Goal: Check status: Check status

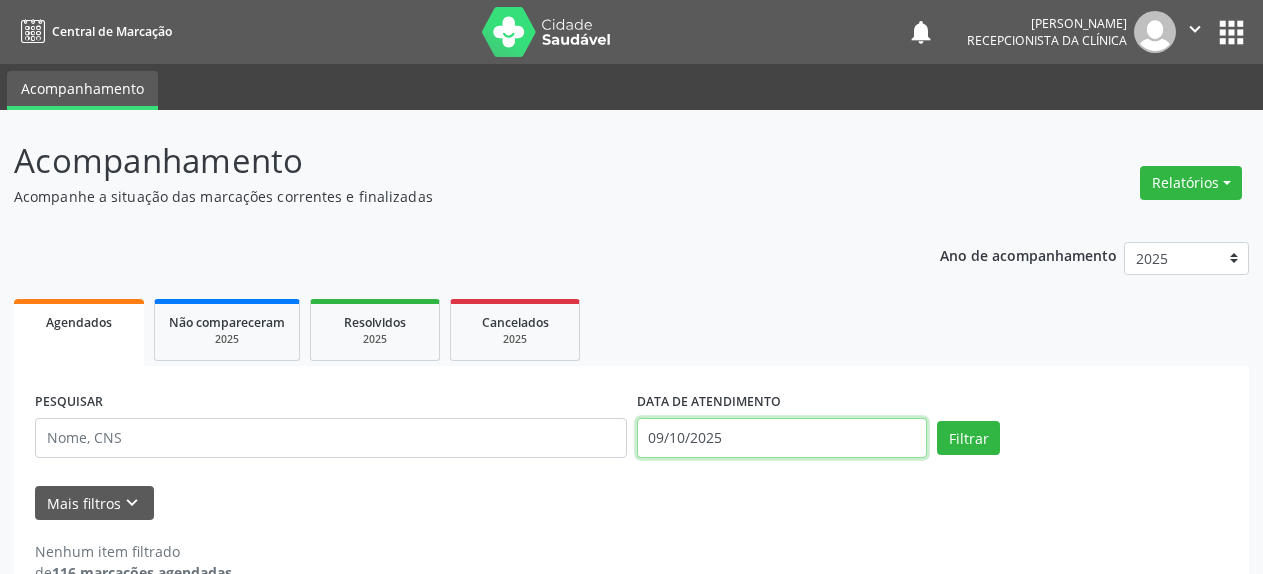
click at [684, 436] on input "09/10/2025" at bounding box center [782, 438] width 291 height 40
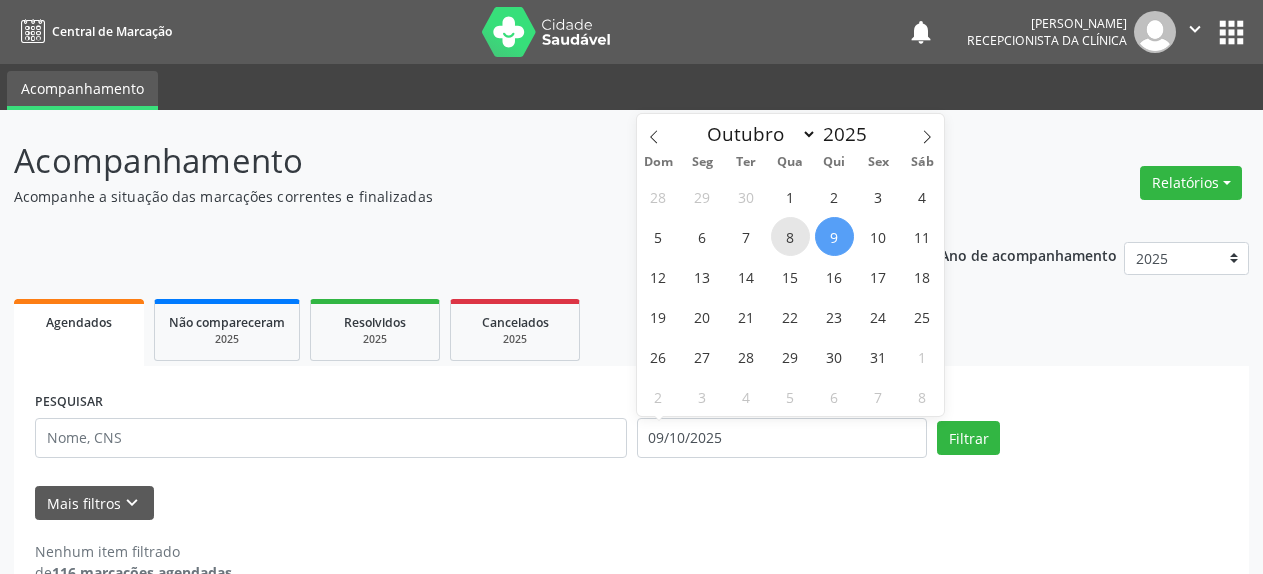
click at [790, 235] on span "8" at bounding box center [790, 236] width 39 height 39
type input "08/10/2025"
click at [790, 235] on span "8" at bounding box center [790, 236] width 39 height 39
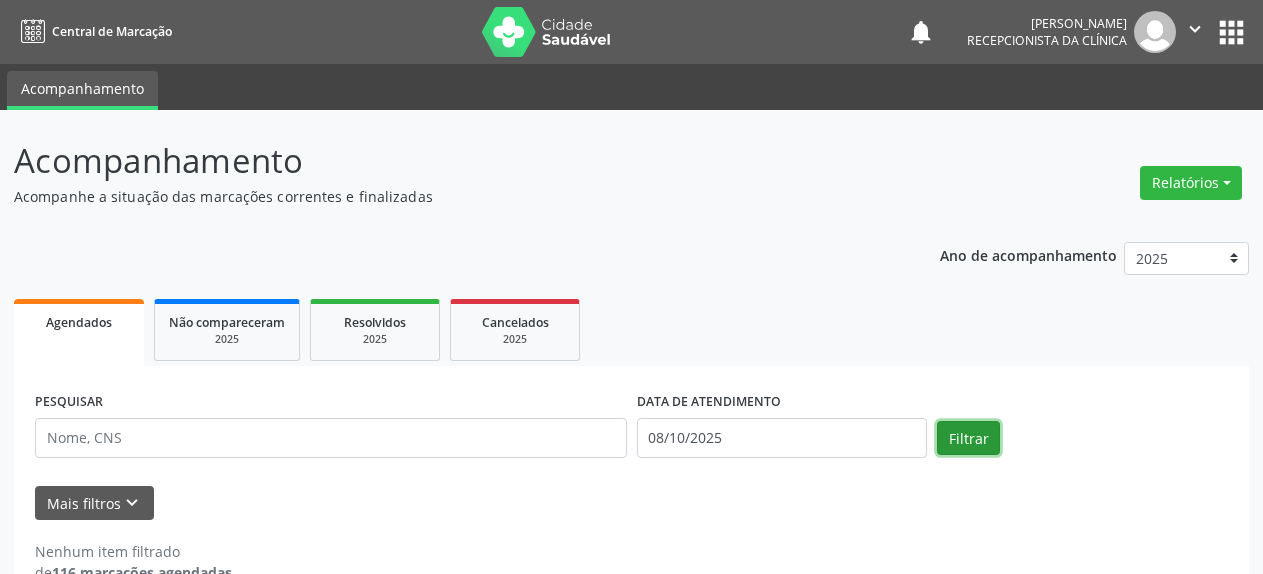
click at [988, 442] on button "Filtrar" at bounding box center [968, 438] width 63 height 34
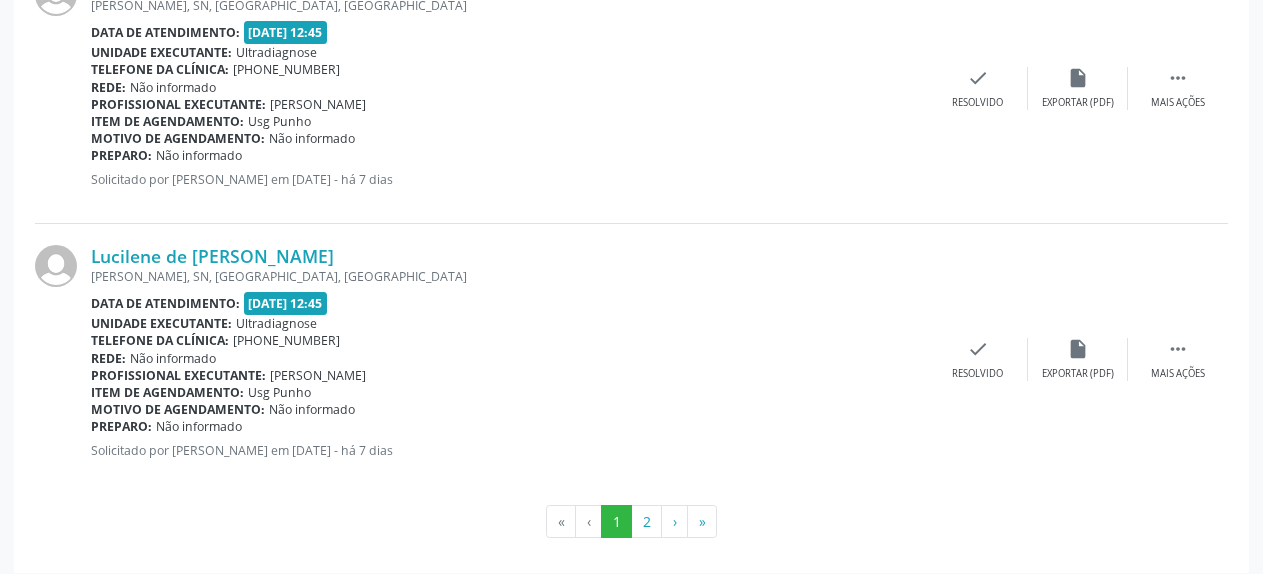
scroll to position [4182, 0]
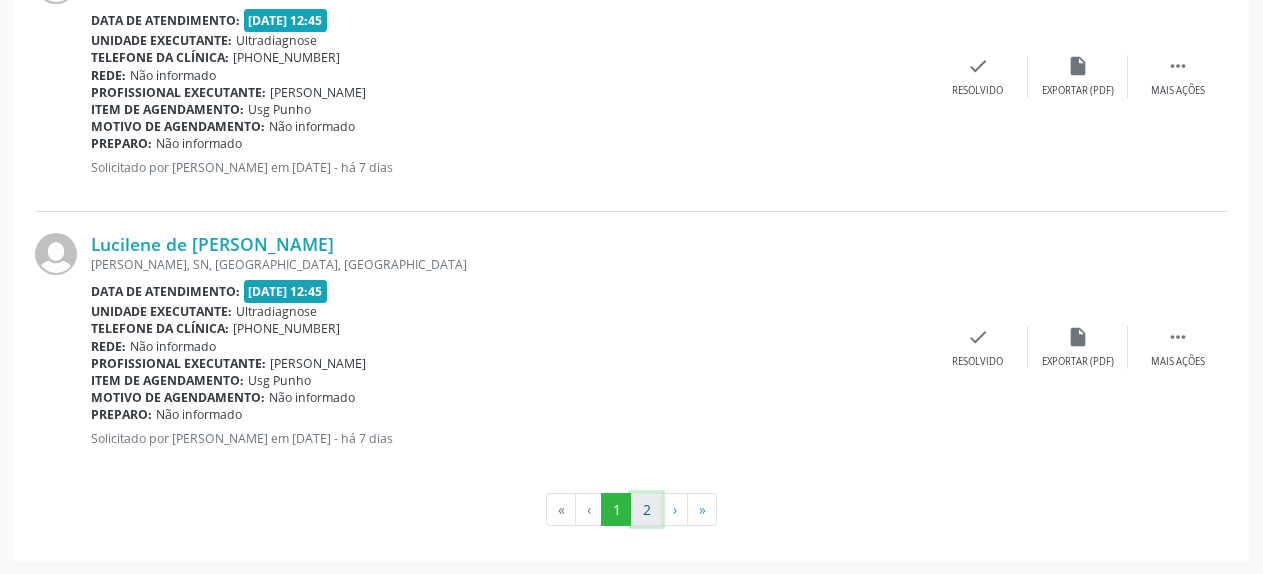
click at [651, 509] on button "2" at bounding box center [646, 510] width 31 height 34
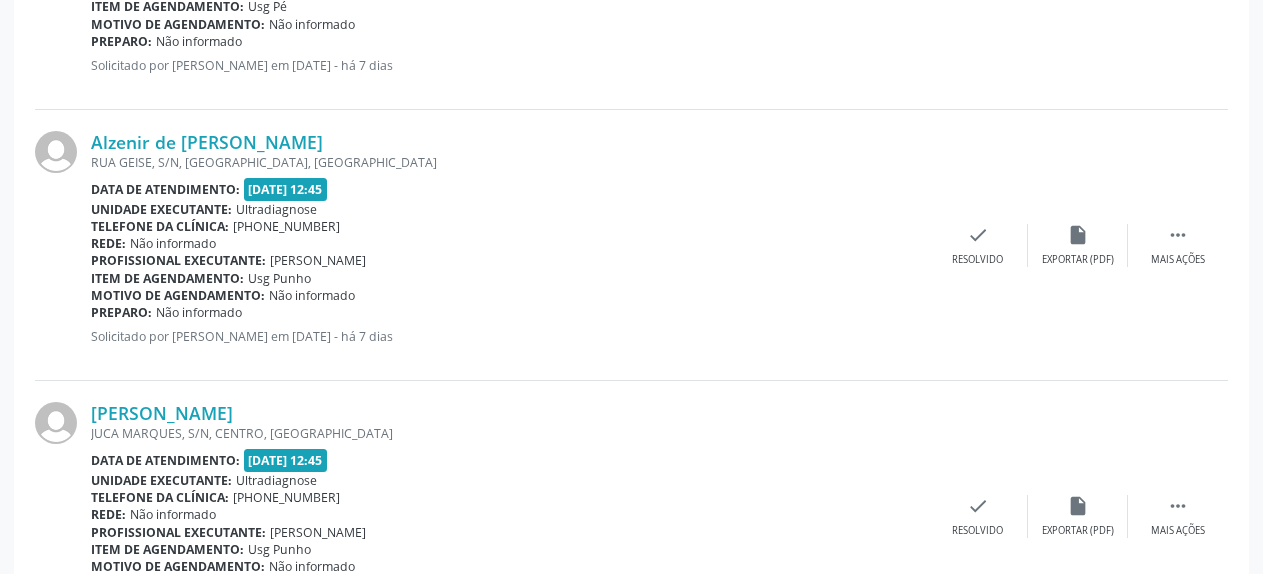
scroll to position [3369, 0]
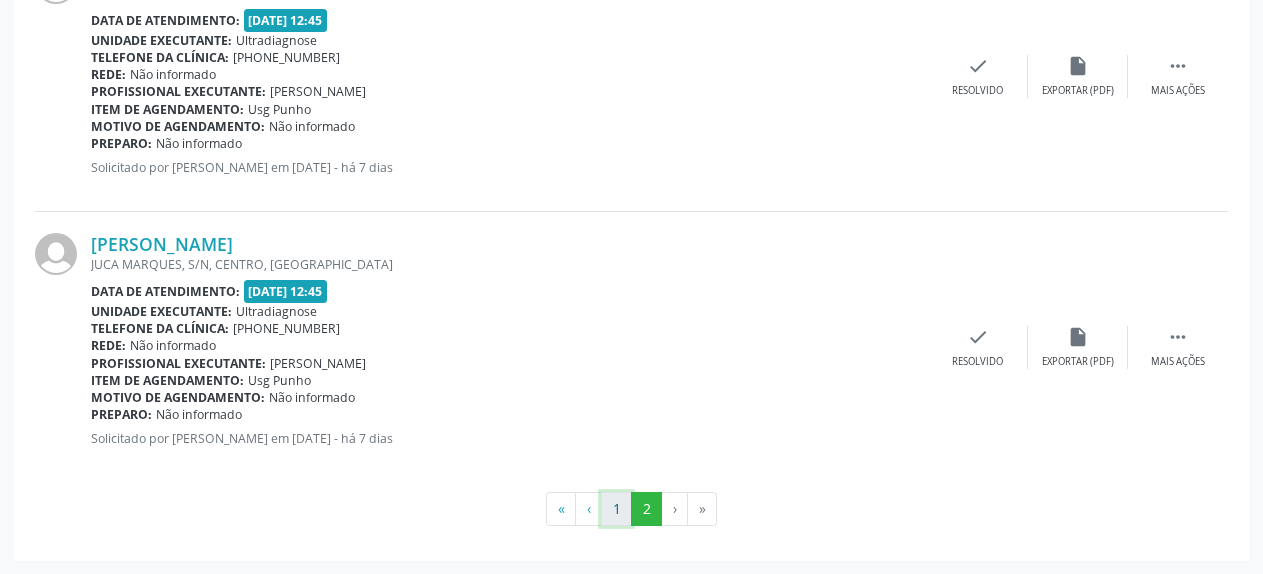
click at [610, 511] on button "1" at bounding box center [616, 509] width 31 height 34
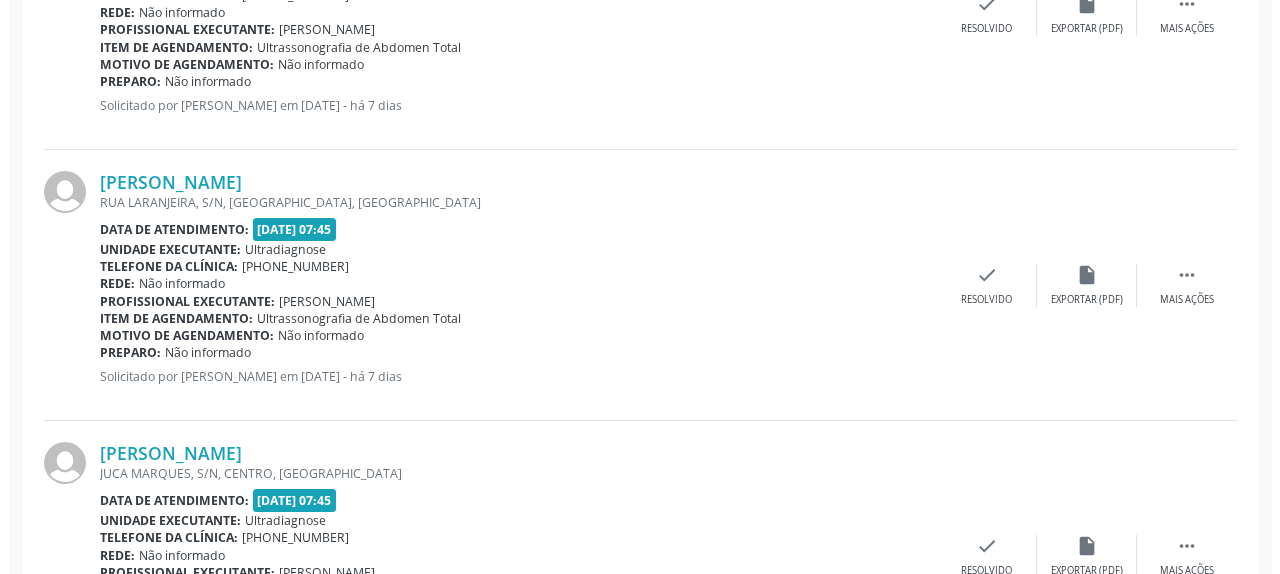
scroll to position [823, 0]
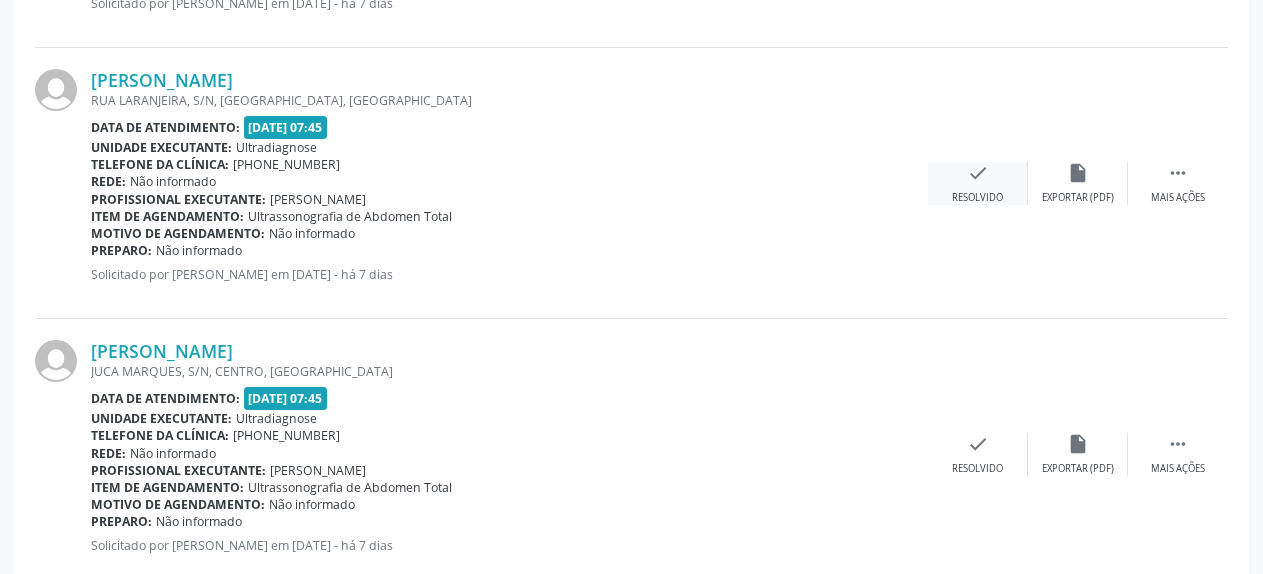
click at [974, 181] on icon "check" at bounding box center [978, 173] width 22 height 22
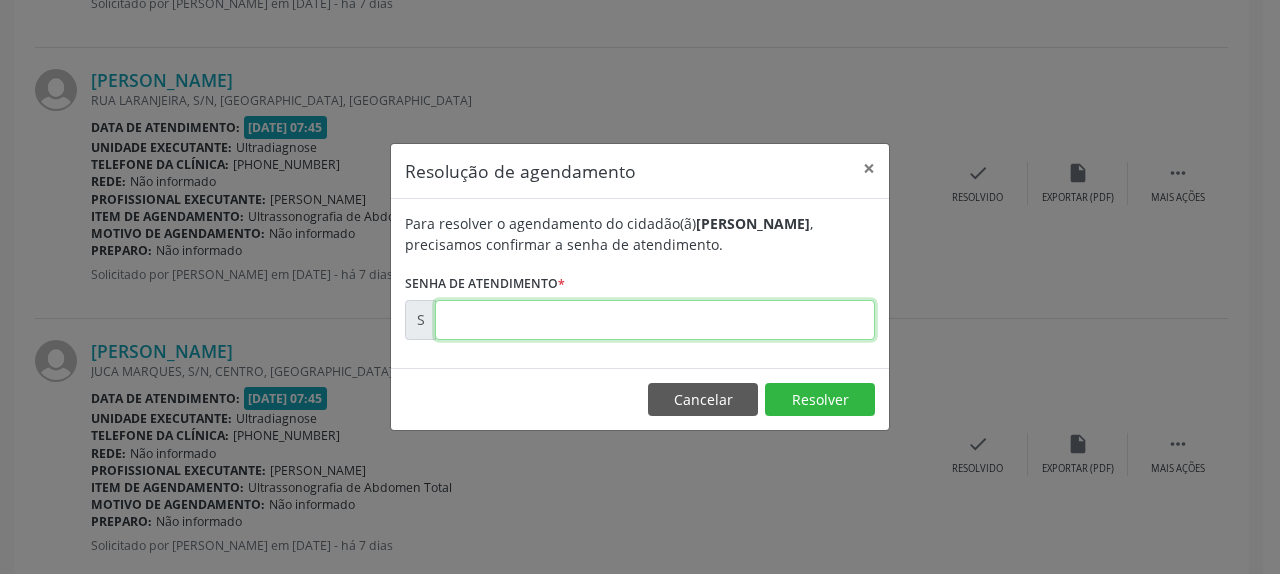
click at [598, 330] on input "text" at bounding box center [655, 320] width 440 height 40
type input "0"
type input "00080154"
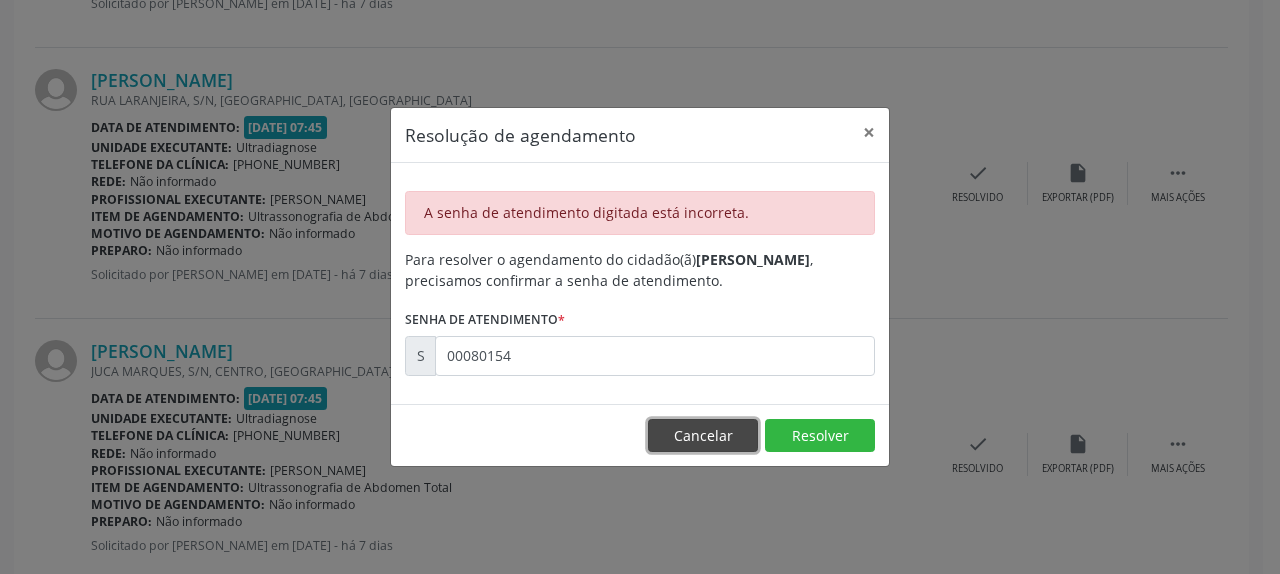
click at [719, 433] on button "Cancelar" at bounding box center [703, 436] width 110 height 34
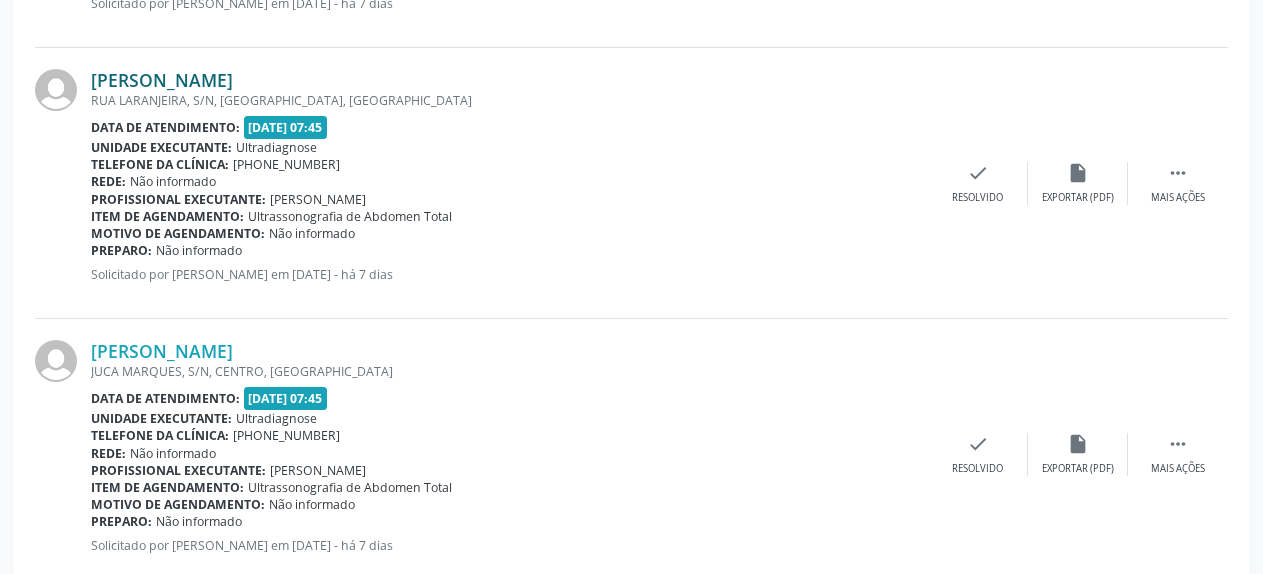
click at [148, 77] on link "[PERSON_NAME]" at bounding box center [162, 80] width 142 height 22
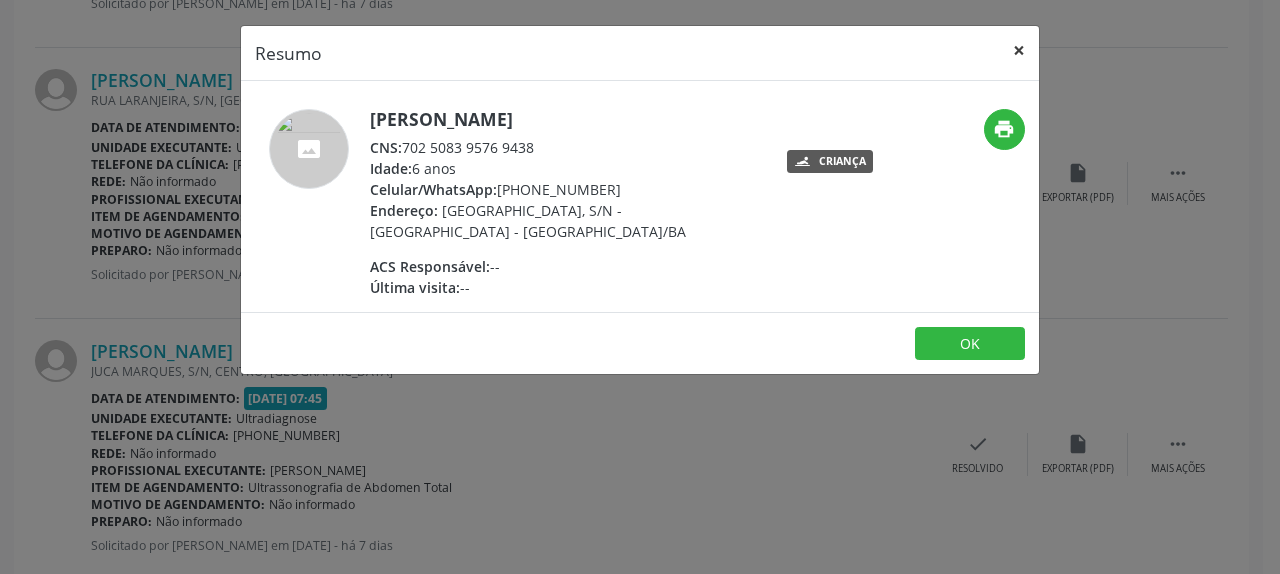
click at [1015, 48] on button "×" at bounding box center [1019, 50] width 40 height 49
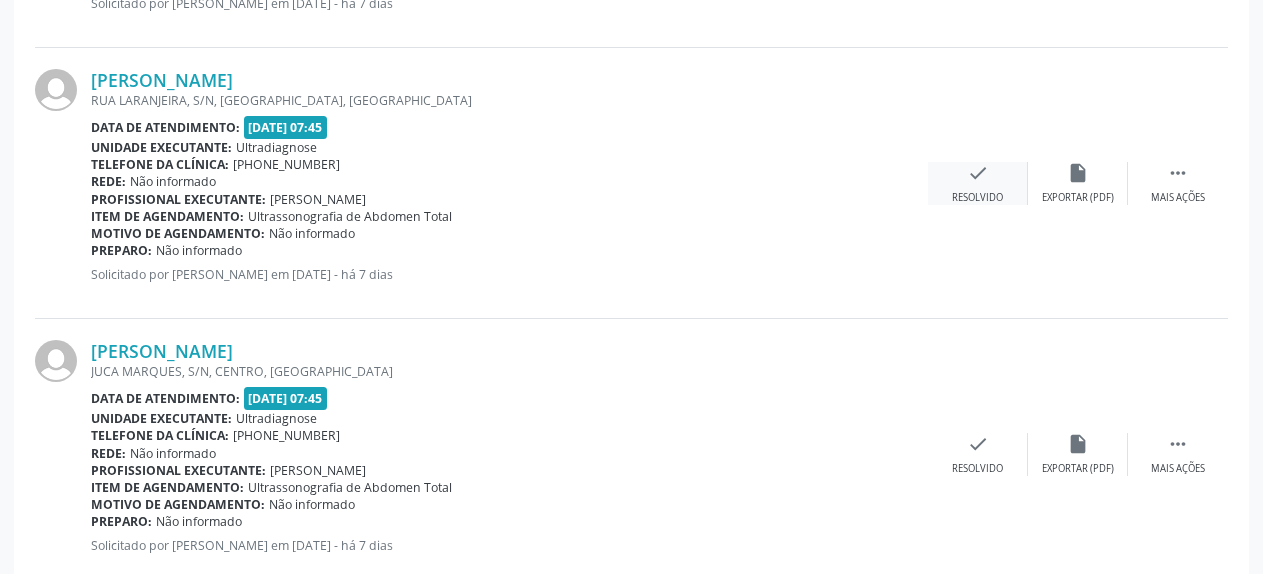
click at [984, 184] on icon "check" at bounding box center [978, 173] width 22 height 22
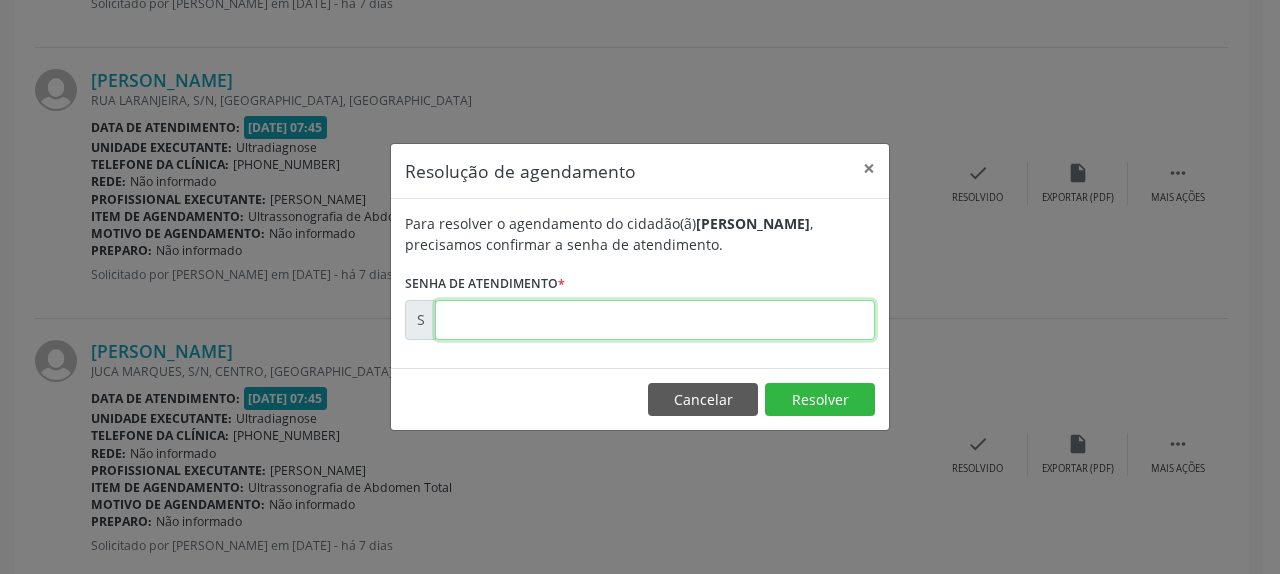
click at [771, 303] on input "text" at bounding box center [655, 320] width 440 height 40
type input "00180154"
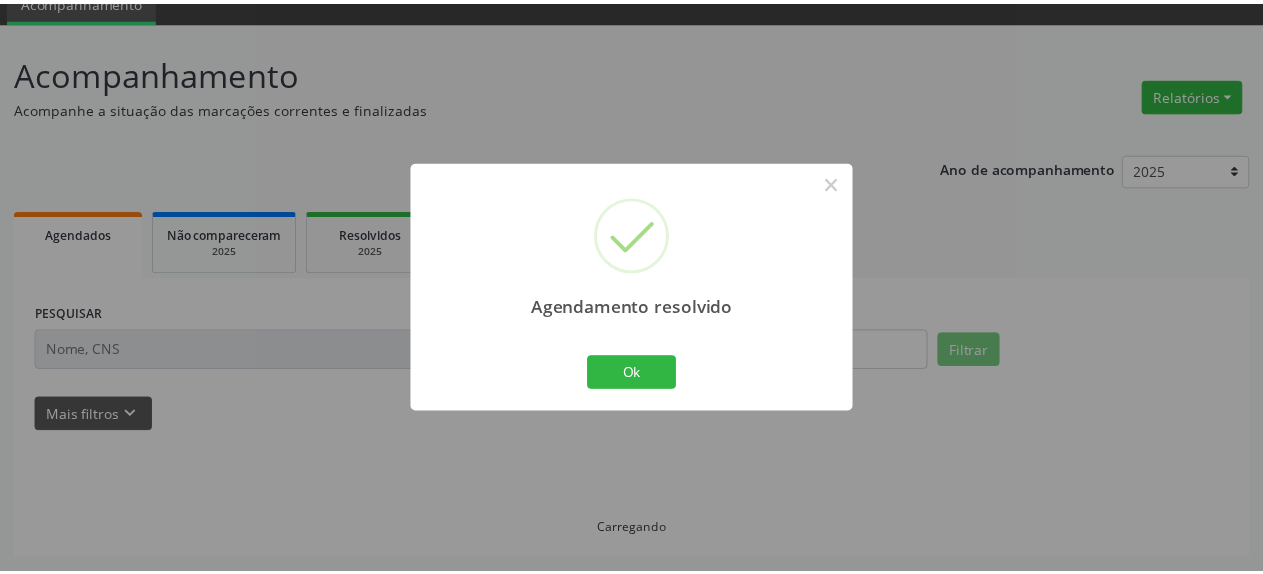
scroll to position [88, 0]
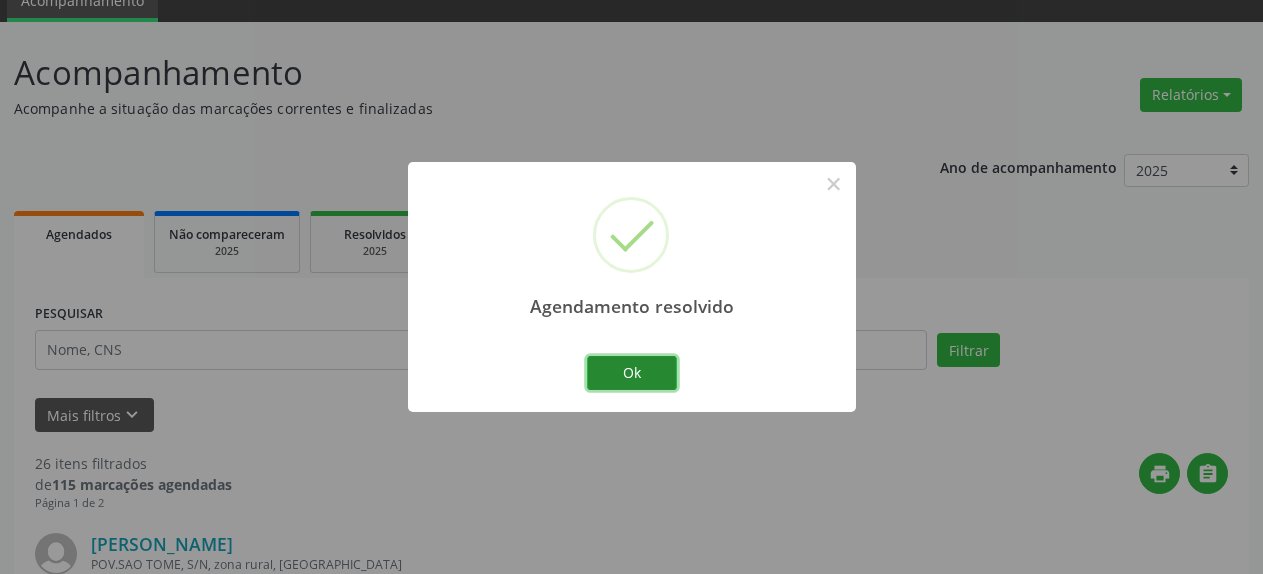
click at [651, 374] on button "Ok" at bounding box center [632, 373] width 90 height 34
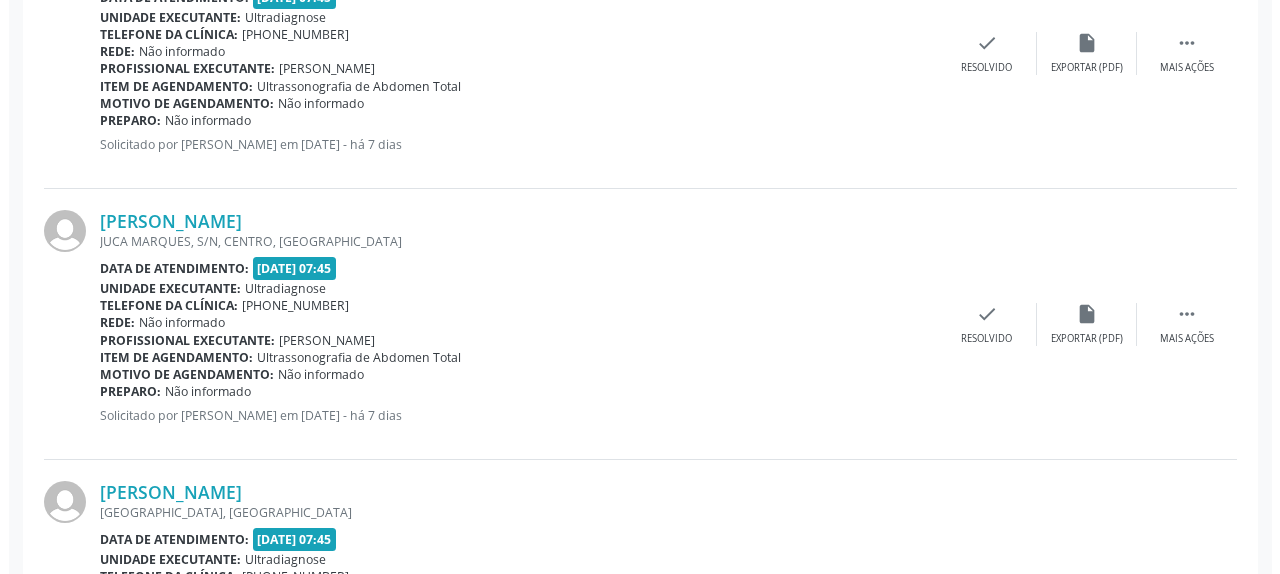
scroll to position [700, 0]
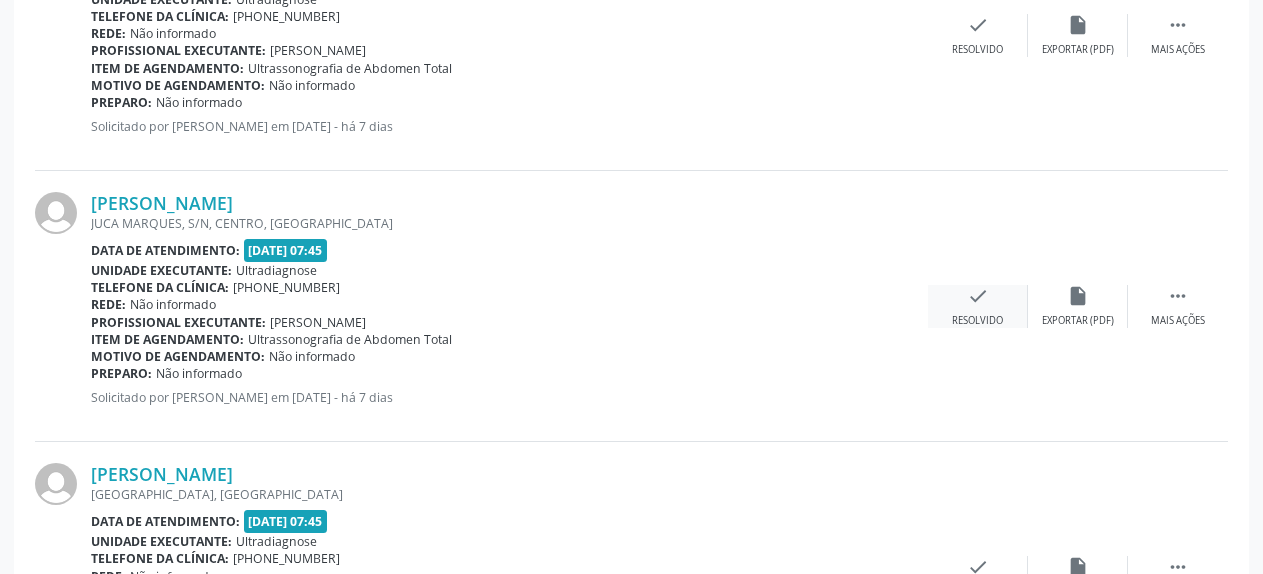
click at [980, 288] on icon "check" at bounding box center [978, 296] width 22 height 22
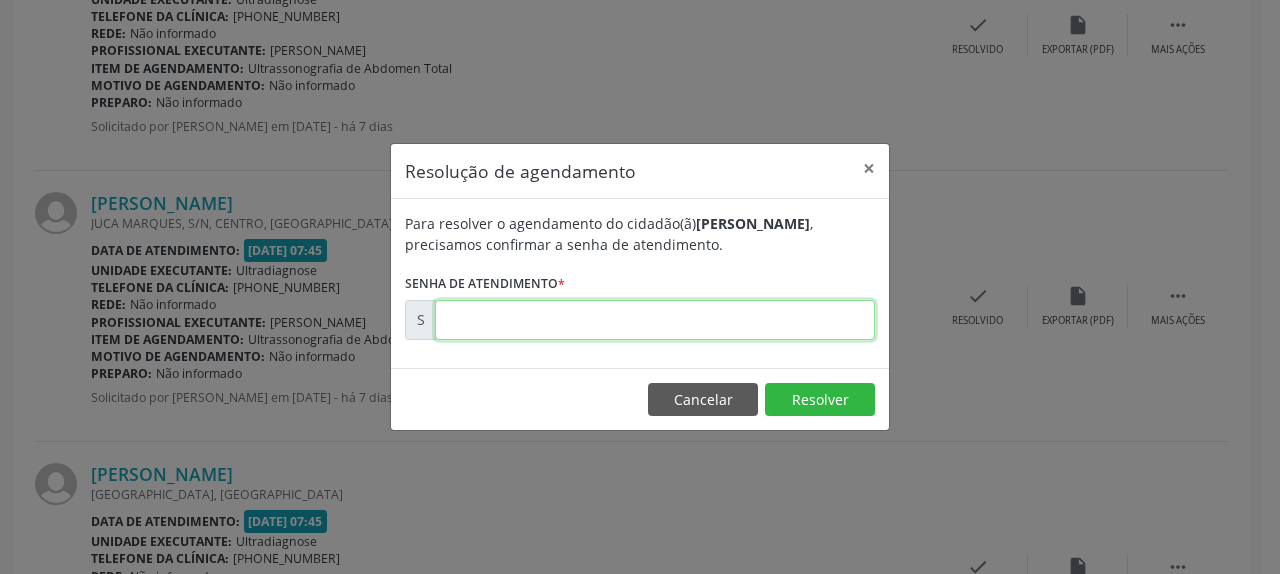
click at [785, 326] on input "text" at bounding box center [655, 320] width 440 height 40
type input "00180156"
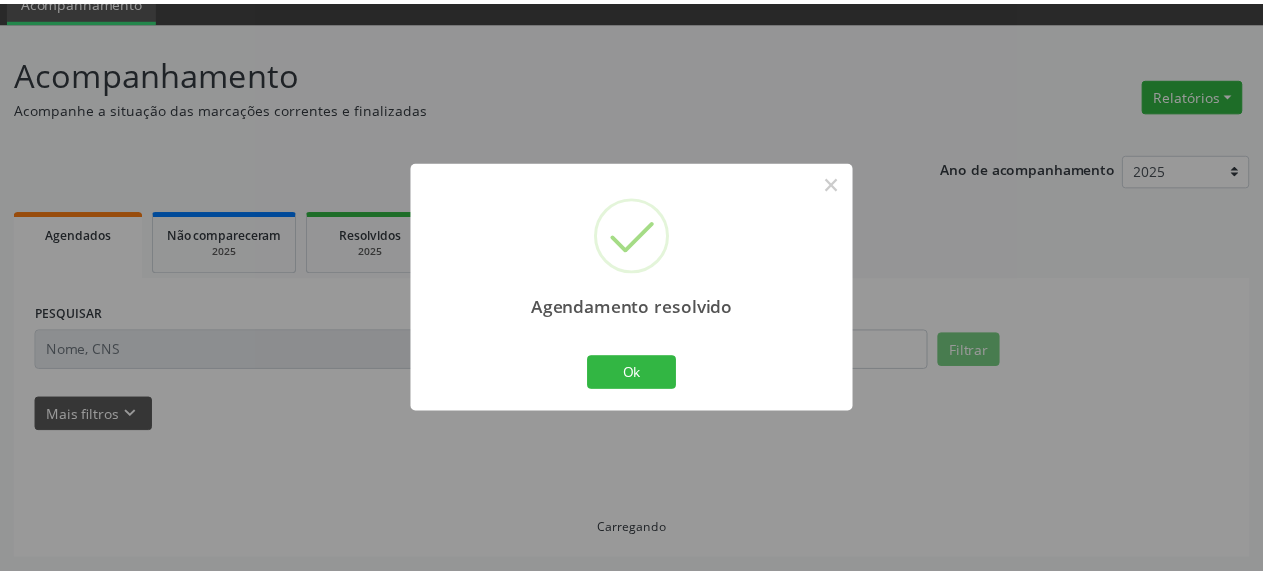
scroll to position [88, 0]
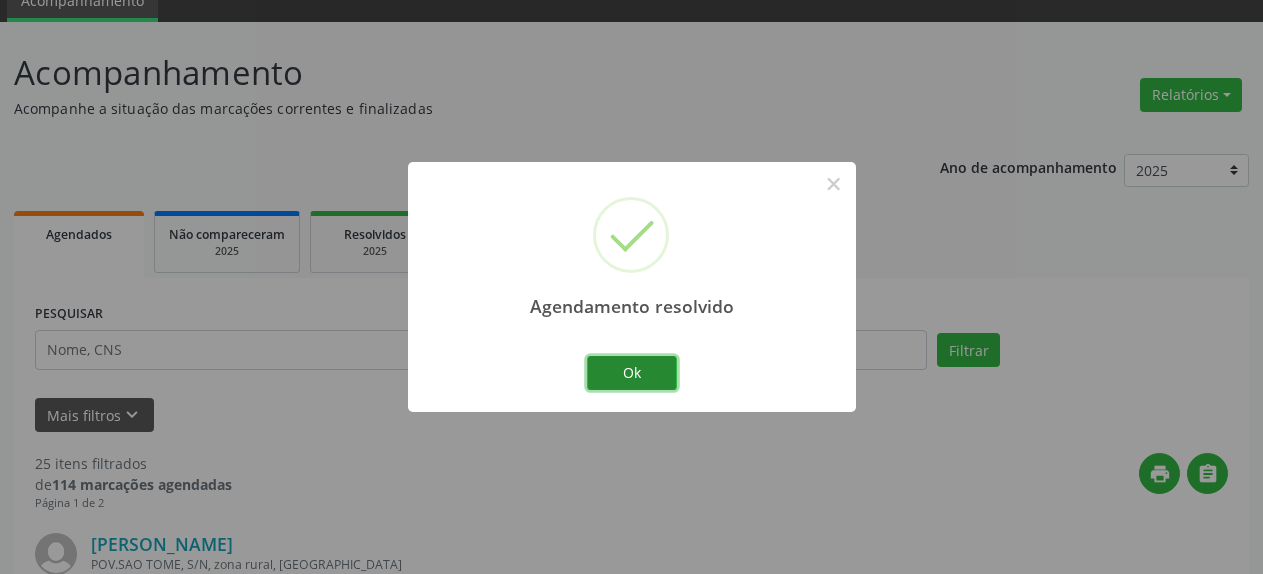
click at [615, 378] on button "Ok" at bounding box center [632, 373] width 90 height 34
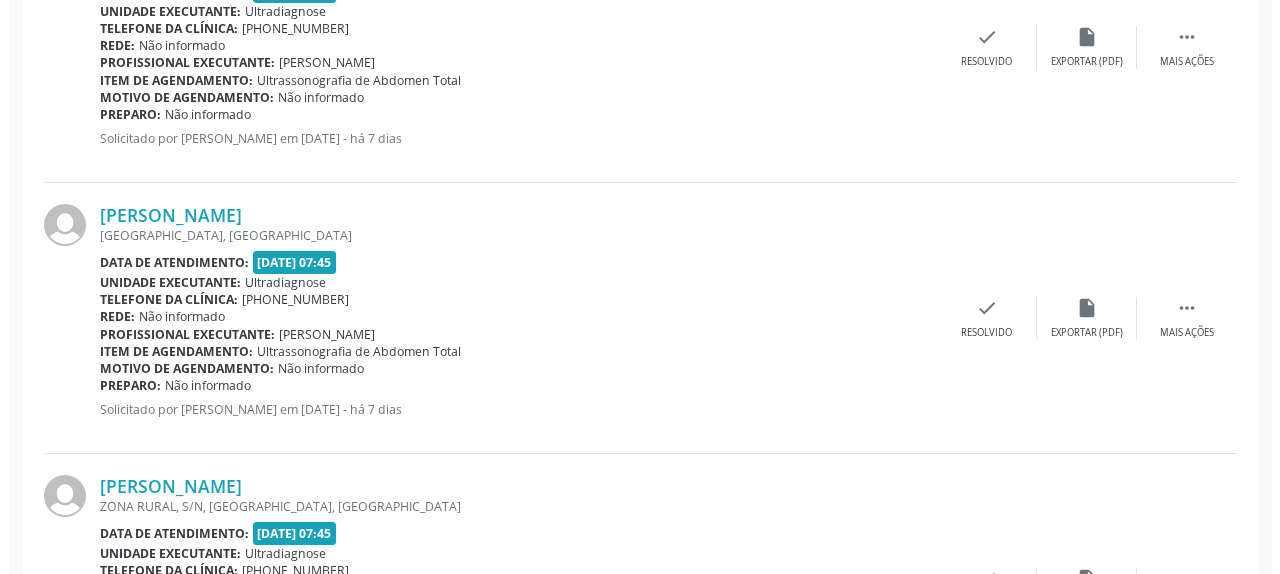
scroll to position [700, 0]
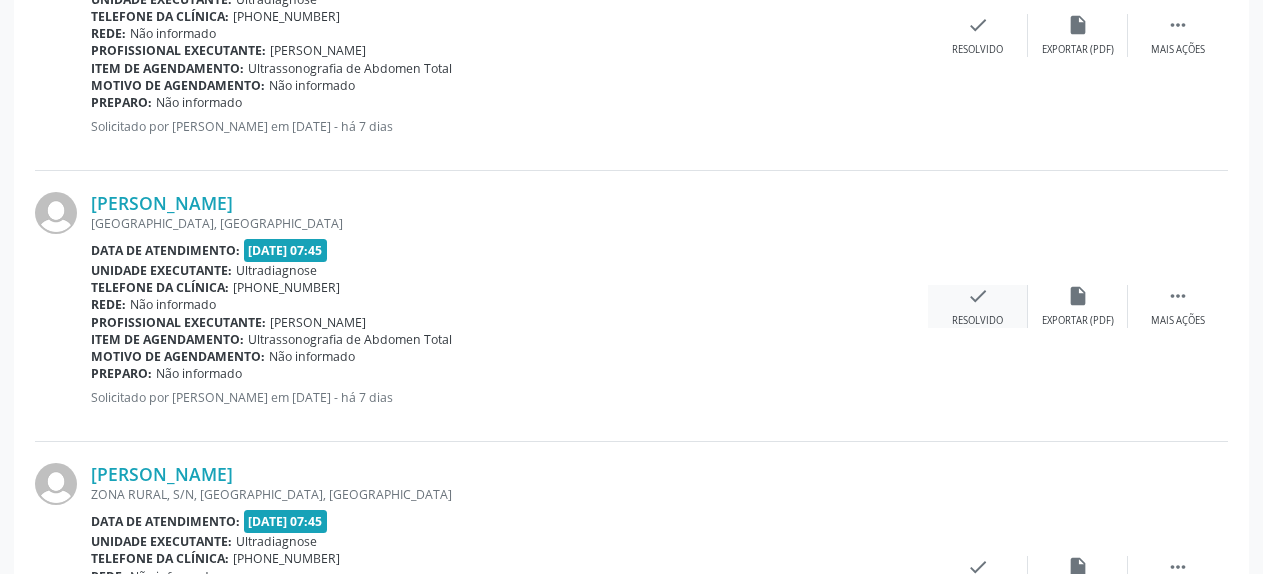
click at [985, 304] on icon "check" at bounding box center [978, 296] width 22 height 22
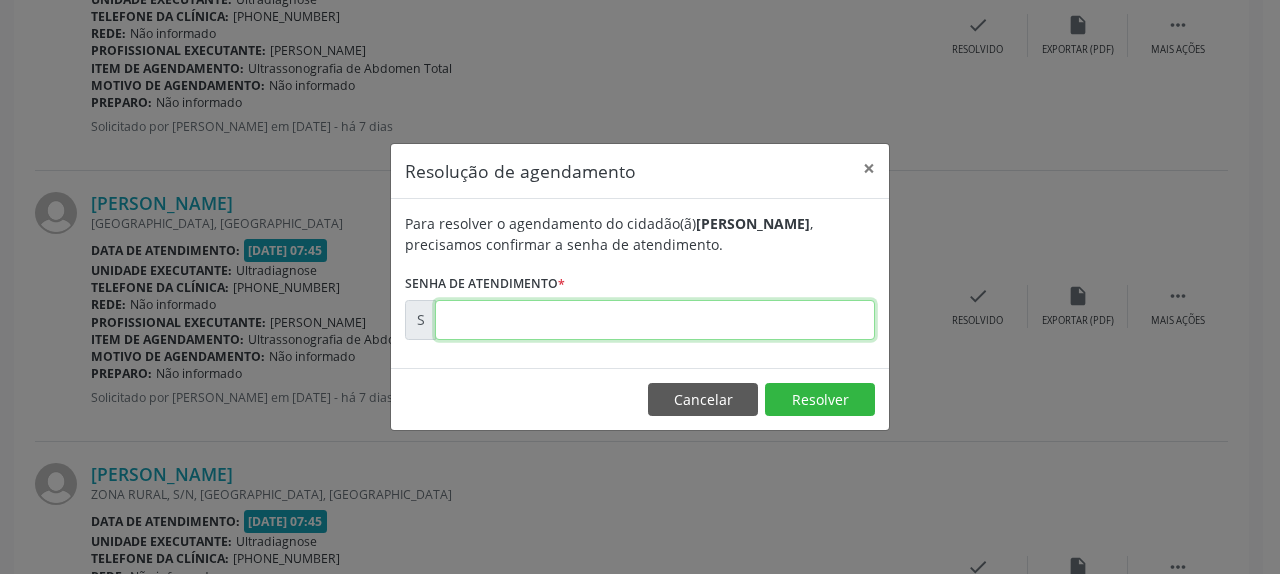
click at [745, 329] on input "text" at bounding box center [655, 320] width 440 height 40
type input "00180158"
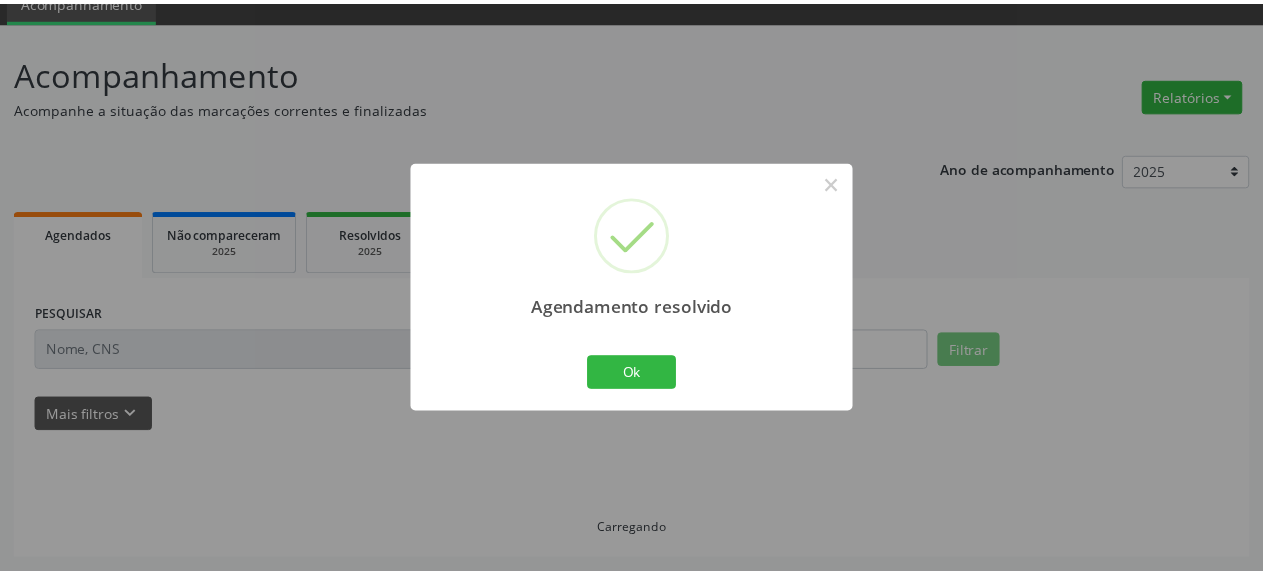
scroll to position [88, 0]
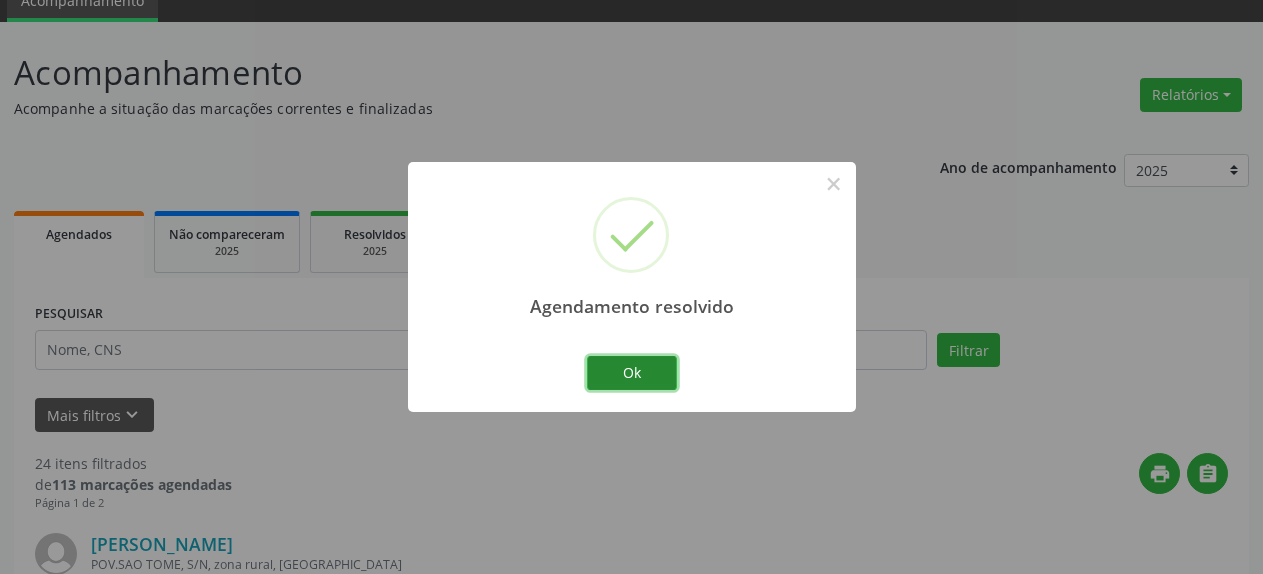
click at [641, 384] on button "Ok" at bounding box center [632, 373] width 90 height 34
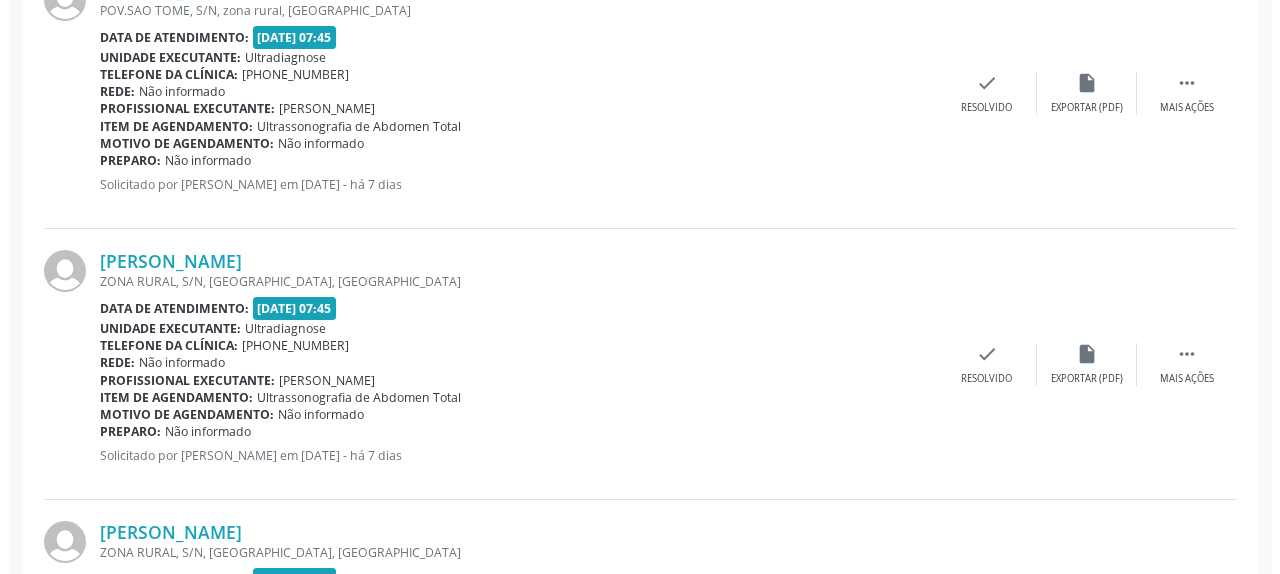
scroll to position [700, 0]
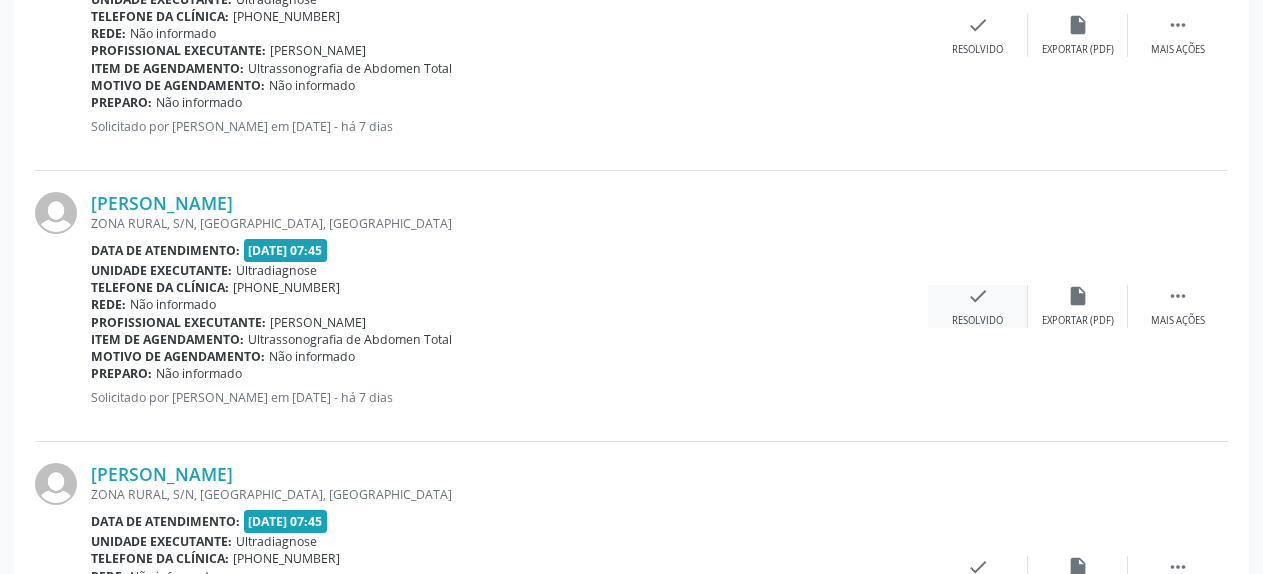
click at [978, 307] on icon "check" at bounding box center [978, 296] width 22 height 22
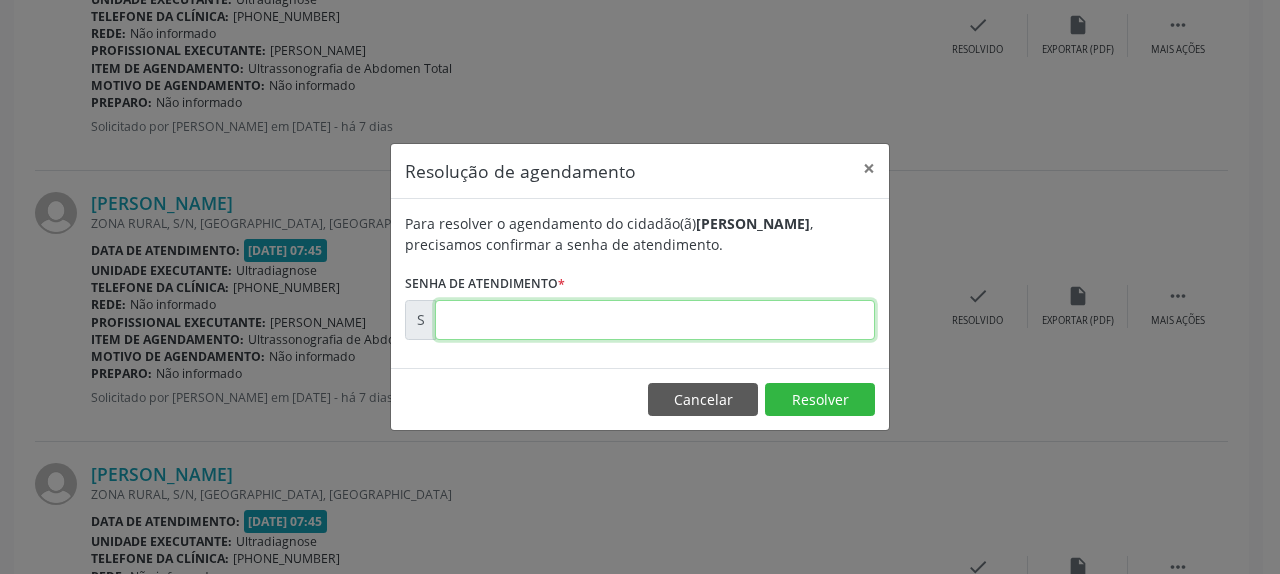
click at [767, 307] on input "text" at bounding box center [655, 320] width 440 height 40
type input "00180164"
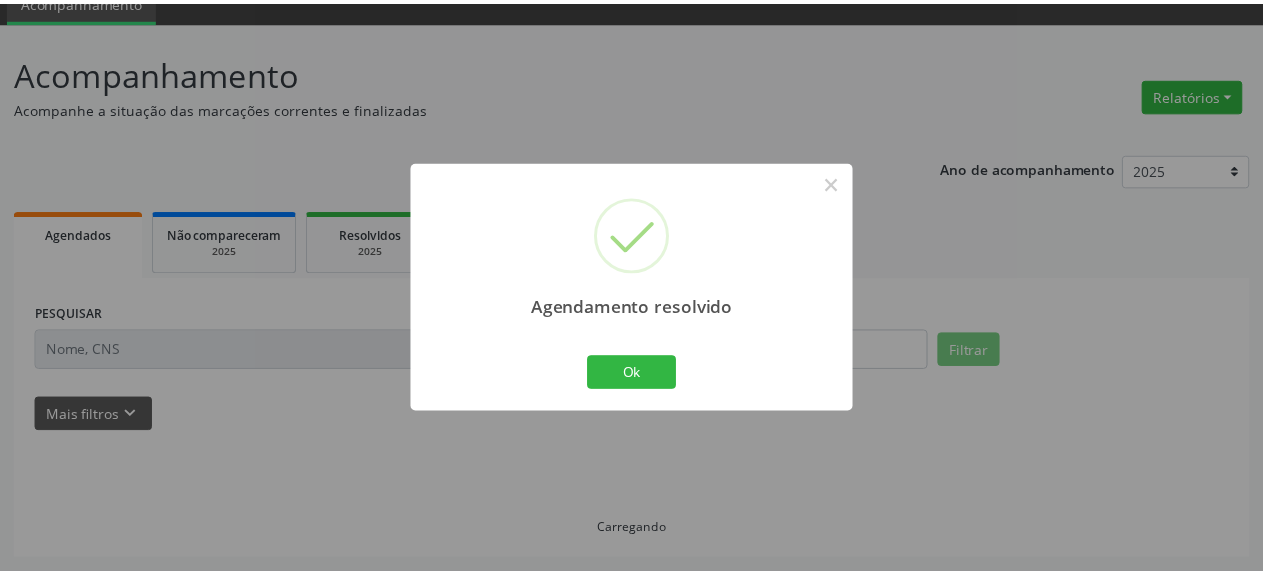
scroll to position [88, 0]
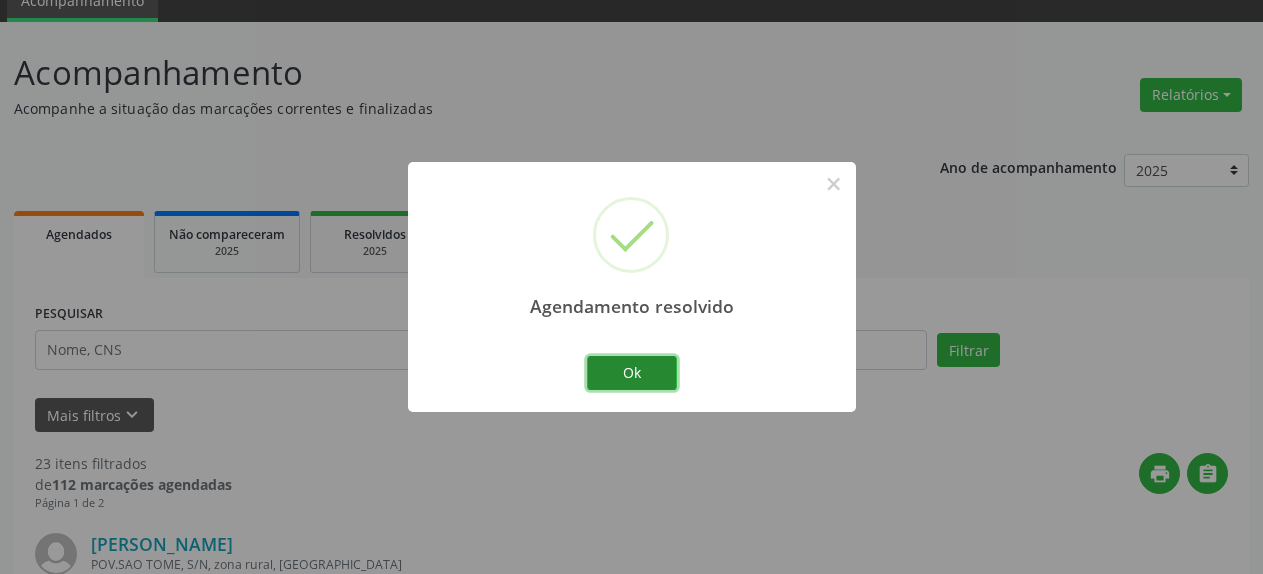
click at [635, 382] on button "Ok" at bounding box center [632, 373] width 90 height 34
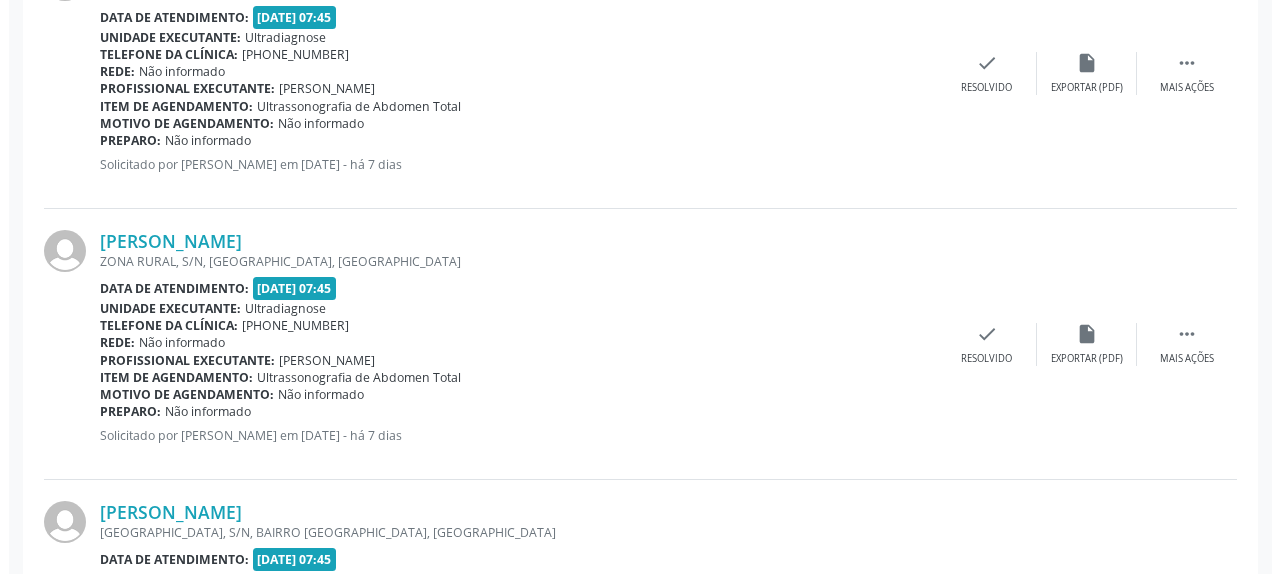
scroll to position [700, 0]
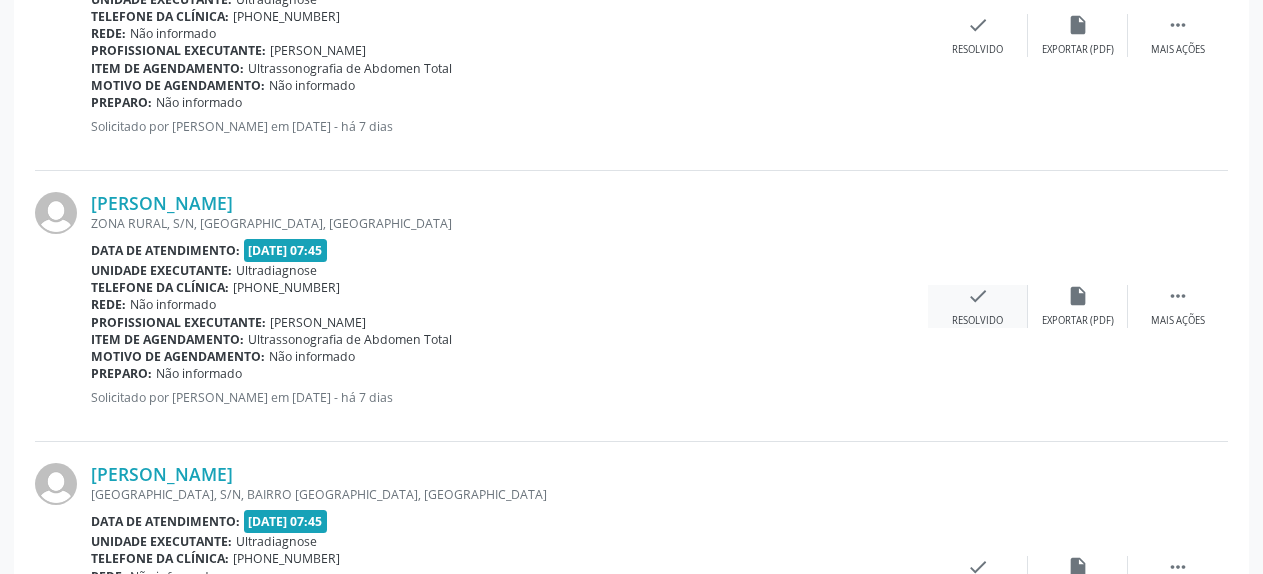
click at [971, 307] on icon "check" at bounding box center [978, 296] width 22 height 22
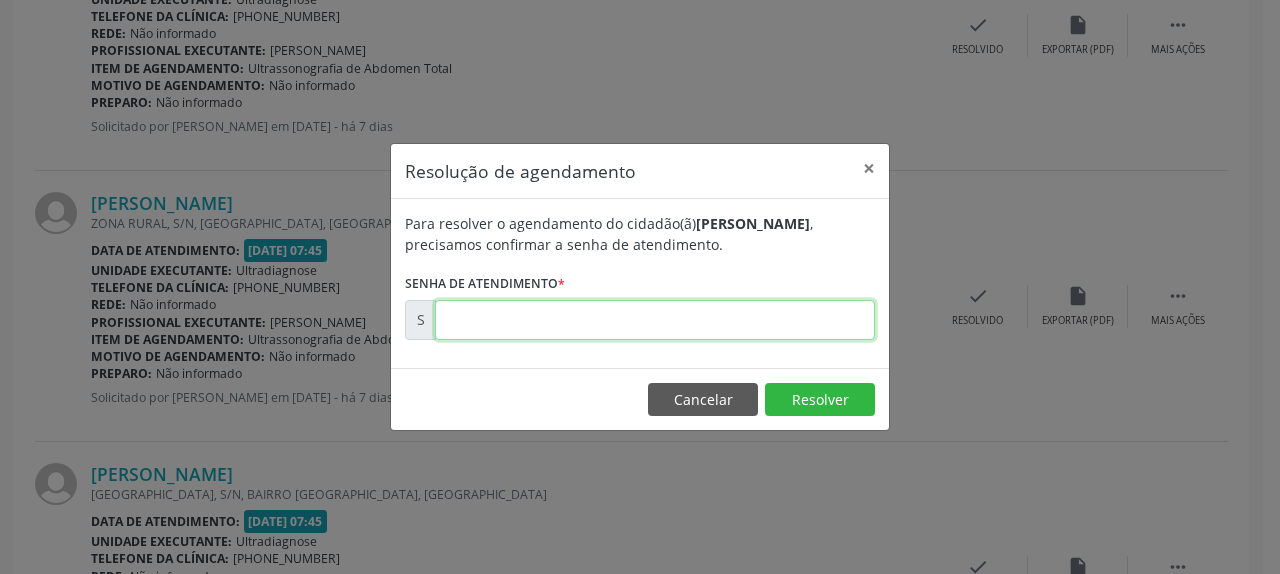
click at [812, 325] on input "text" at bounding box center [655, 320] width 440 height 40
type input "00180168"
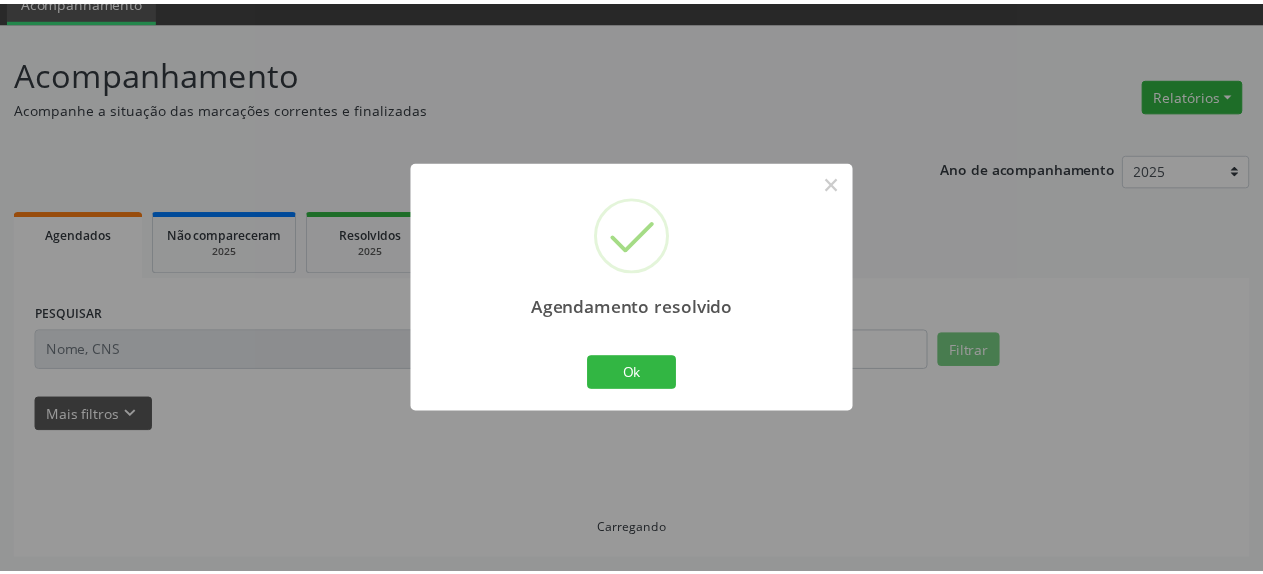
scroll to position [88, 0]
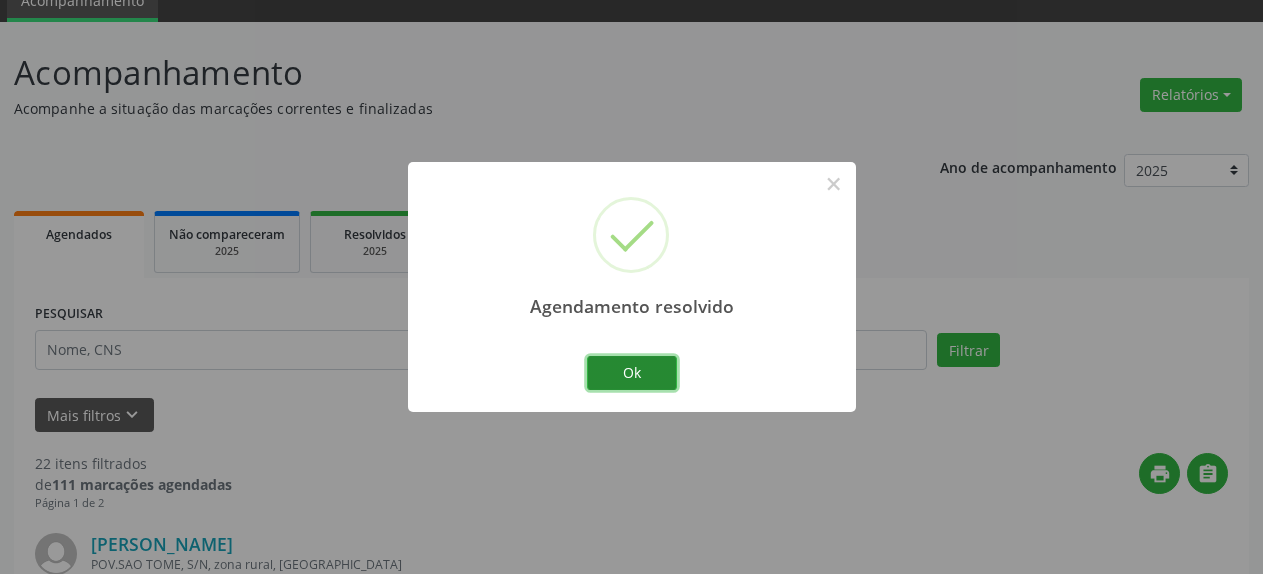
click at [629, 381] on button "Ok" at bounding box center [632, 373] width 90 height 34
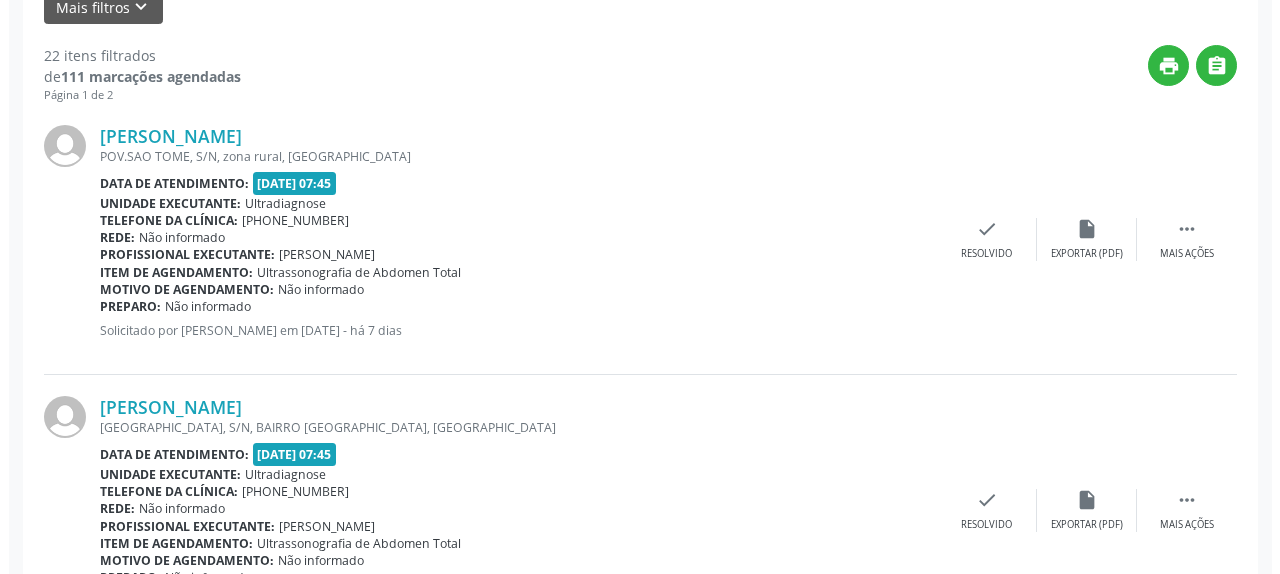
scroll to position [598, 0]
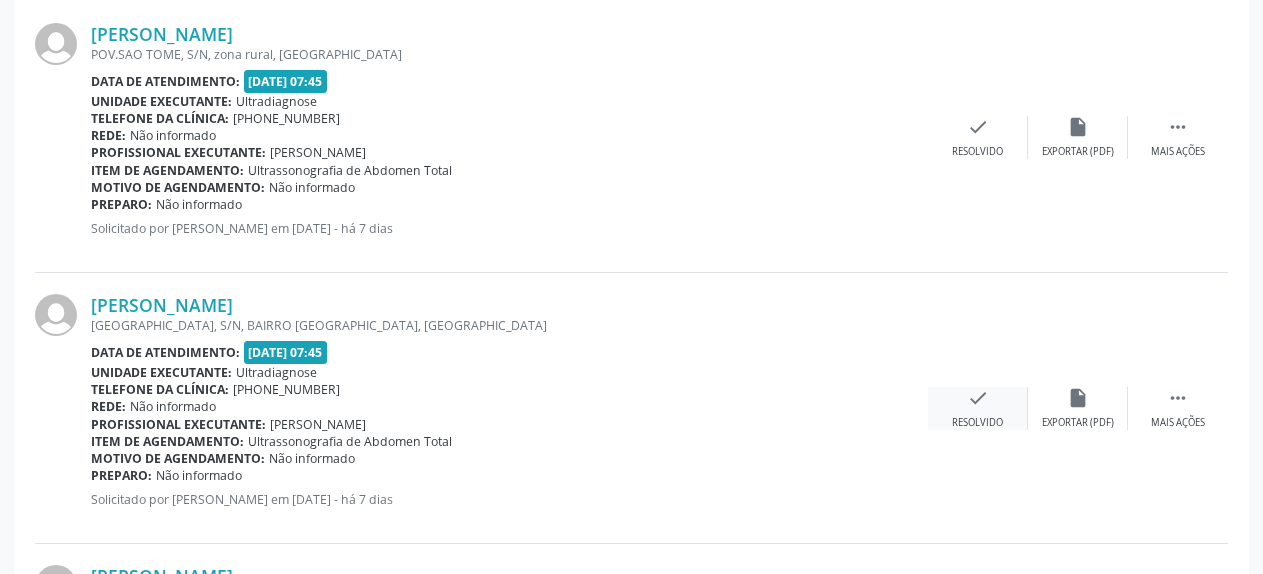
click at [978, 409] on icon "check" at bounding box center [978, 398] width 22 height 22
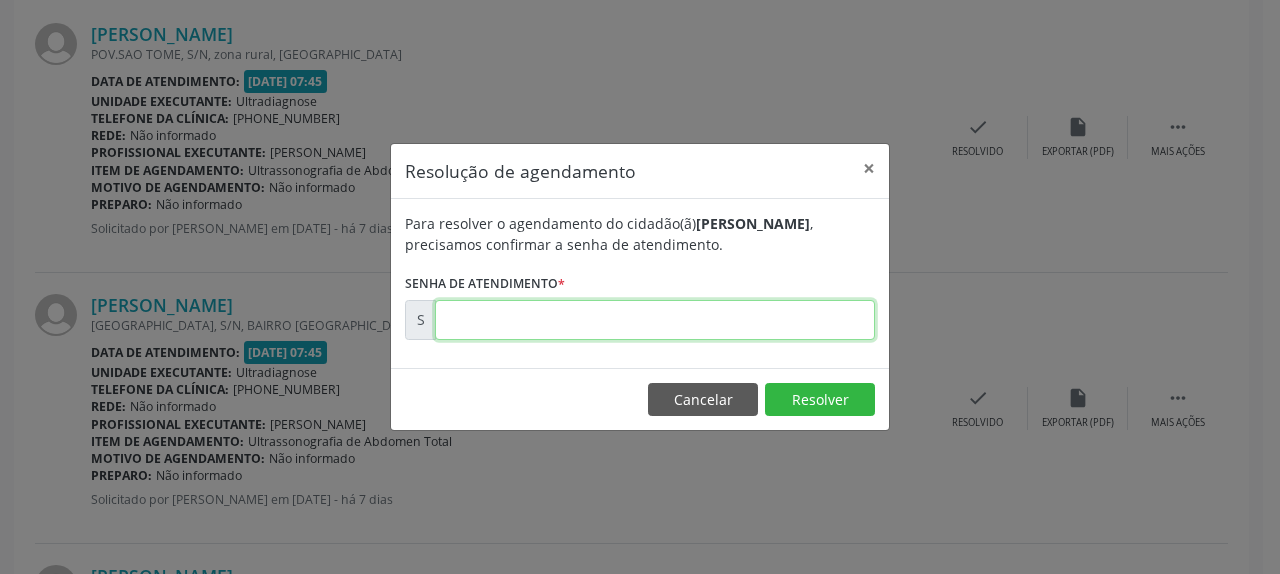
click at [675, 324] on input "text" at bounding box center [655, 320] width 440 height 40
type input "00180170"
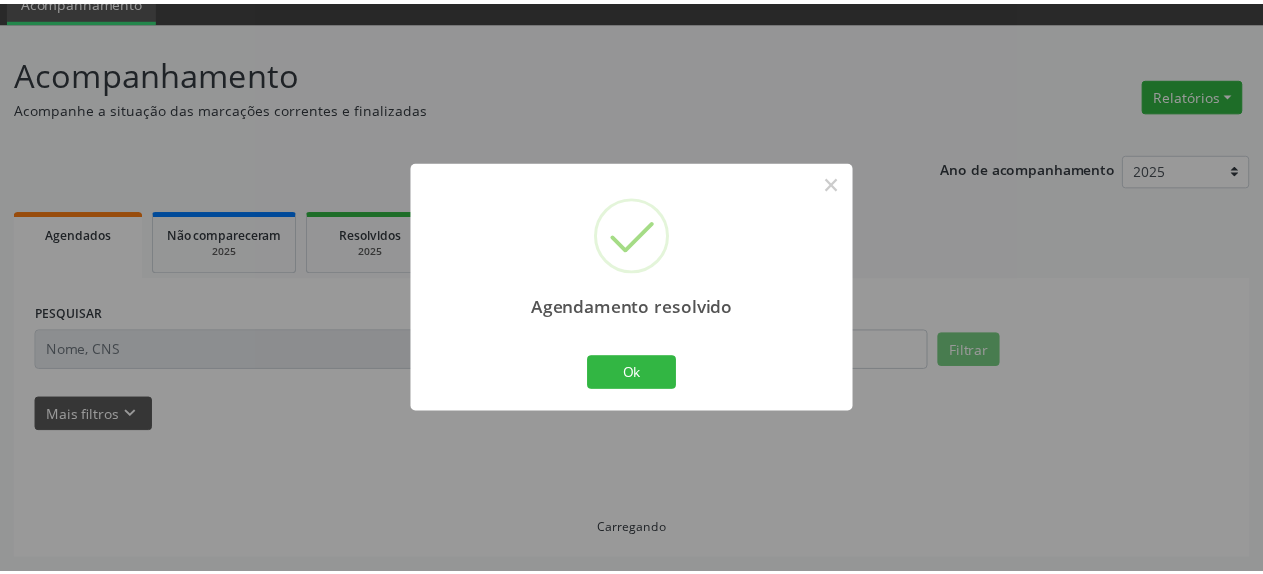
scroll to position [88, 0]
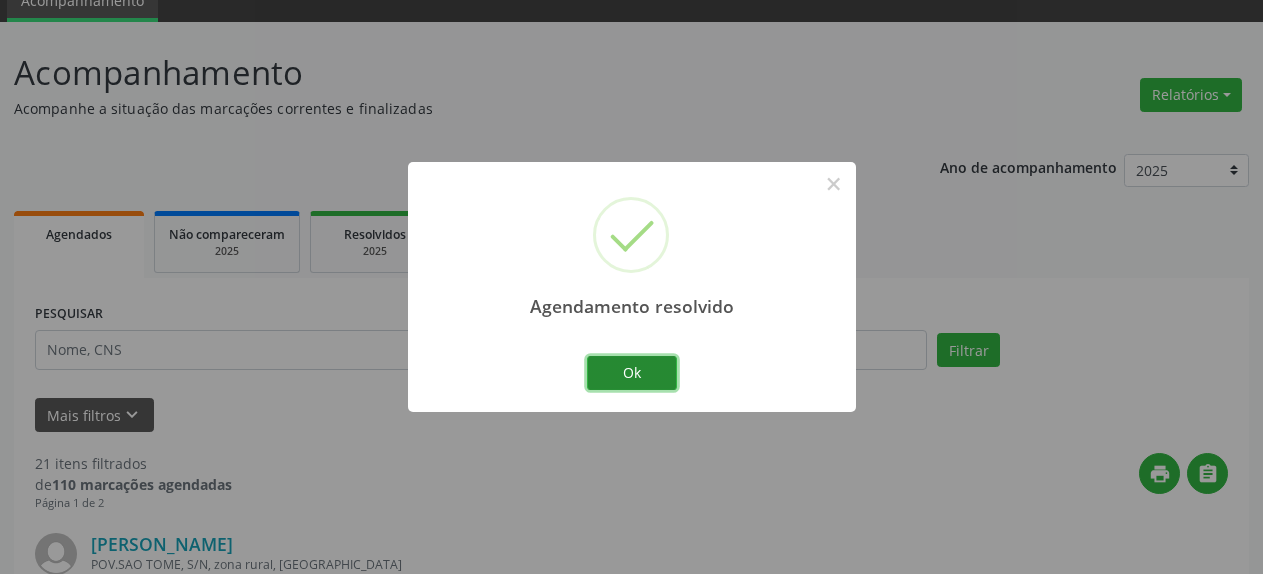
click at [606, 378] on button "Ok" at bounding box center [632, 373] width 90 height 34
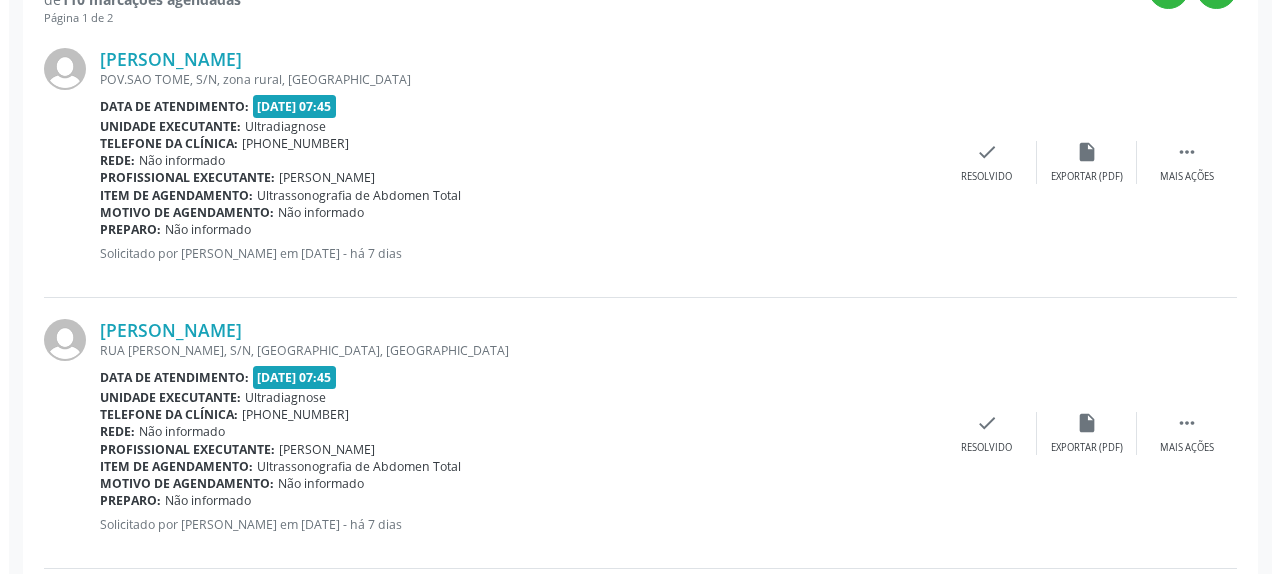
scroll to position [598, 0]
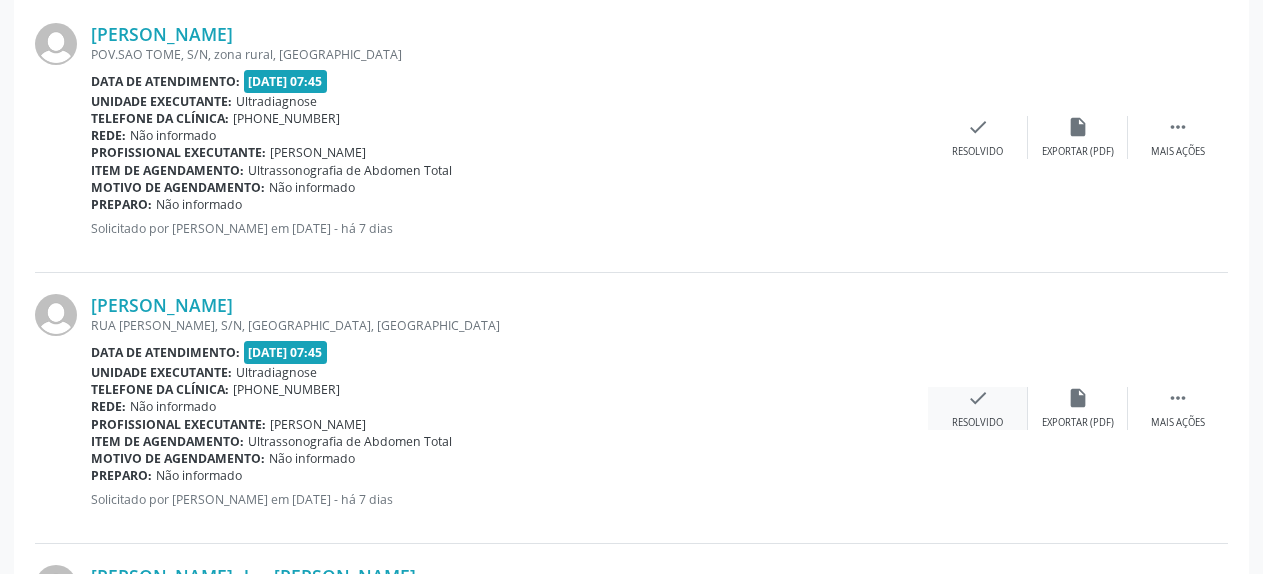
click at [989, 400] on div "check Resolvido" at bounding box center [978, 408] width 100 height 43
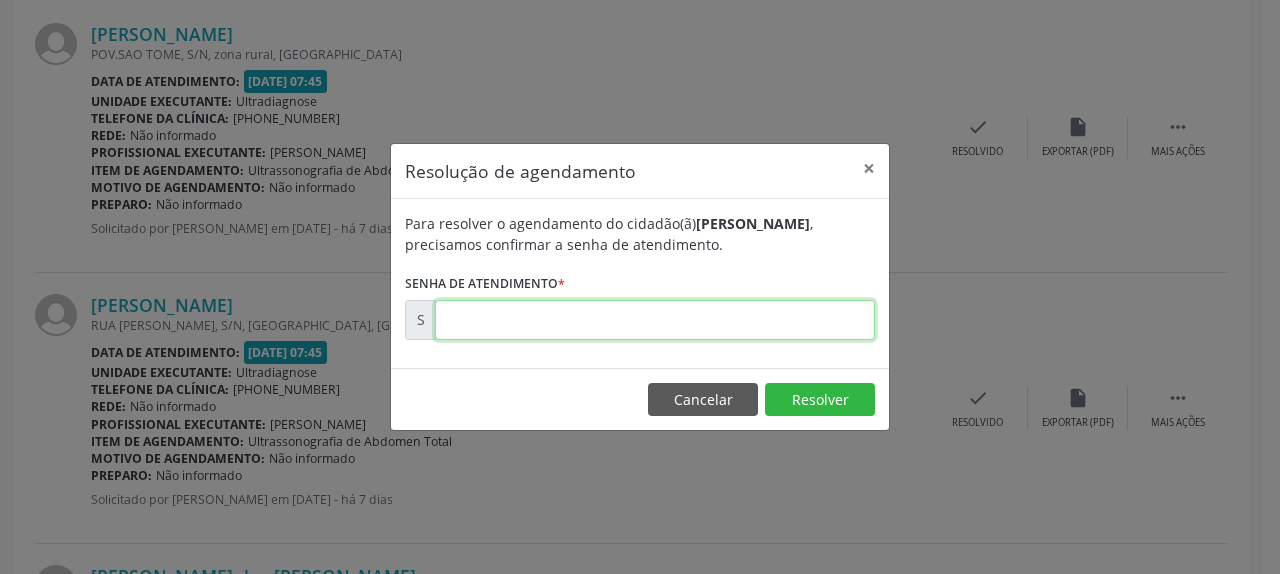
click at [769, 312] on input "text" at bounding box center [655, 320] width 440 height 40
type input "00180171"
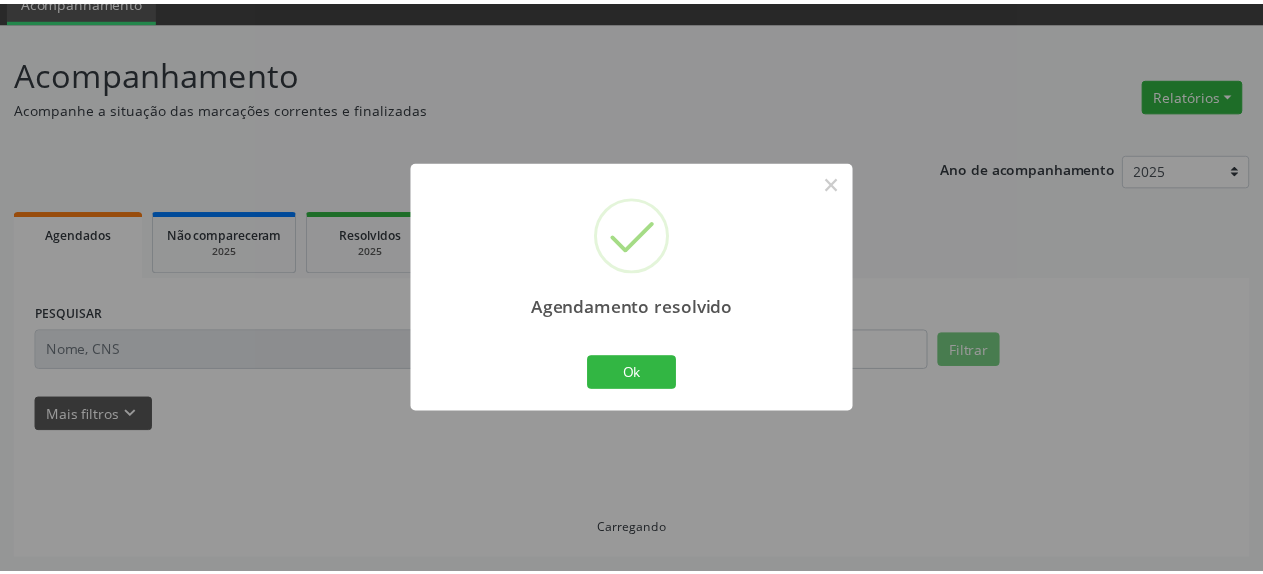
scroll to position [88, 0]
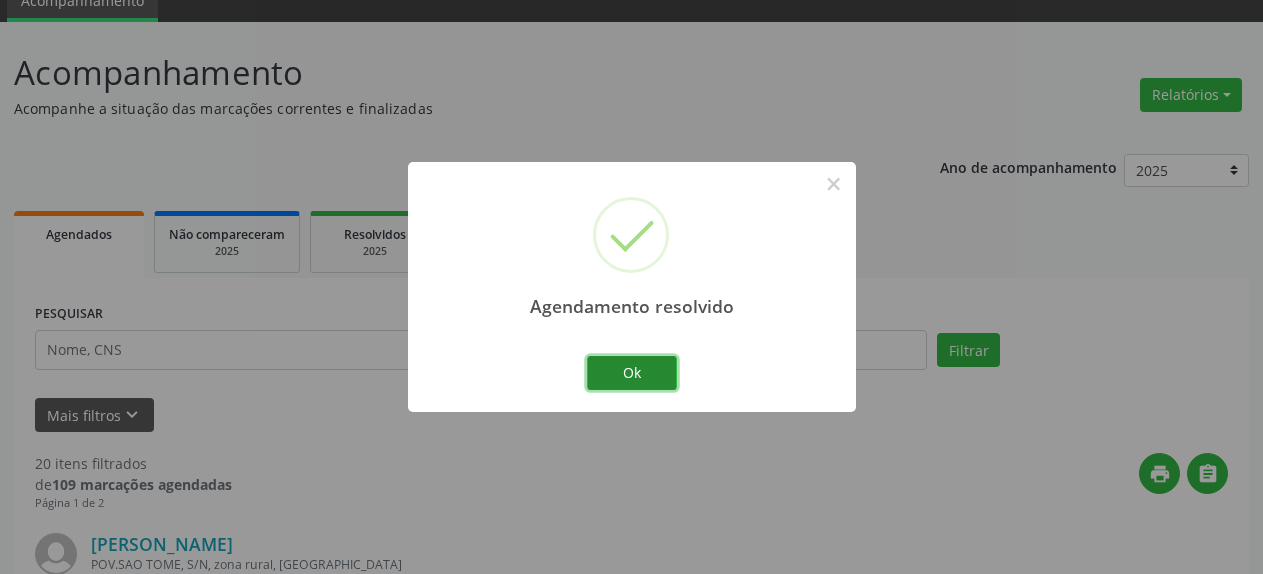
click at [637, 371] on button "Ok" at bounding box center [632, 373] width 90 height 34
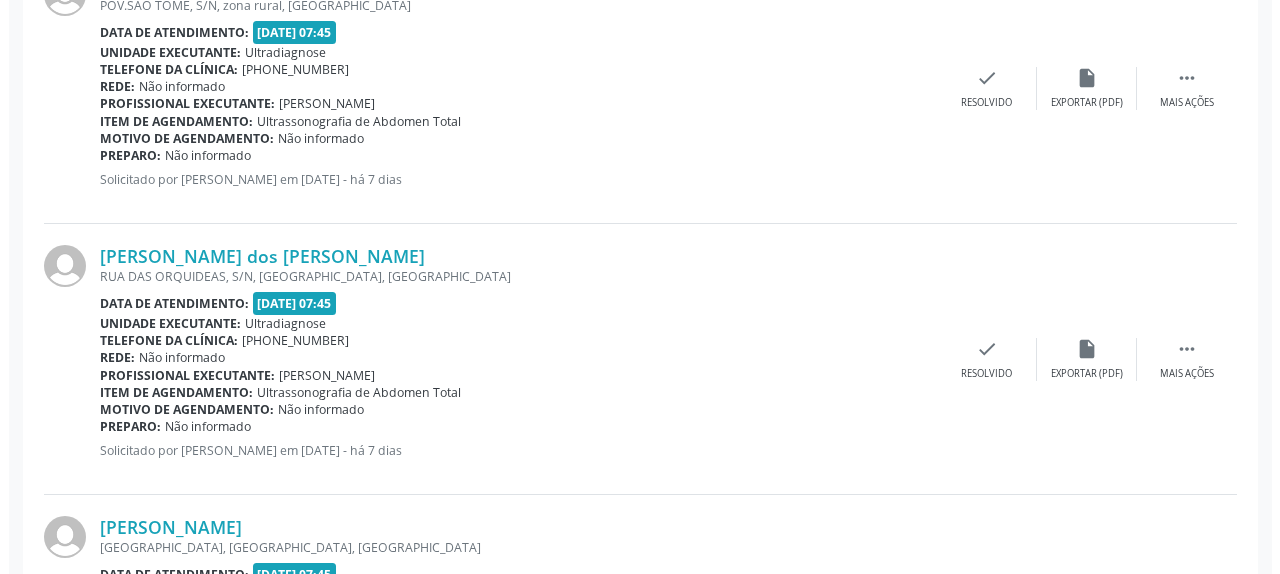
scroll to position [700, 0]
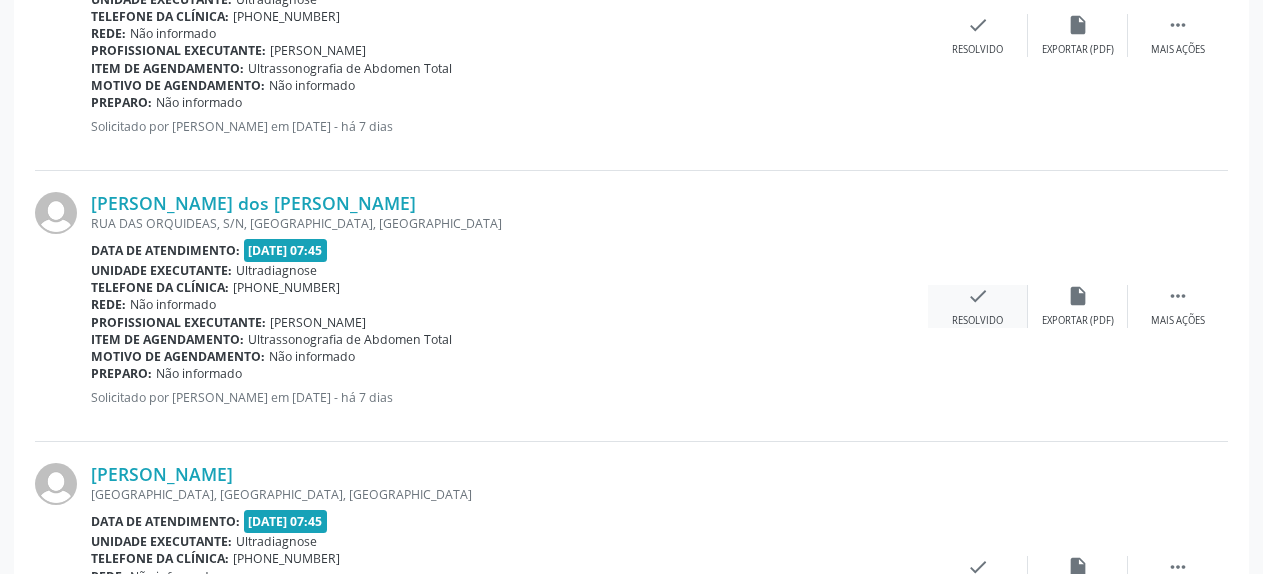
click at [978, 304] on icon "check" at bounding box center [978, 296] width 22 height 22
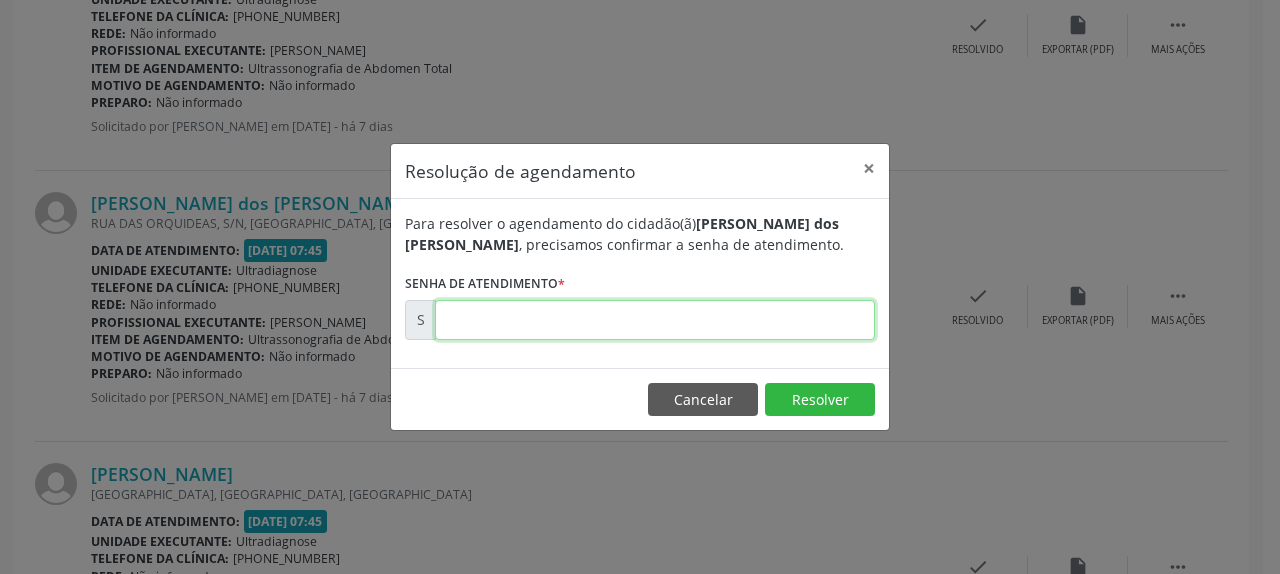
click at [678, 323] on input "text" at bounding box center [655, 320] width 440 height 40
type input "00180178"
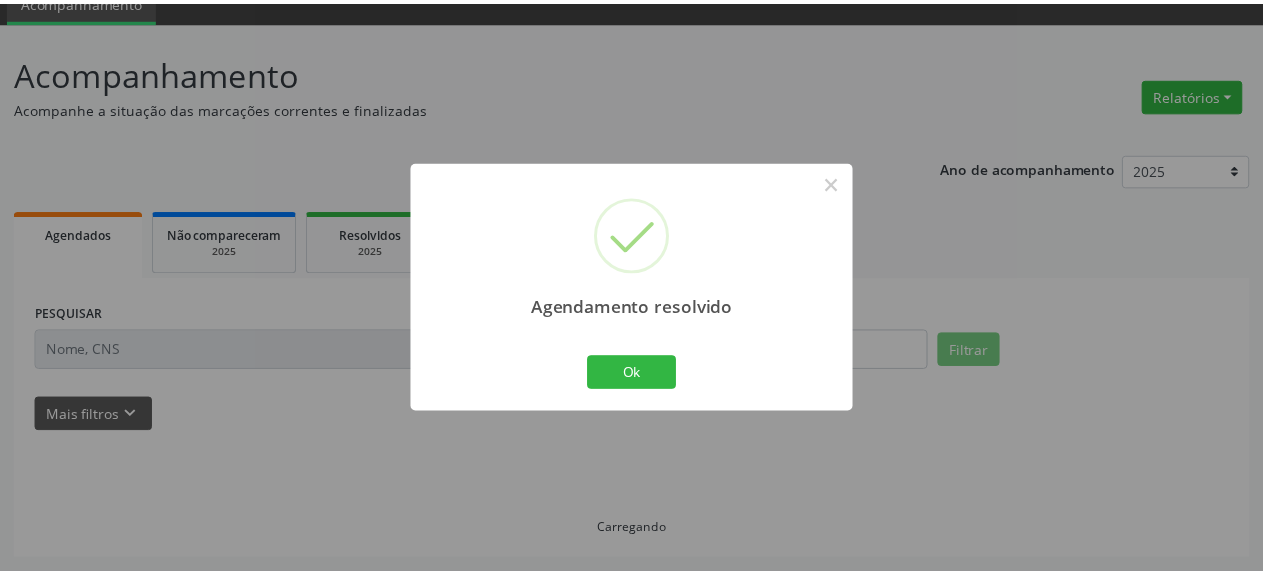
scroll to position [88, 0]
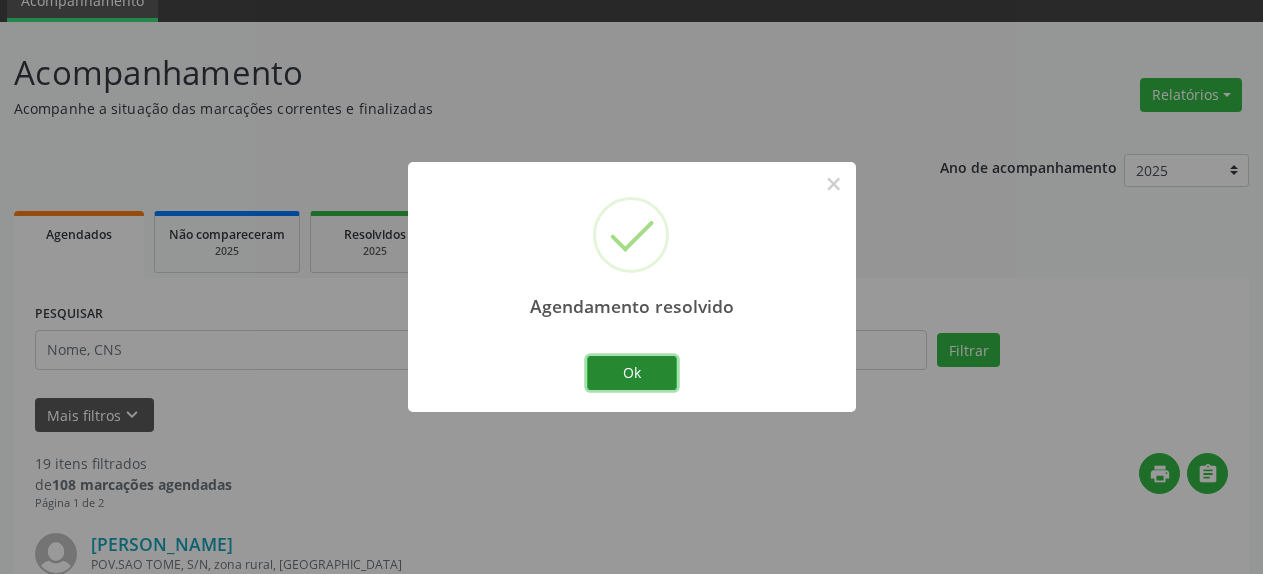
click at [645, 375] on button "Ok" at bounding box center [632, 373] width 90 height 34
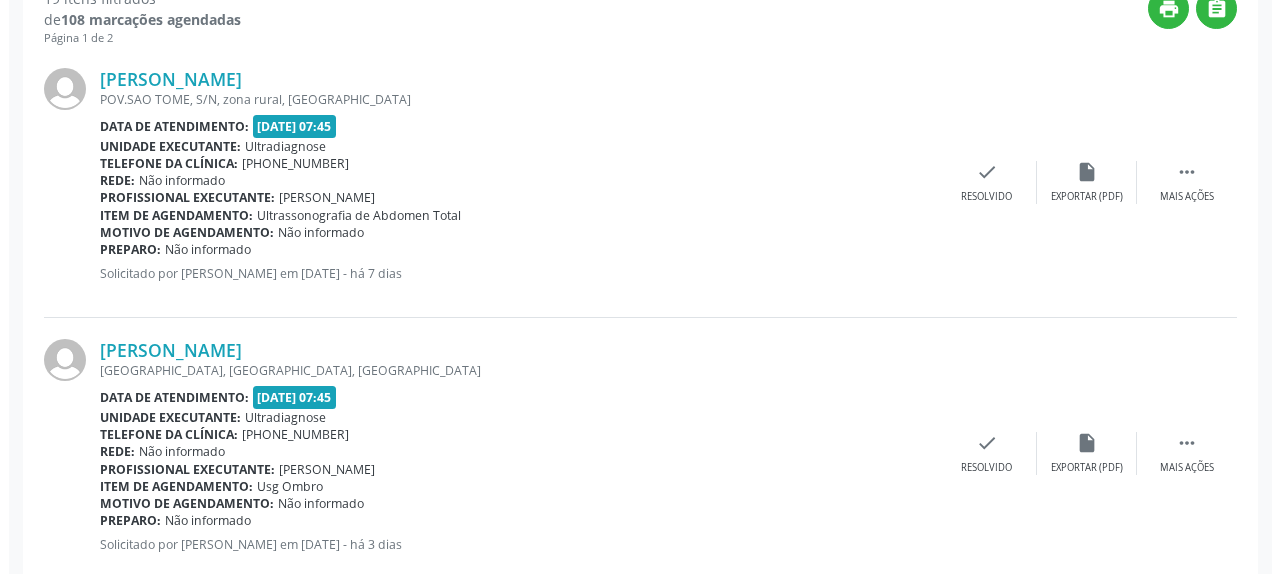
scroll to position [598, 0]
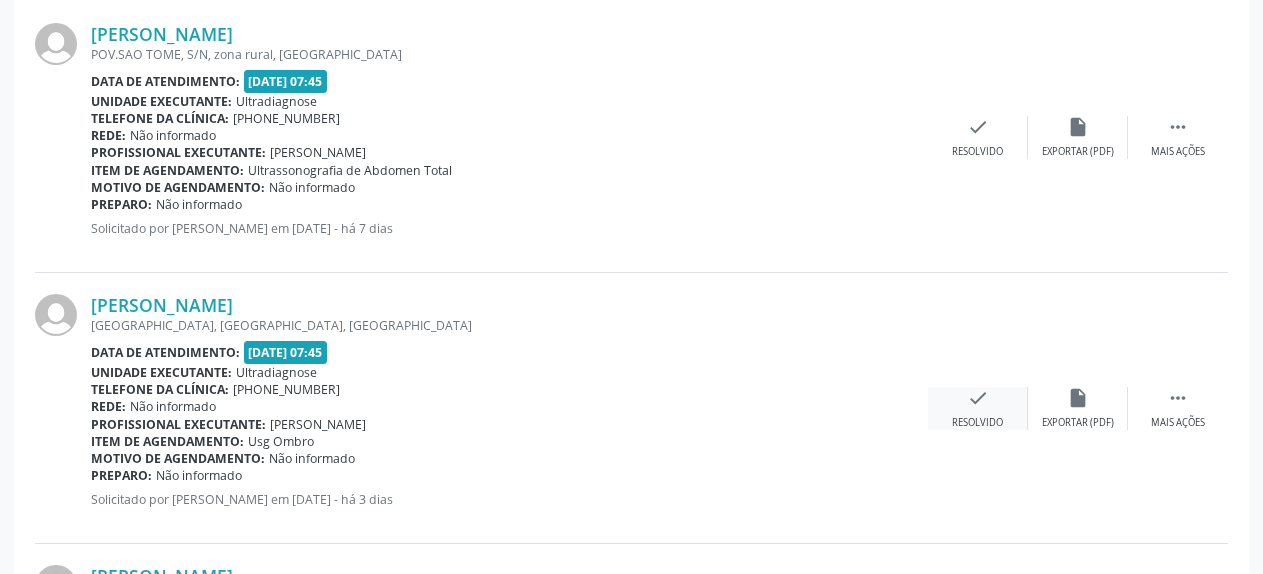
click at [980, 398] on icon "check" at bounding box center [978, 398] width 22 height 22
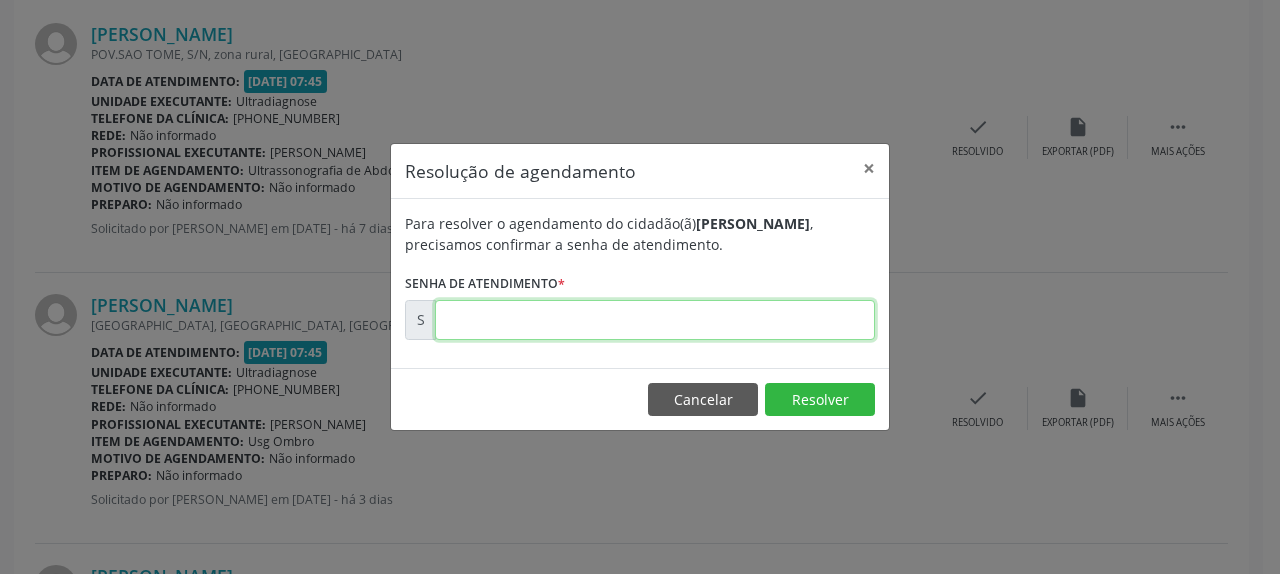
drag, startPoint x: 688, startPoint y: 326, endPoint x: 685, endPoint y: 313, distance: 13.3
click at [688, 325] on input "text" at bounding box center [655, 320] width 440 height 40
type input "00180780"
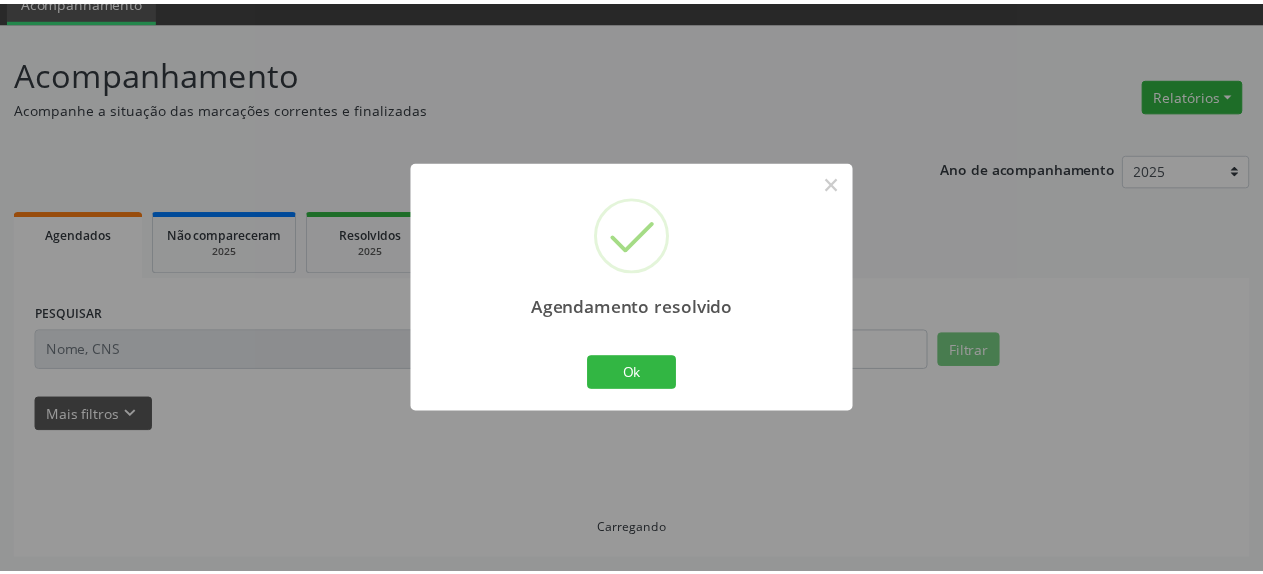
scroll to position [88, 0]
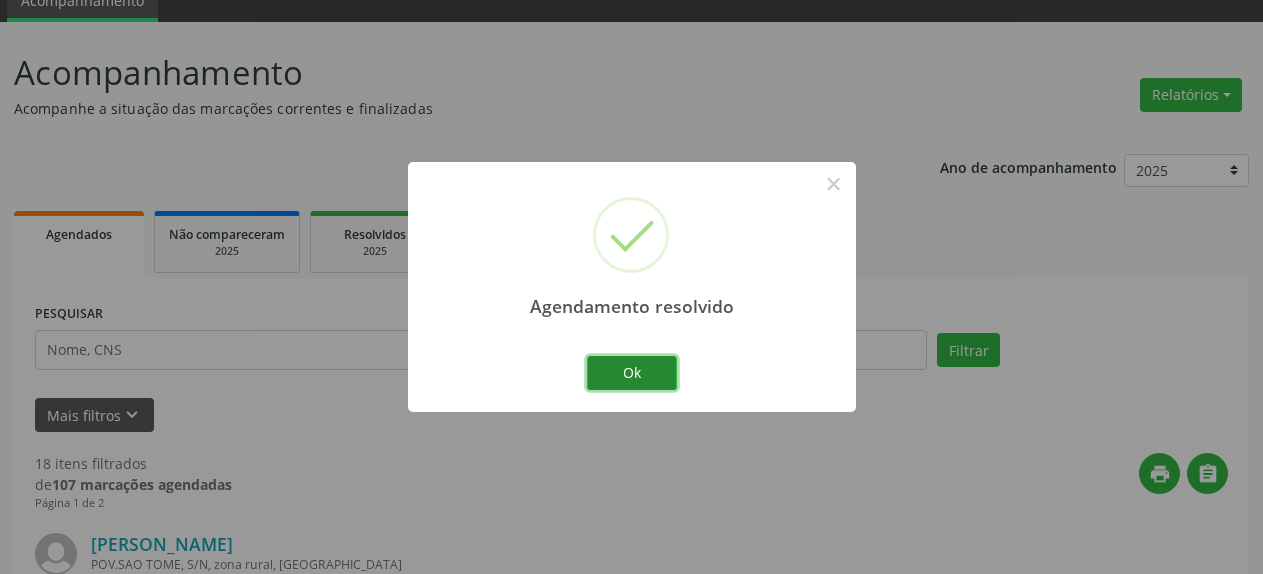
click at [635, 379] on button "Ok" at bounding box center [632, 373] width 90 height 34
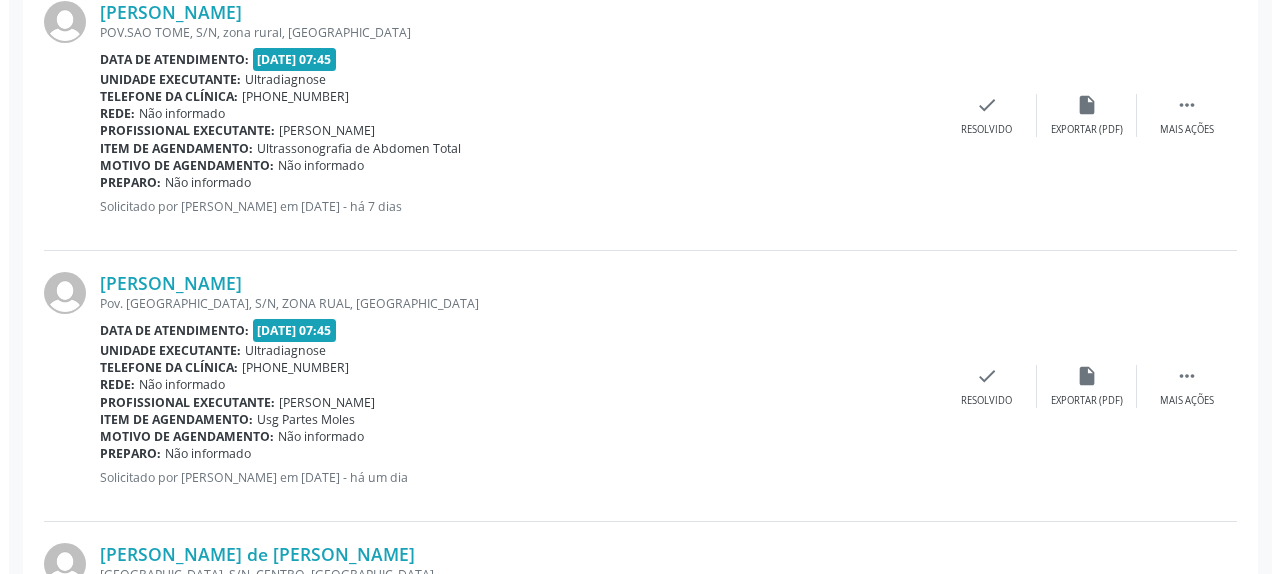
scroll to position [700, 0]
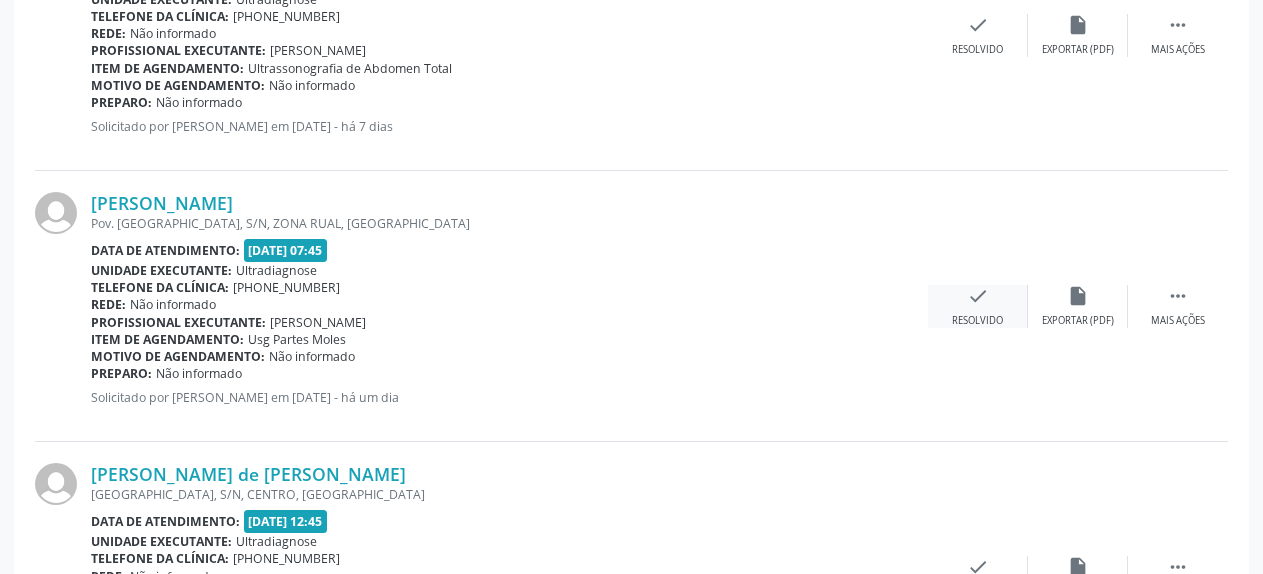
click at [969, 297] on icon "check" at bounding box center [978, 296] width 22 height 22
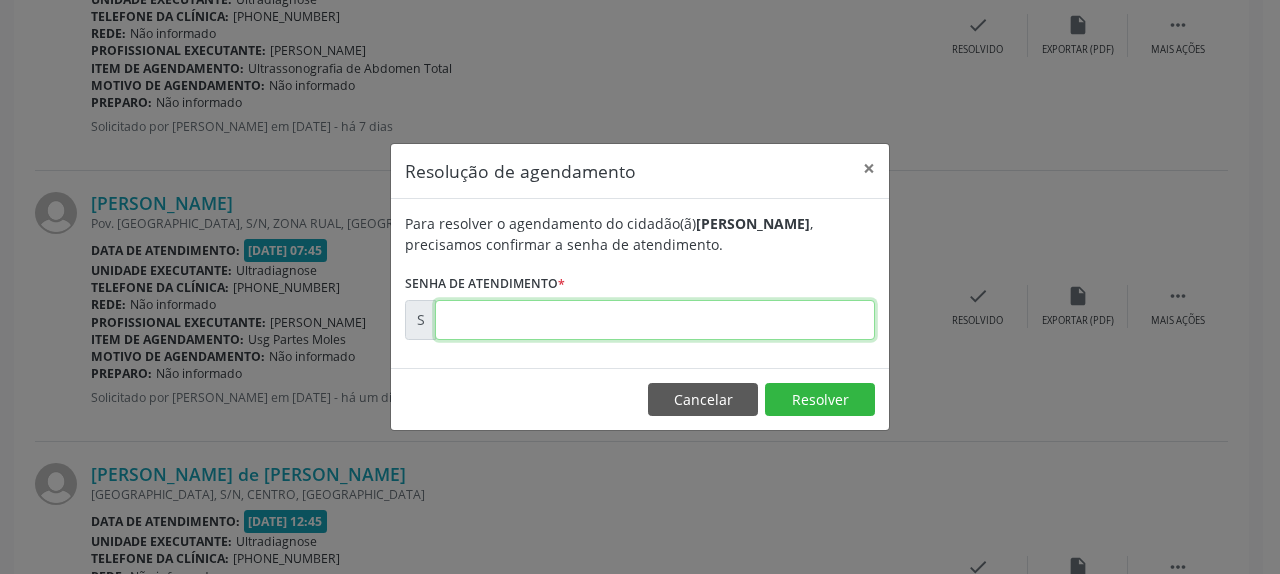
click at [730, 327] on input "text" at bounding box center [655, 320] width 440 height 40
type input "00181164"
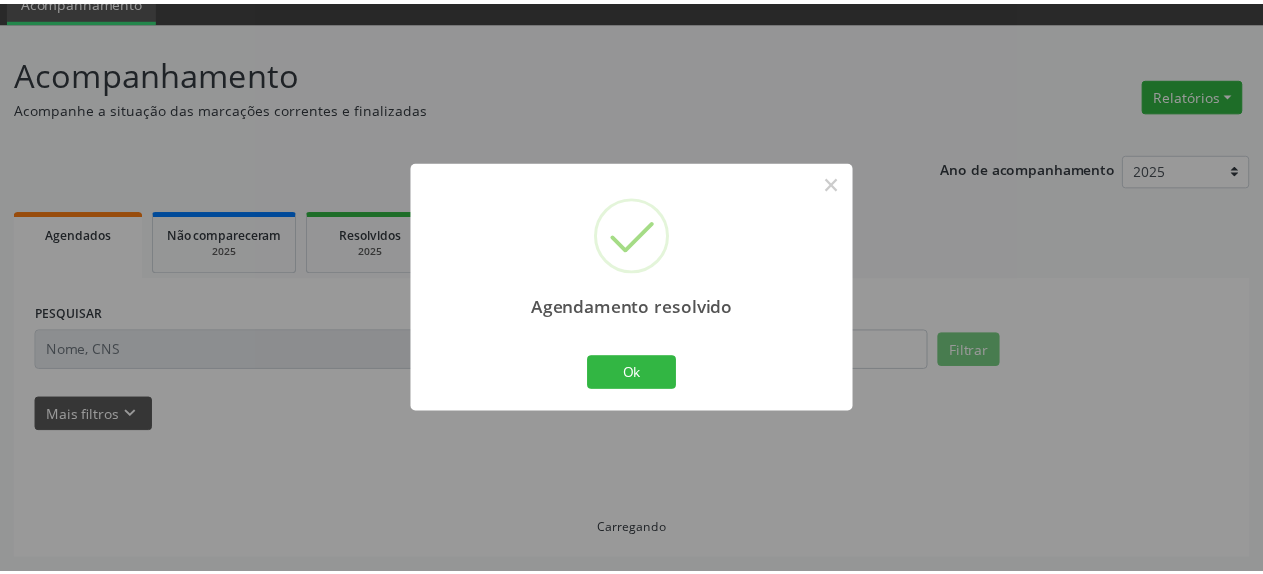
scroll to position [88, 0]
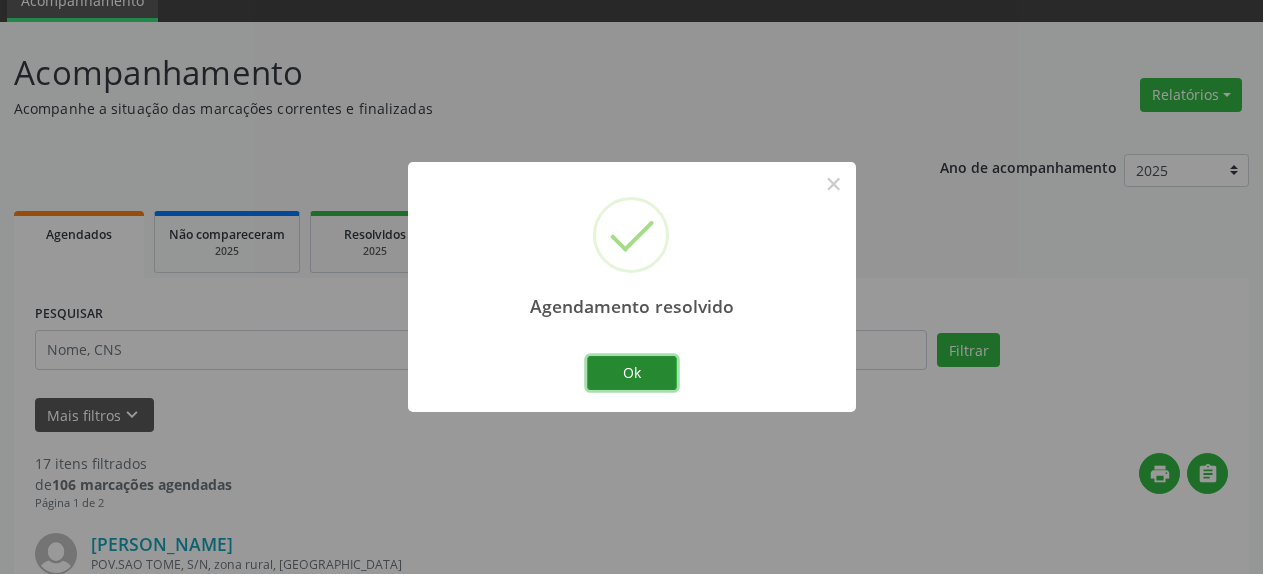
click at [608, 374] on button "Ok" at bounding box center [632, 373] width 90 height 34
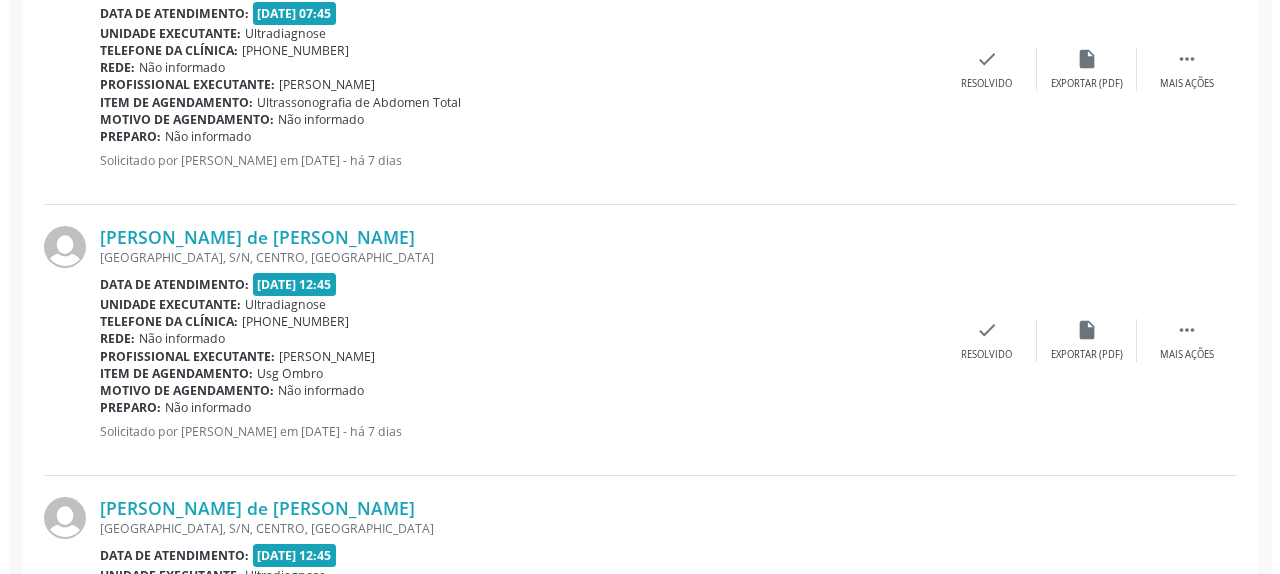
scroll to position [700, 0]
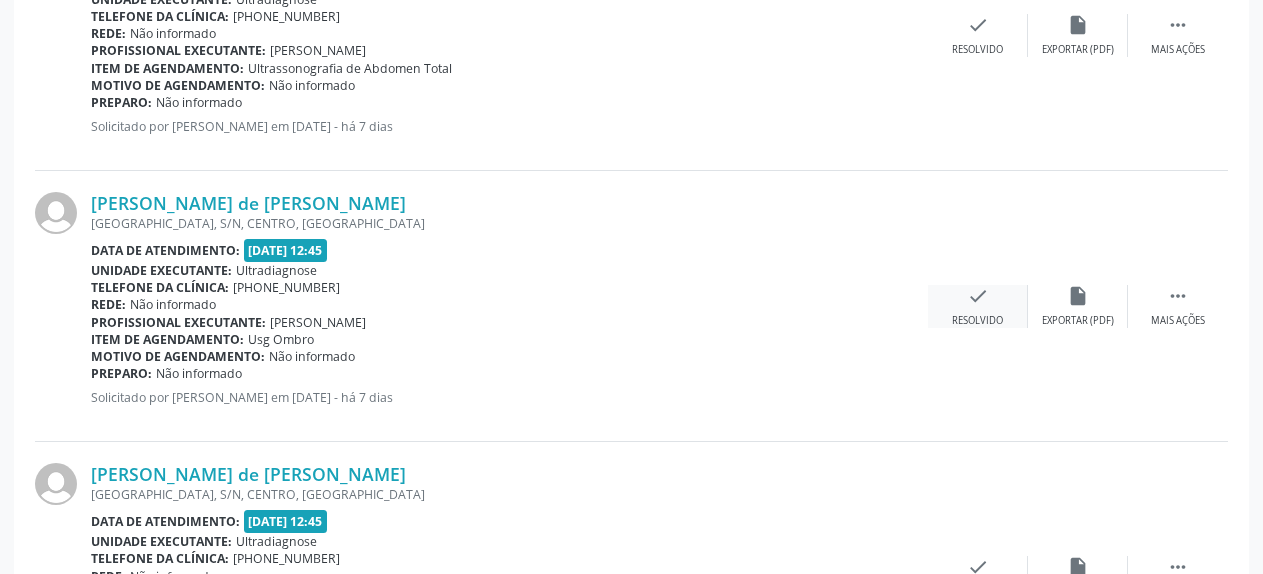
click at [985, 285] on icon "check" at bounding box center [978, 296] width 22 height 22
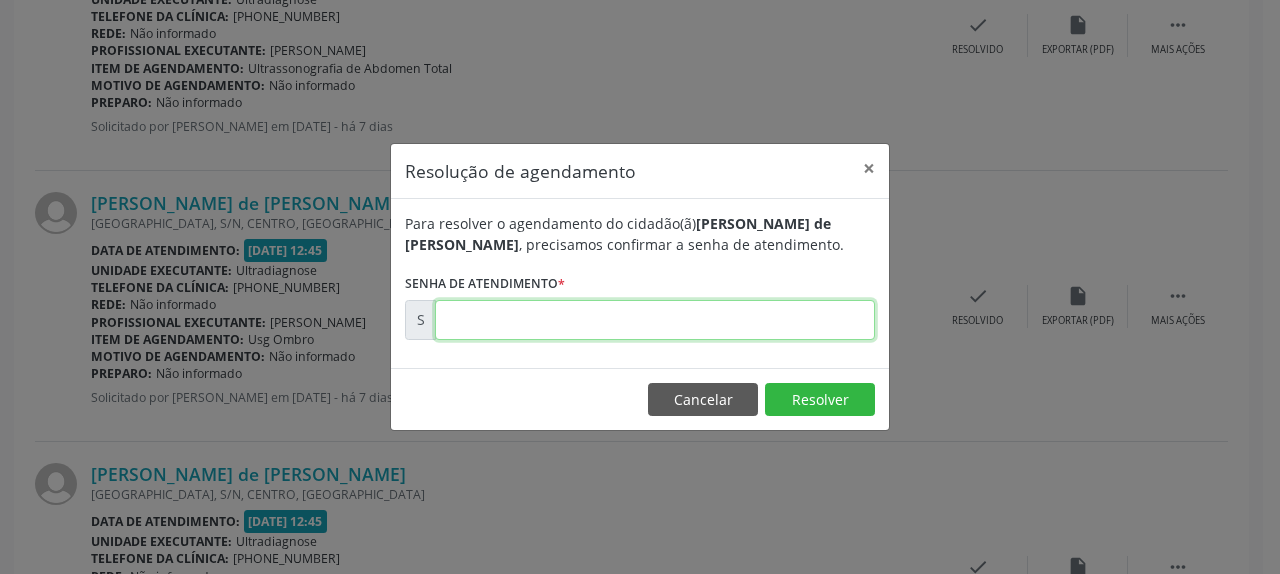
click at [779, 309] on input "text" at bounding box center [655, 320] width 440 height 40
type input "00180184"
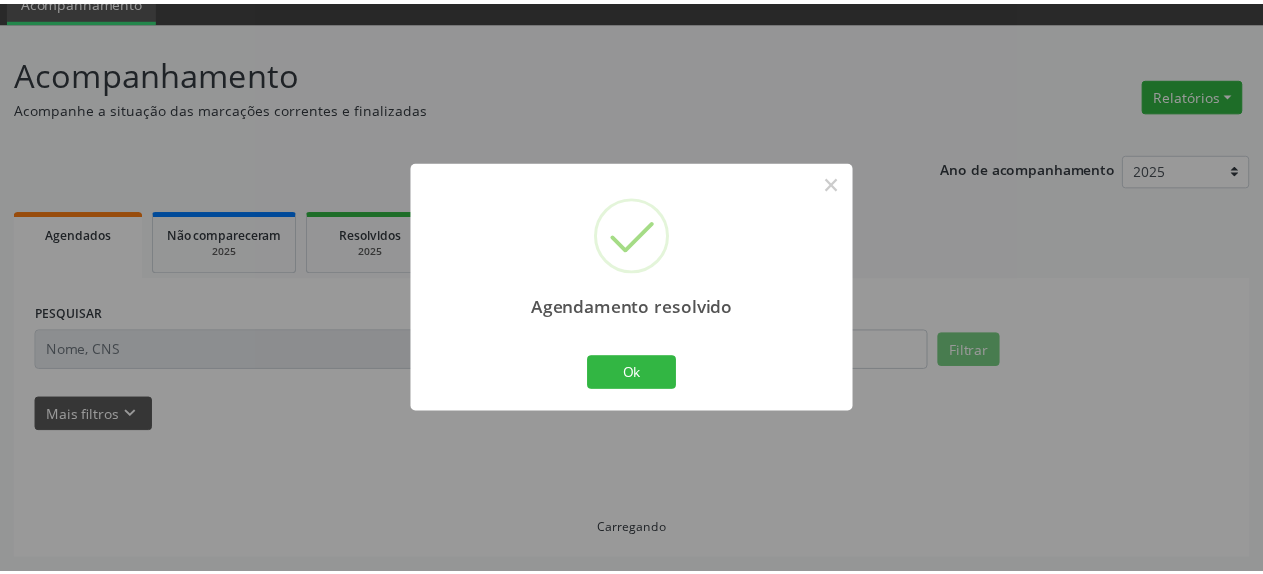
scroll to position [88, 0]
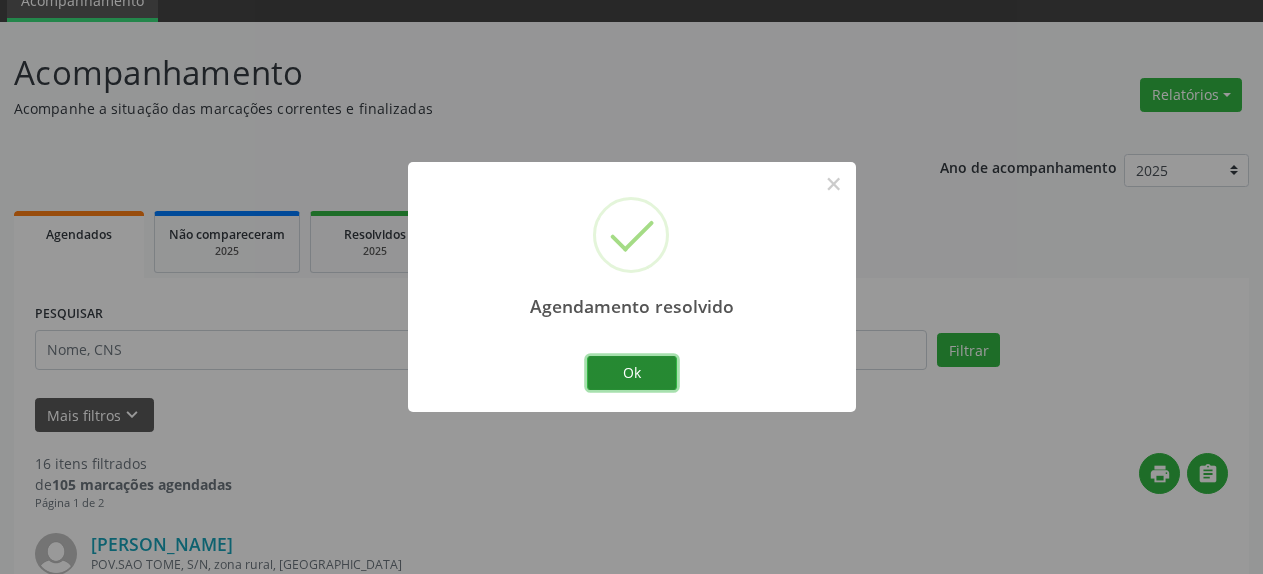
click at [612, 378] on button "Ok" at bounding box center [632, 373] width 90 height 34
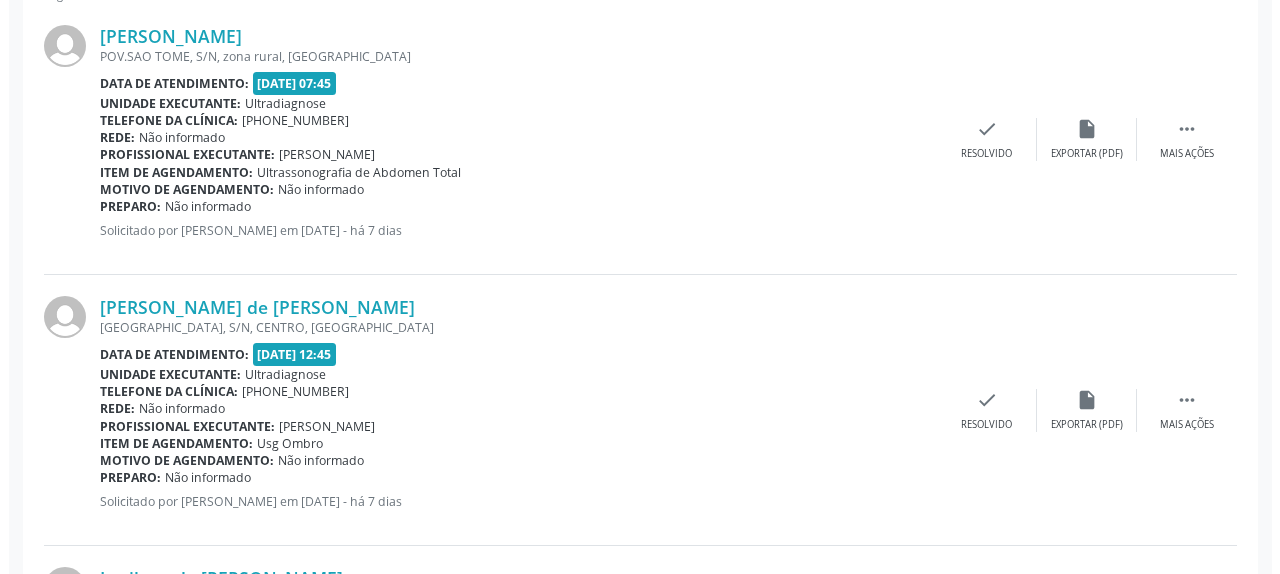
scroll to position [598, 0]
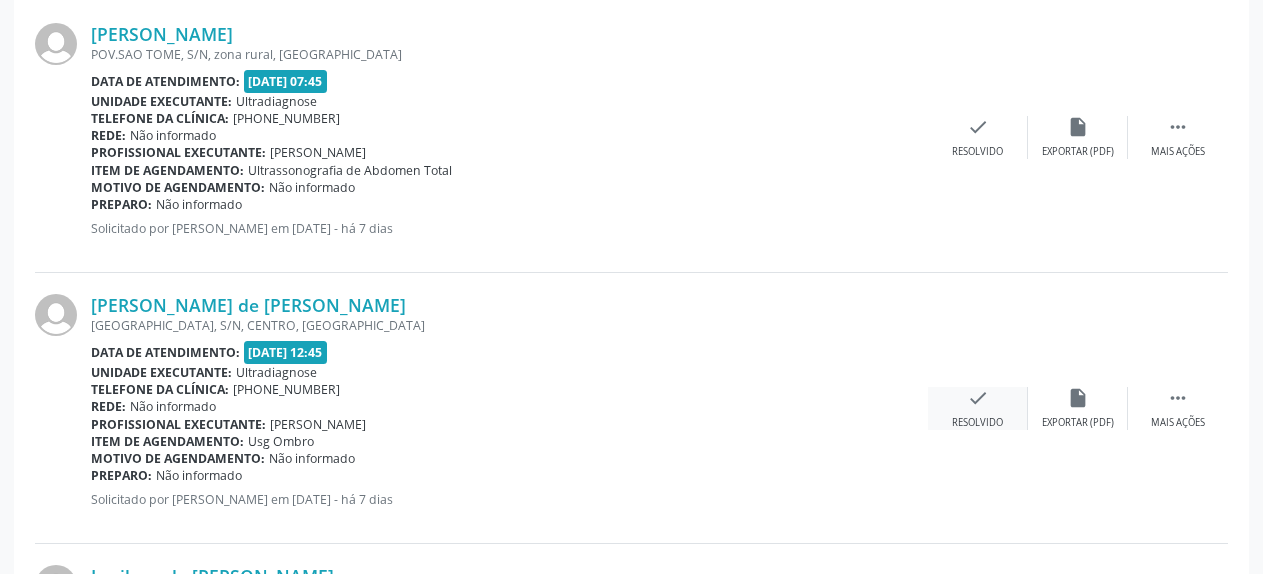
click at [975, 407] on icon "check" at bounding box center [978, 398] width 22 height 22
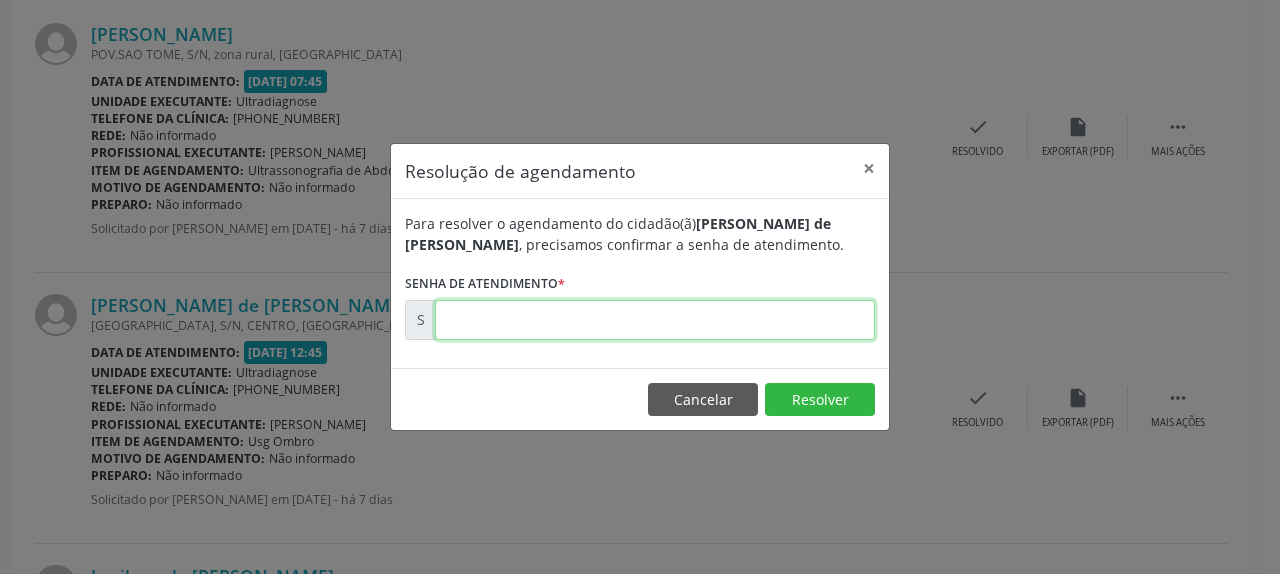
click at [791, 325] on input "text" at bounding box center [655, 320] width 440 height 40
type input "00180187"
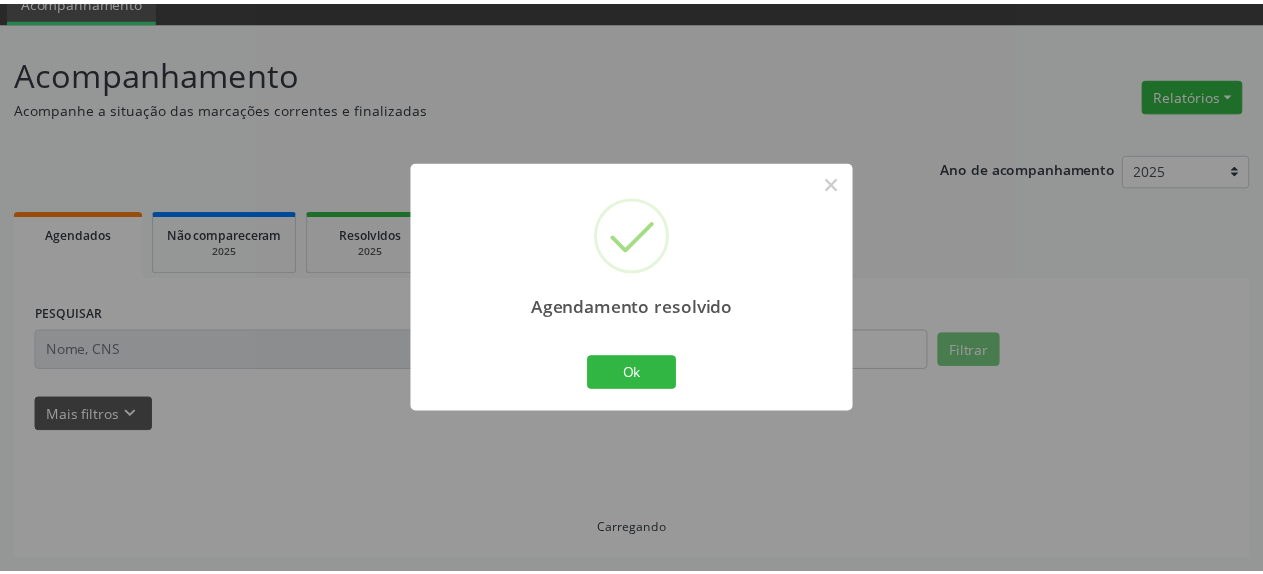
scroll to position [88, 0]
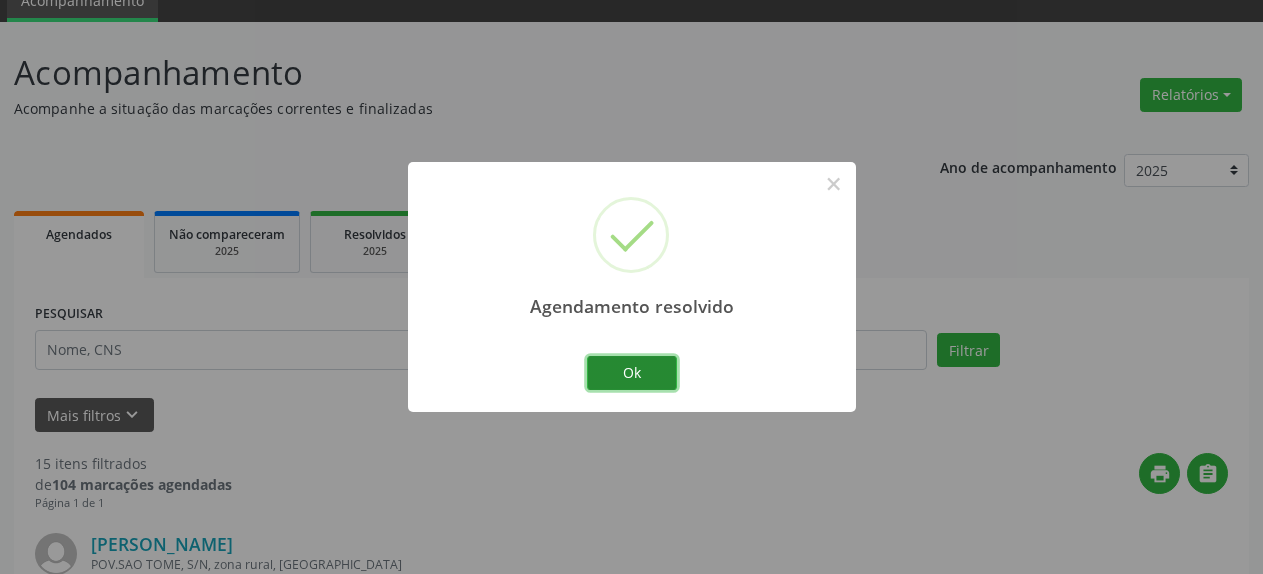
click at [622, 374] on button "Ok" at bounding box center [632, 373] width 90 height 34
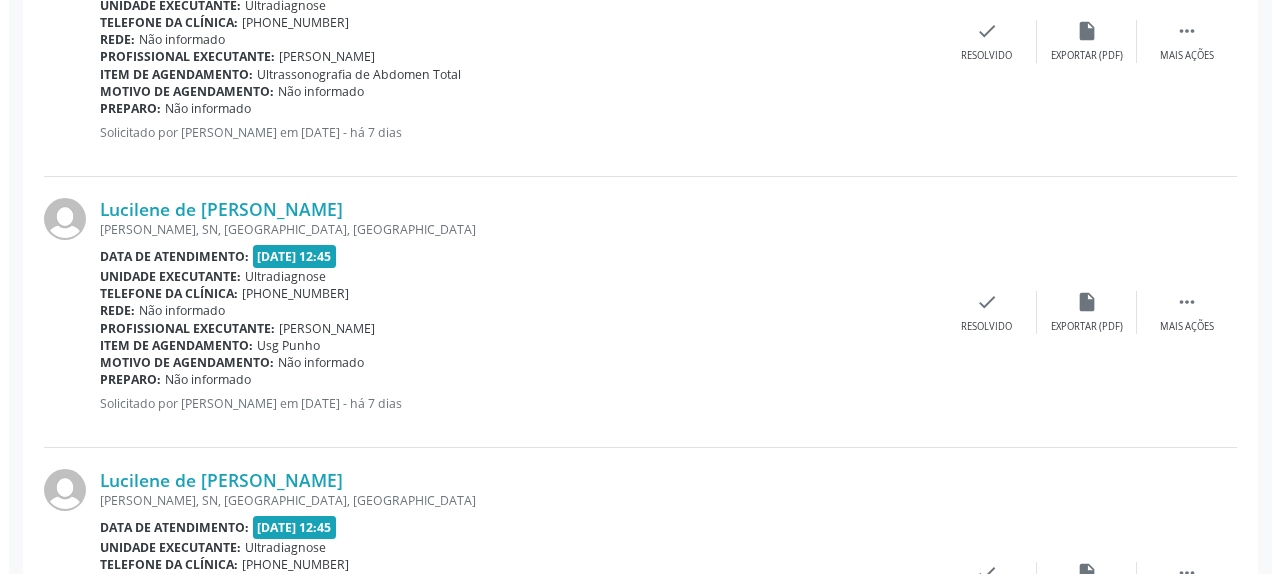
scroll to position [700, 0]
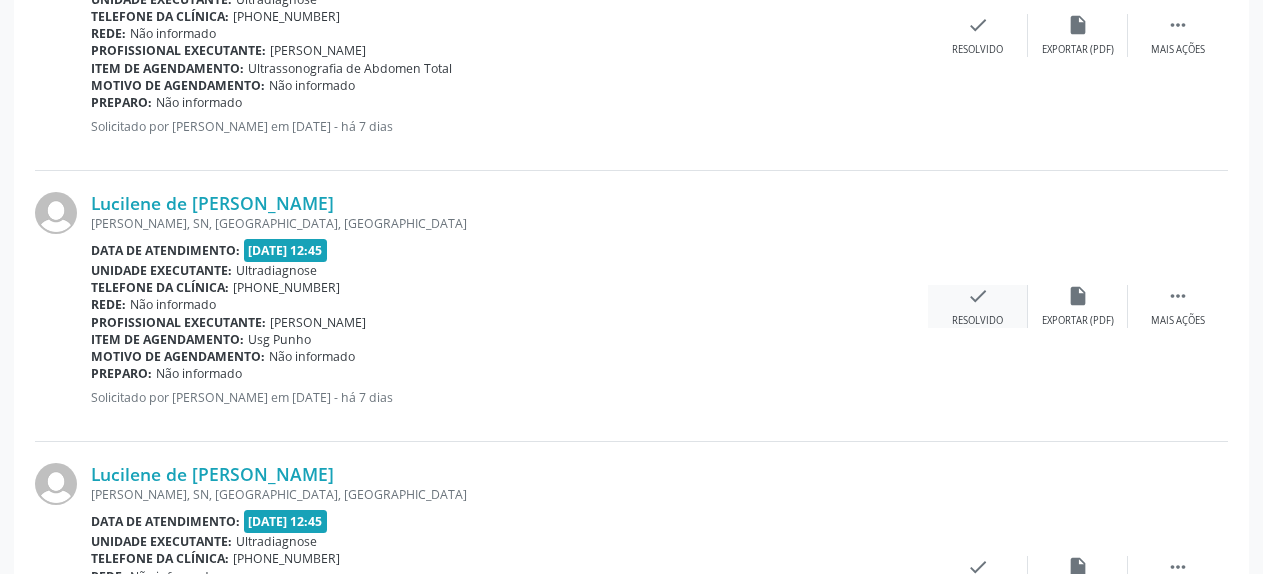
click at [984, 303] on icon "check" at bounding box center [978, 296] width 22 height 22
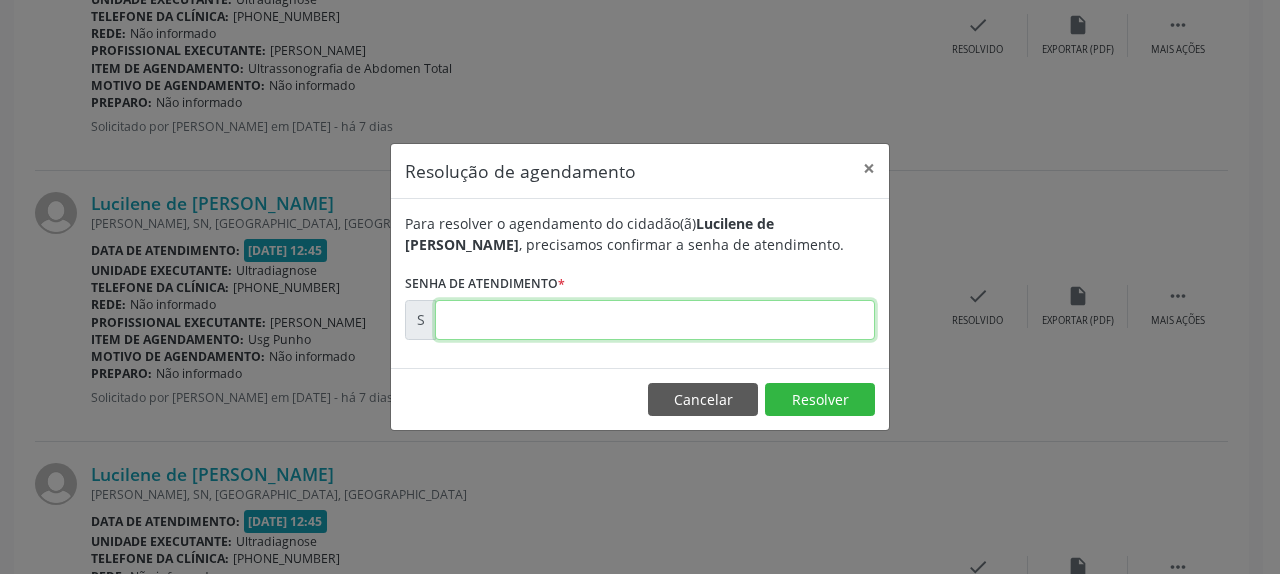
click at [756, 324] on input "text" at bounding box center [655, 320] width 440 height 40
type input "00180192"
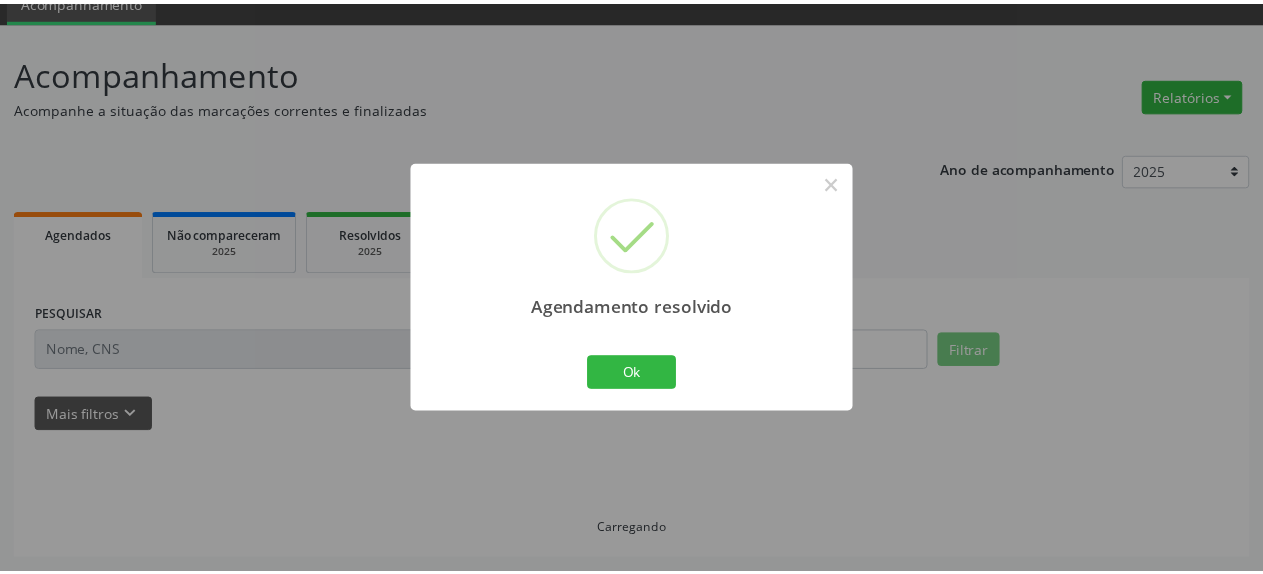
scroll to position [88, 0]
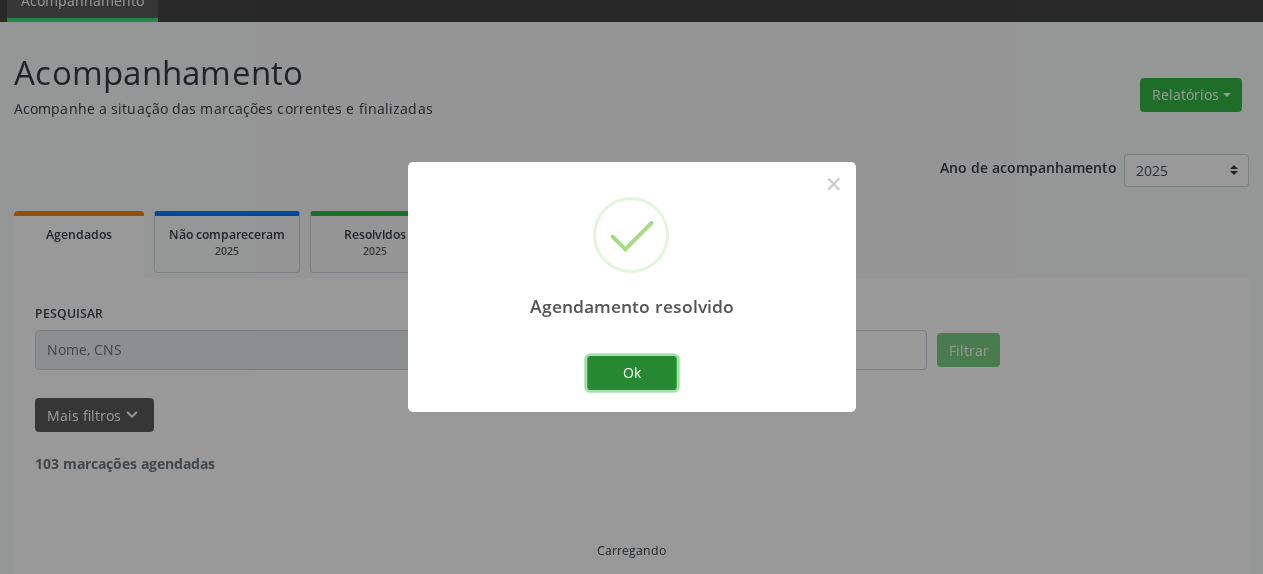
click at [668, 381] on button "Ok" at bounding box center [632, 373] width 90 height 34
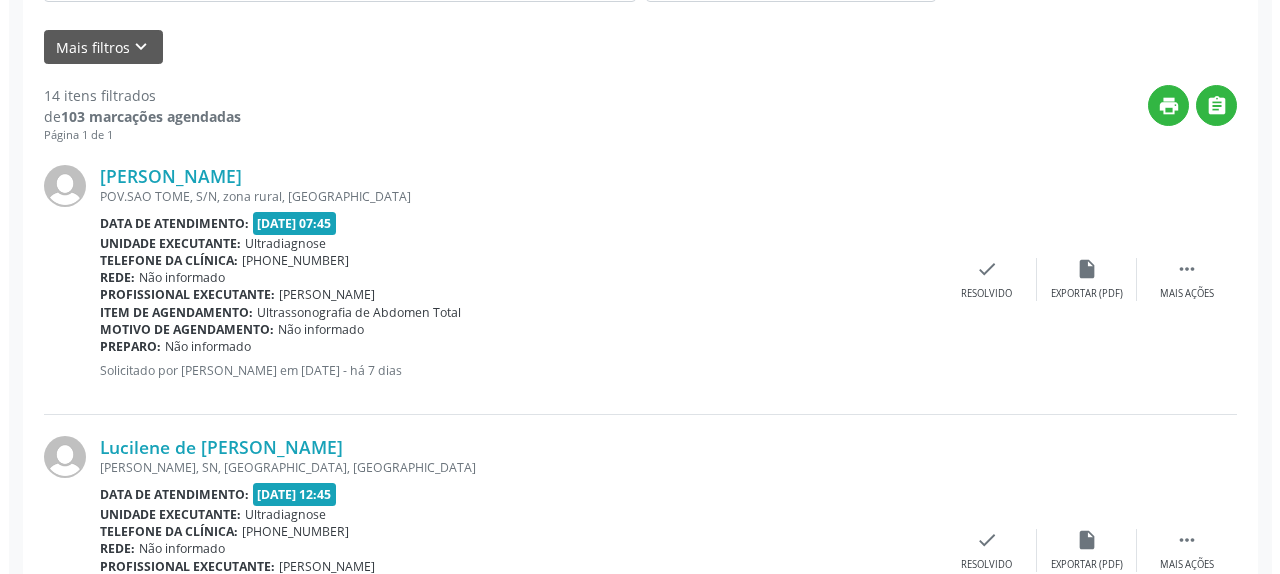
scroll to position [496, 0]
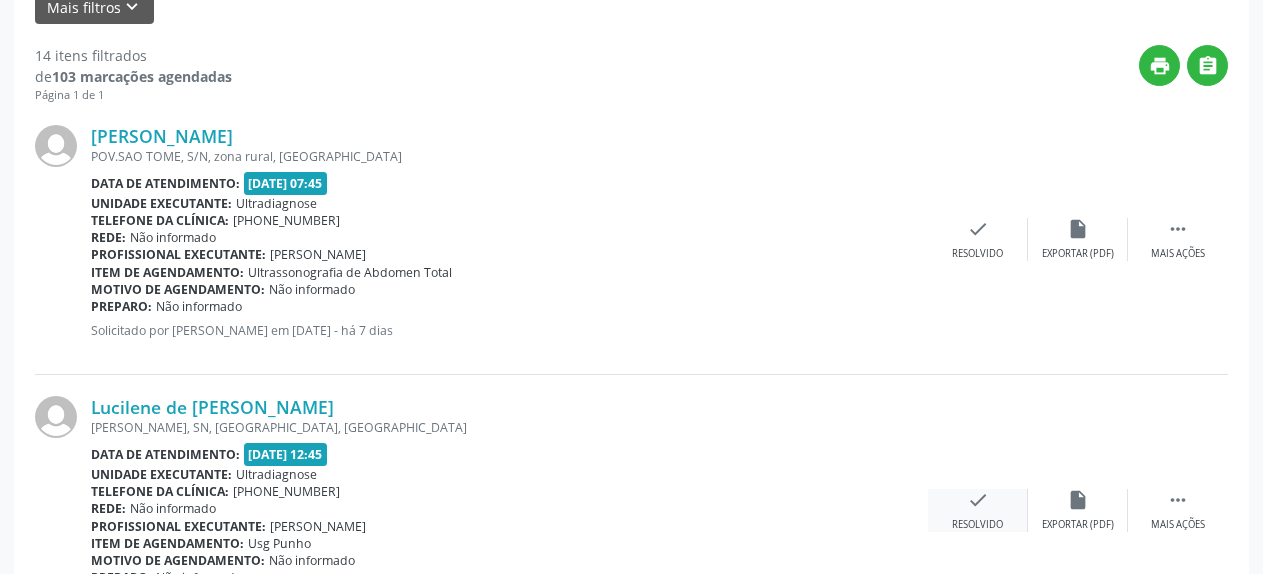
click at [982, 502] on icon "check" at bounding box center [978, 500] width 22 height 22
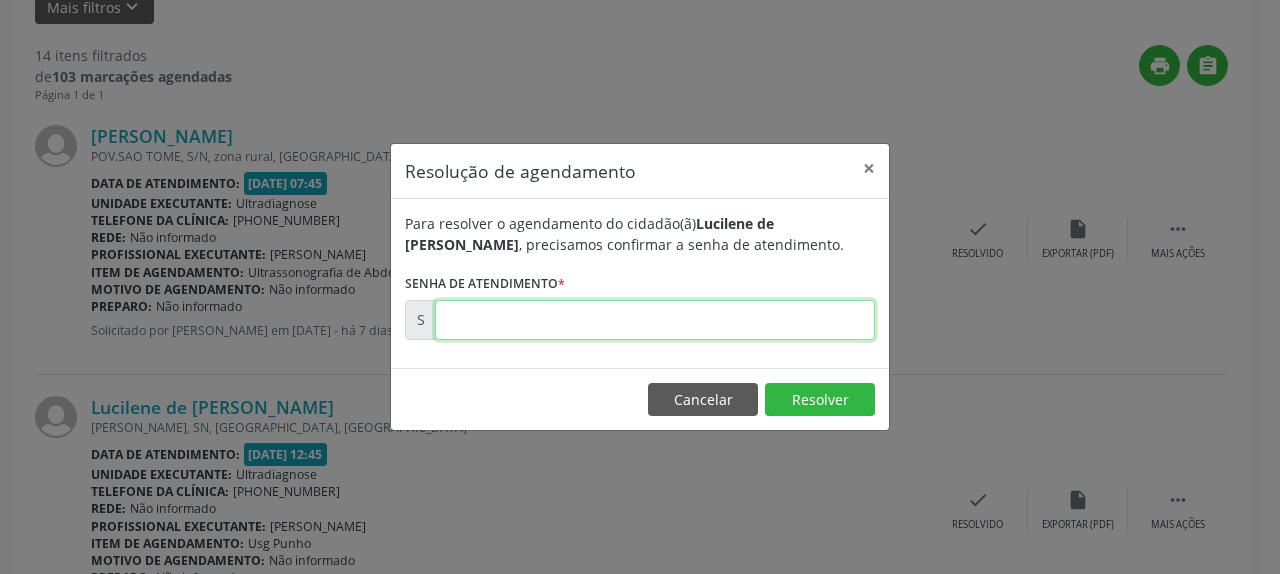
click at [697, 325] on input "text" at bounding box center [655, 320] width 440 height 40
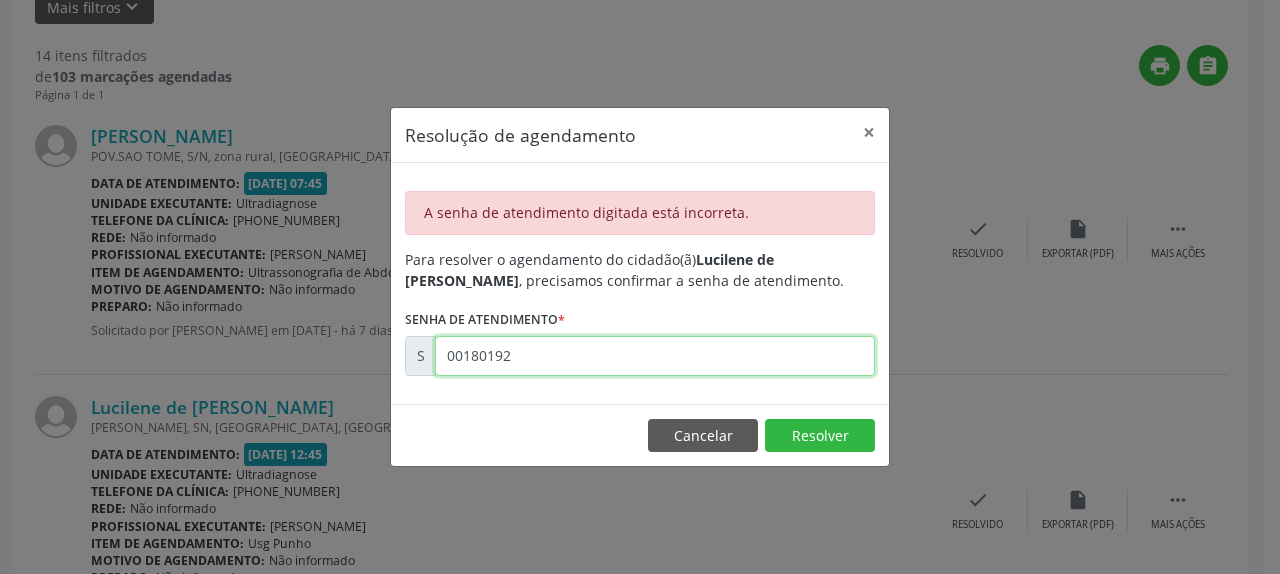
click at [501, 360] on input "00180192" at bounding box center [655, 356] width 440 height 40
type input "0"
click at [466, 359] on input "00080195" at bounding box center [655, 356] width 440 height 40
type input "00180195"
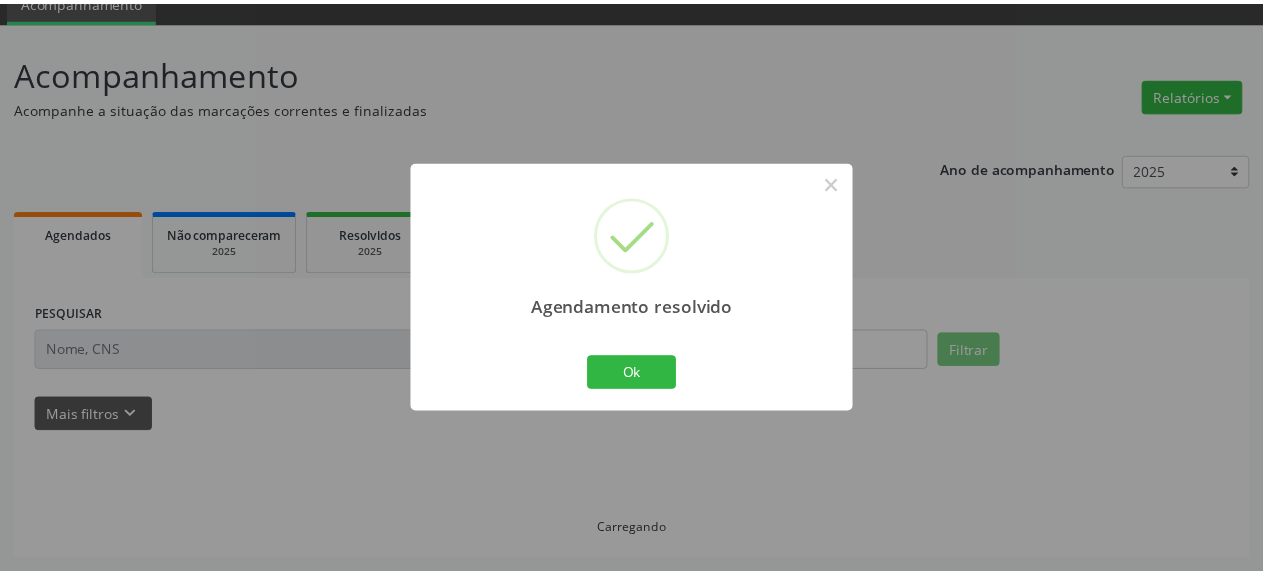
scroll to position [88, 0]
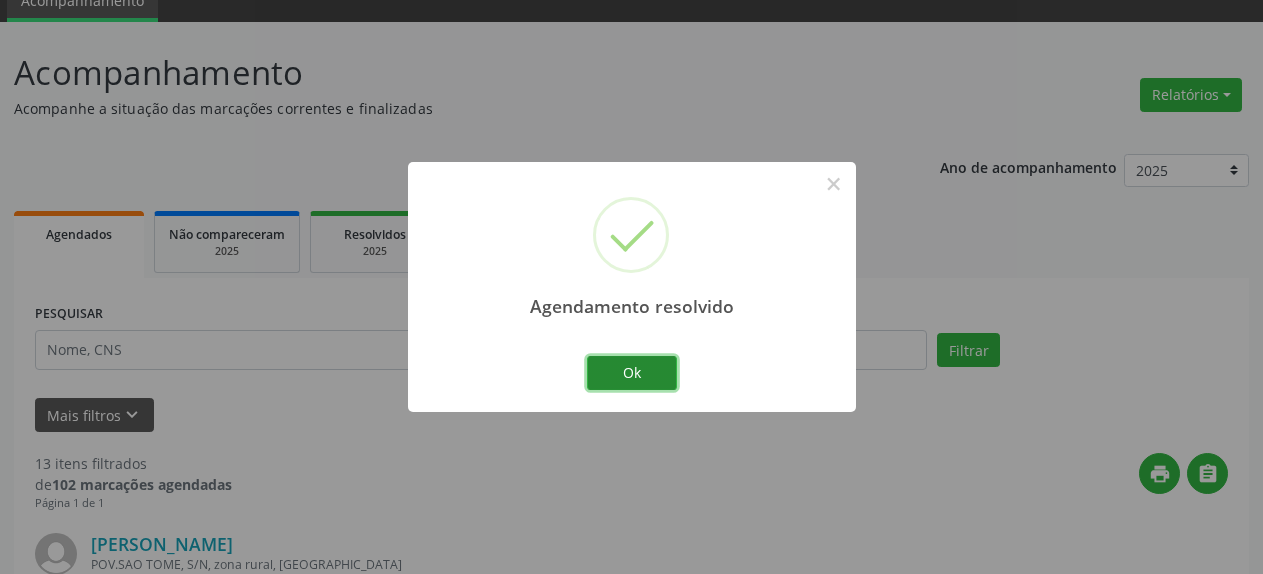
click at [632, 384] on button "Ok" at bounding box center [632, 373] width 90 height 34
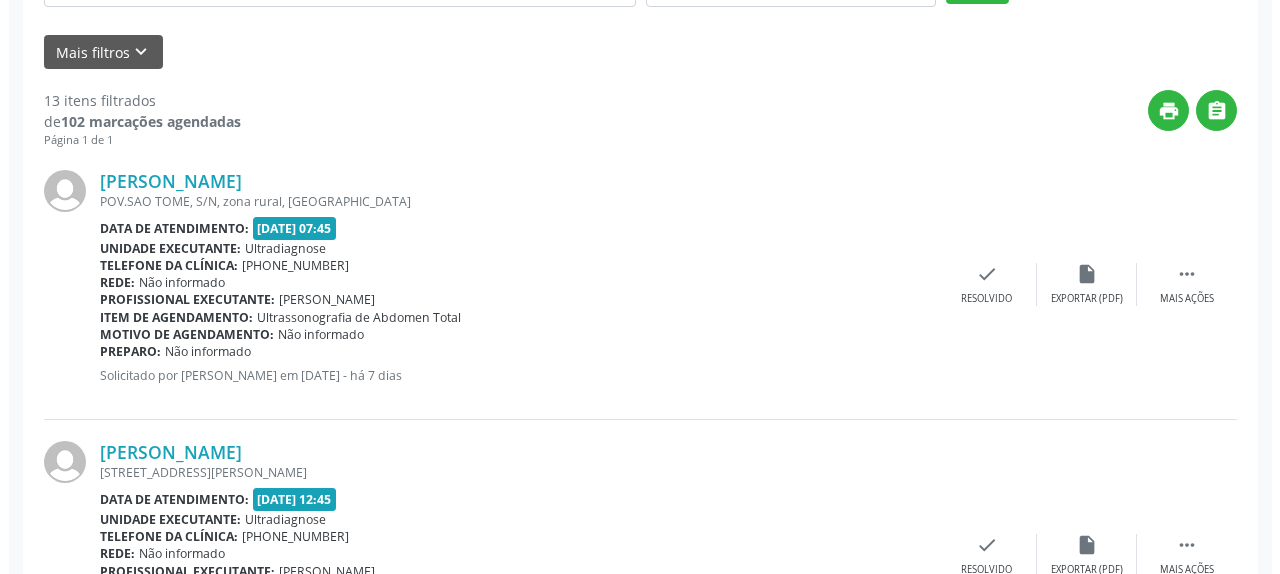
scroll to position [496, 0]
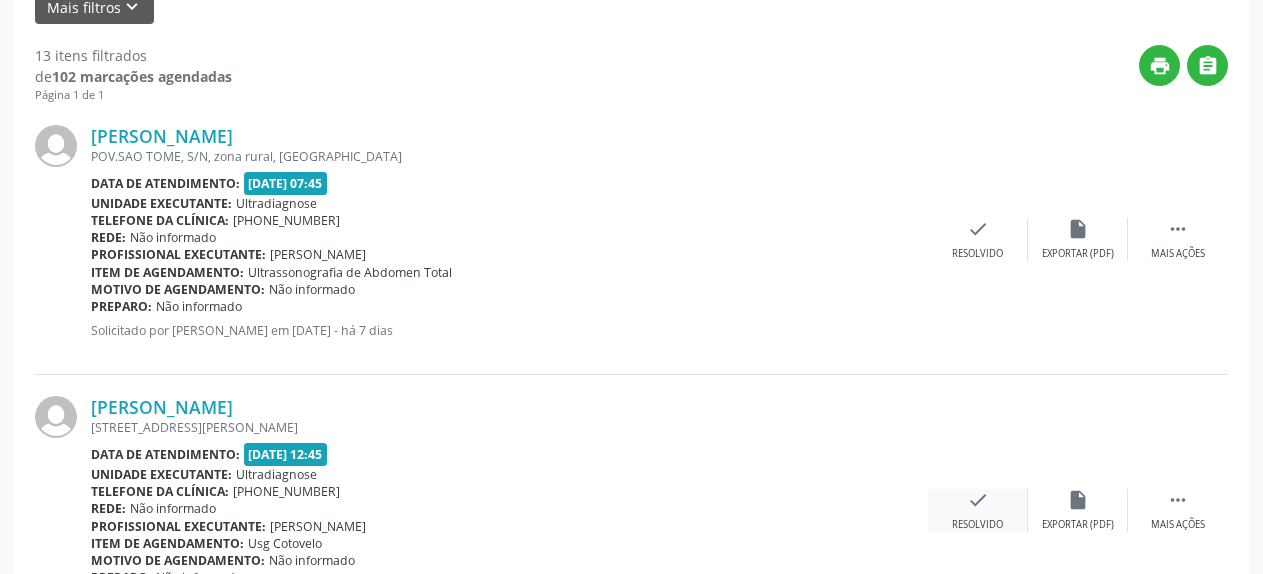
click at [971, 505] on icon "check" at bounding box center [978, 500] width 22 height 22
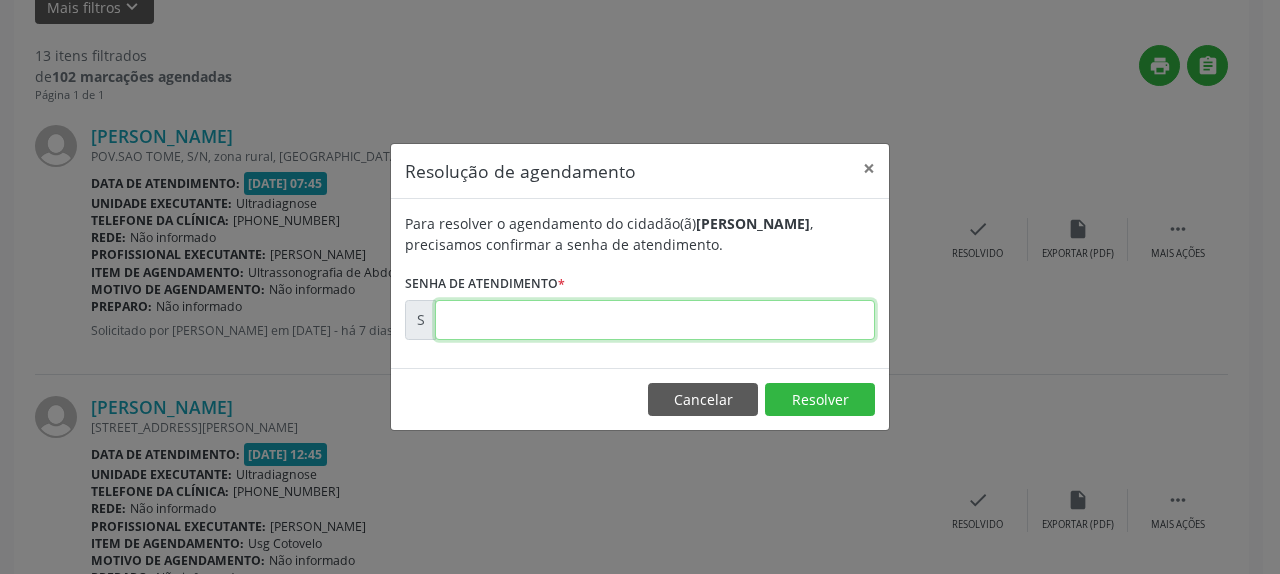
click at [637, 315] on input "text" at bounding box center [655, 320] width 440 height 40
type input "00180196"
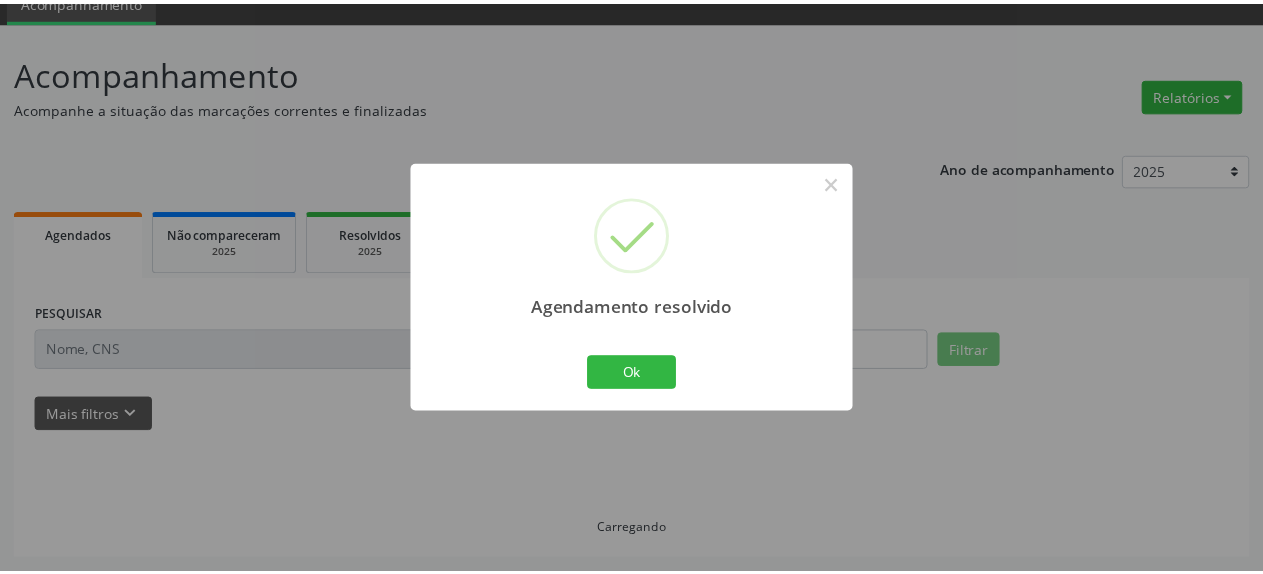
scroll to position [88, 0]
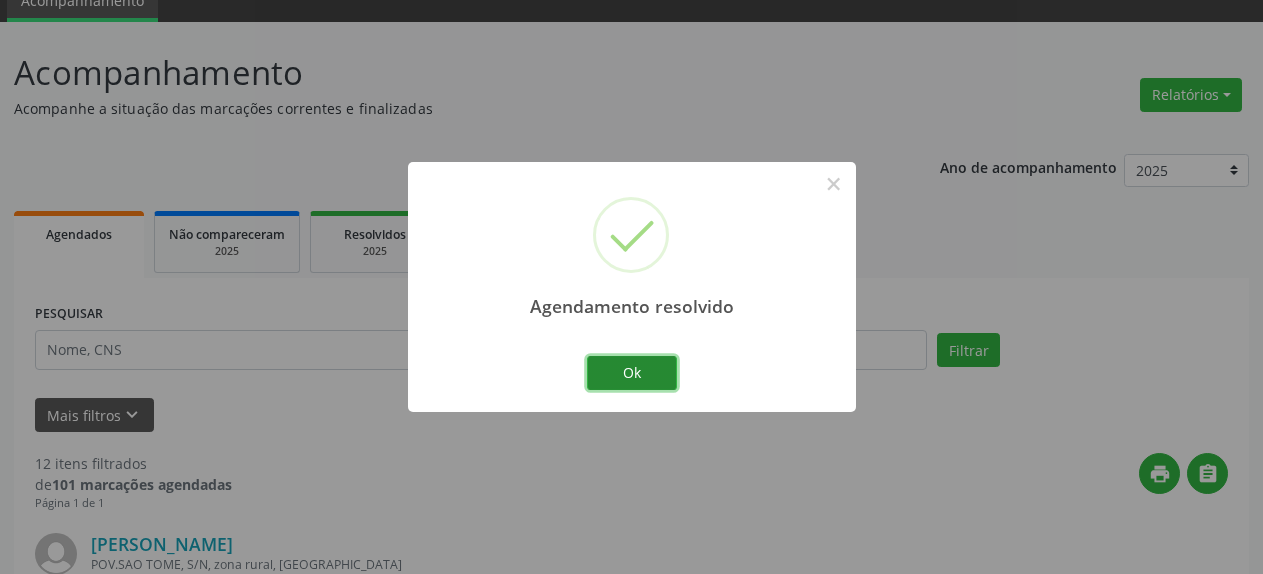
click at [647, 381] on button "Ok" at bounding box center [632, 373] width 90 height 34
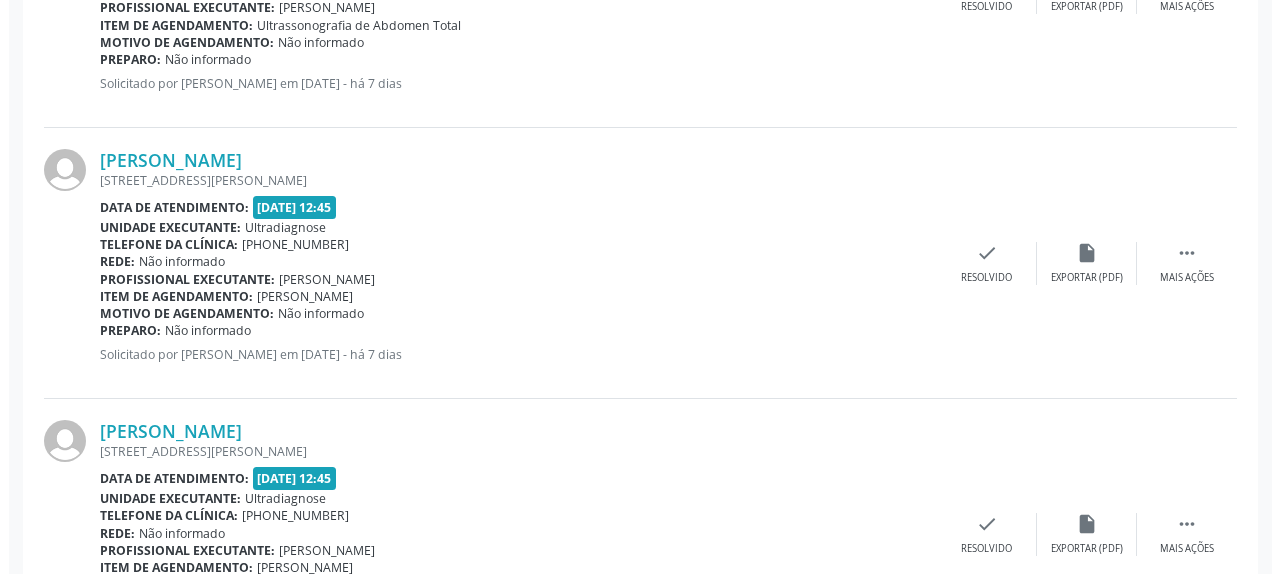
scroll to position [904, 0]
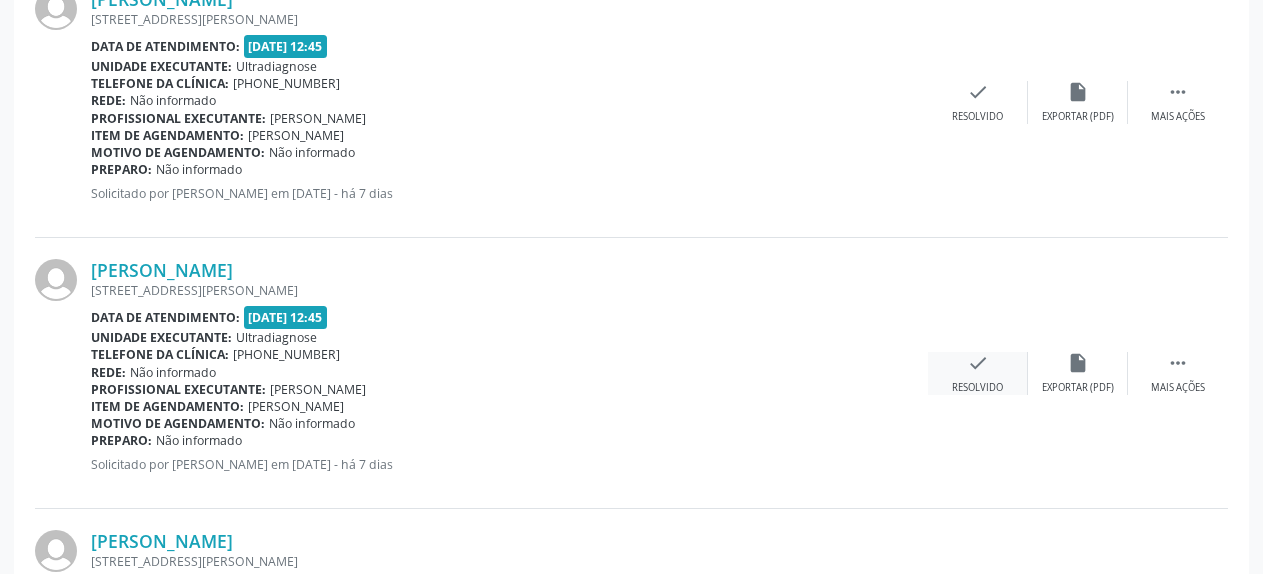
click at [969, 365] on icon "check" at bounding box center [978, 363] width 22 height 22
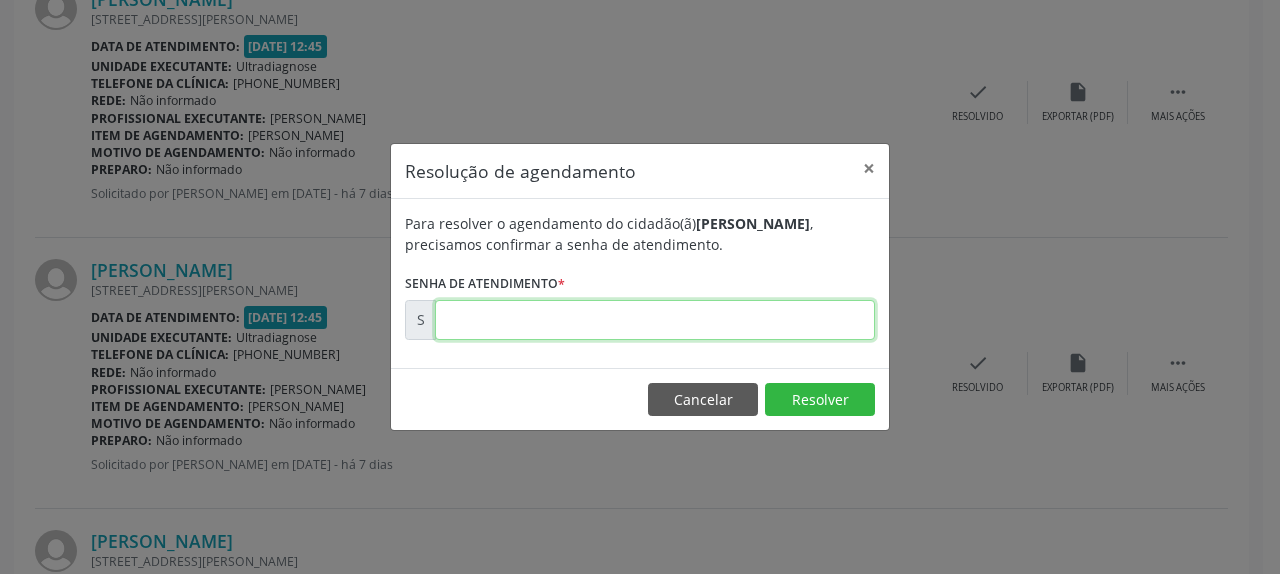
click at [698, 327] on input "text" at bounding box center [655, 320] width 440 height 40
type input "00180204"
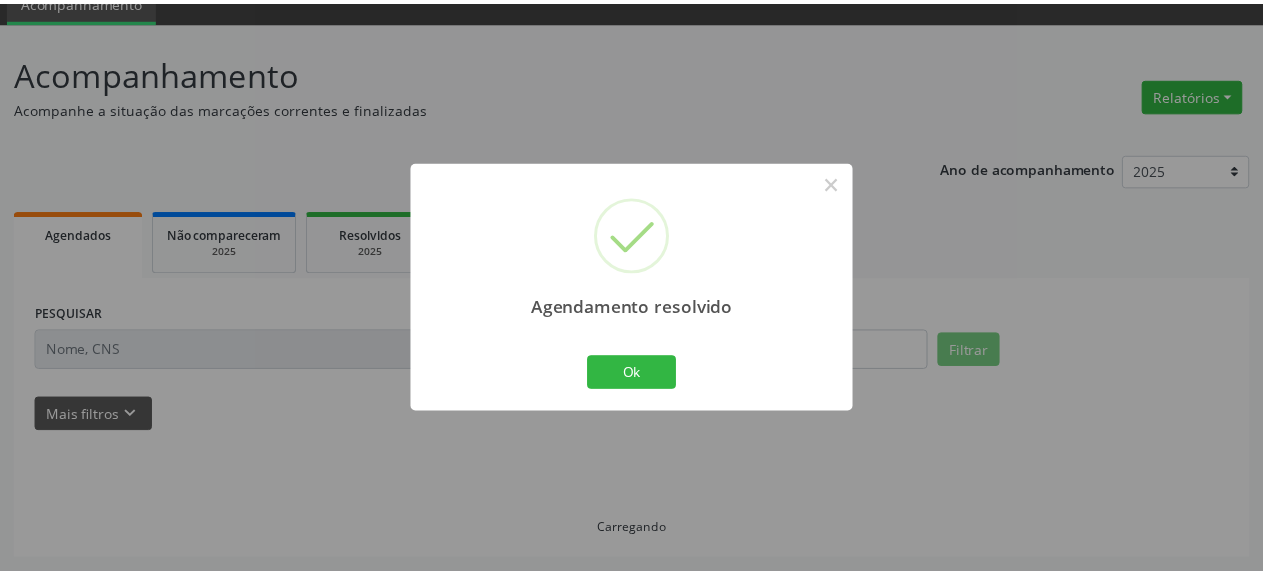
scroll to position [88, 0]
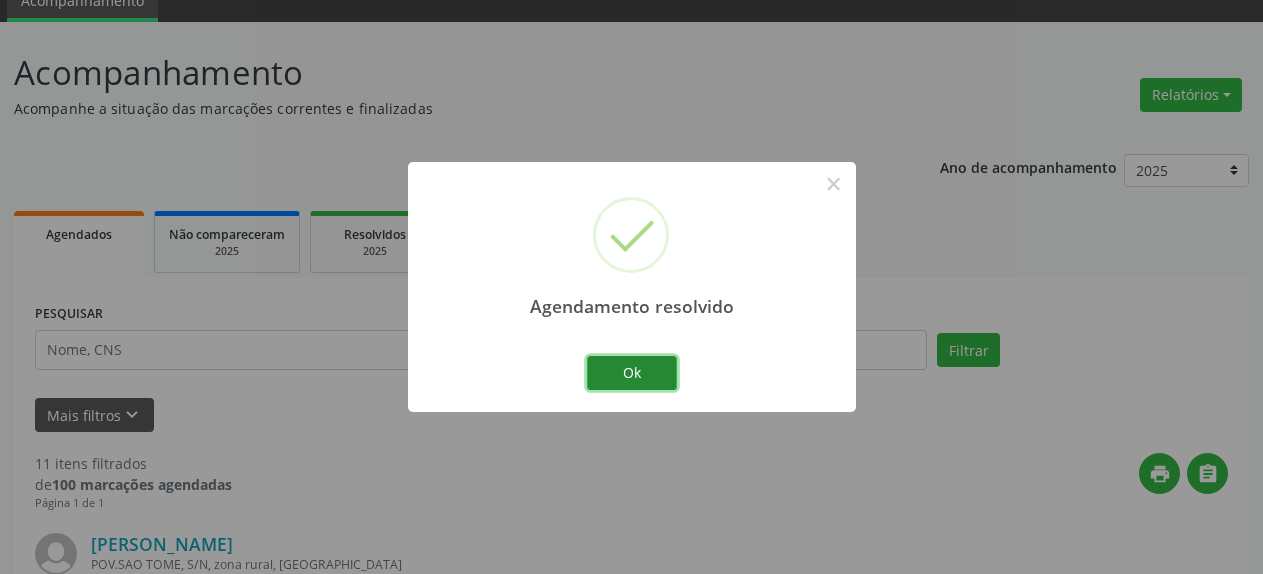
click at [603, 373] on button "Ok" at bounding box center [632, 373] width 90 height 34
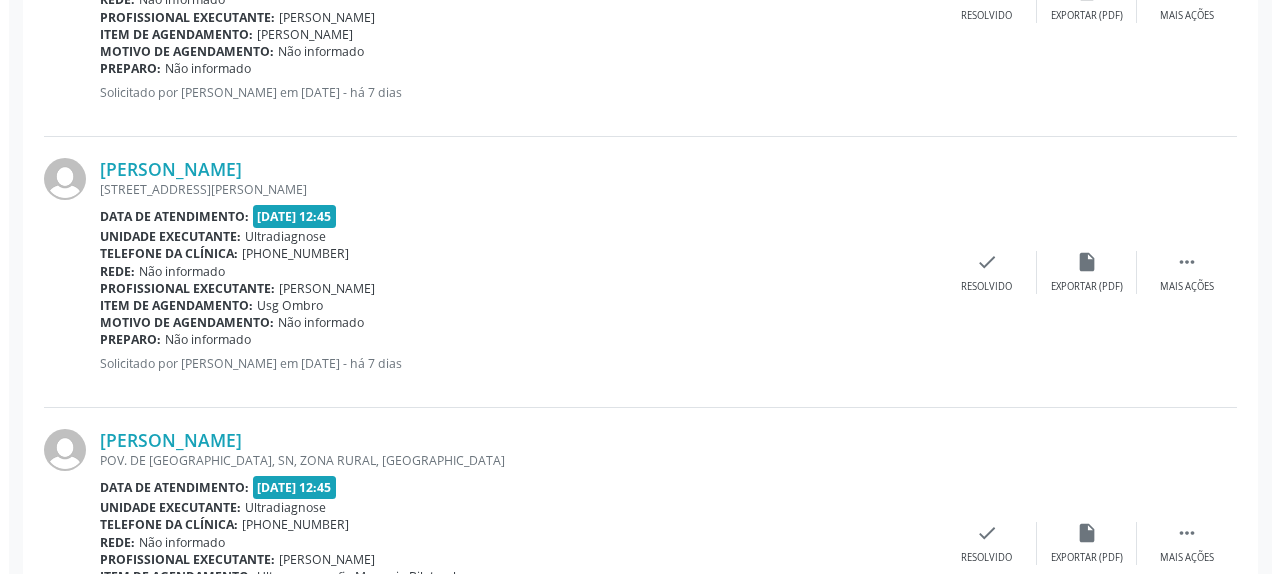
scroll to position [1006, 0]
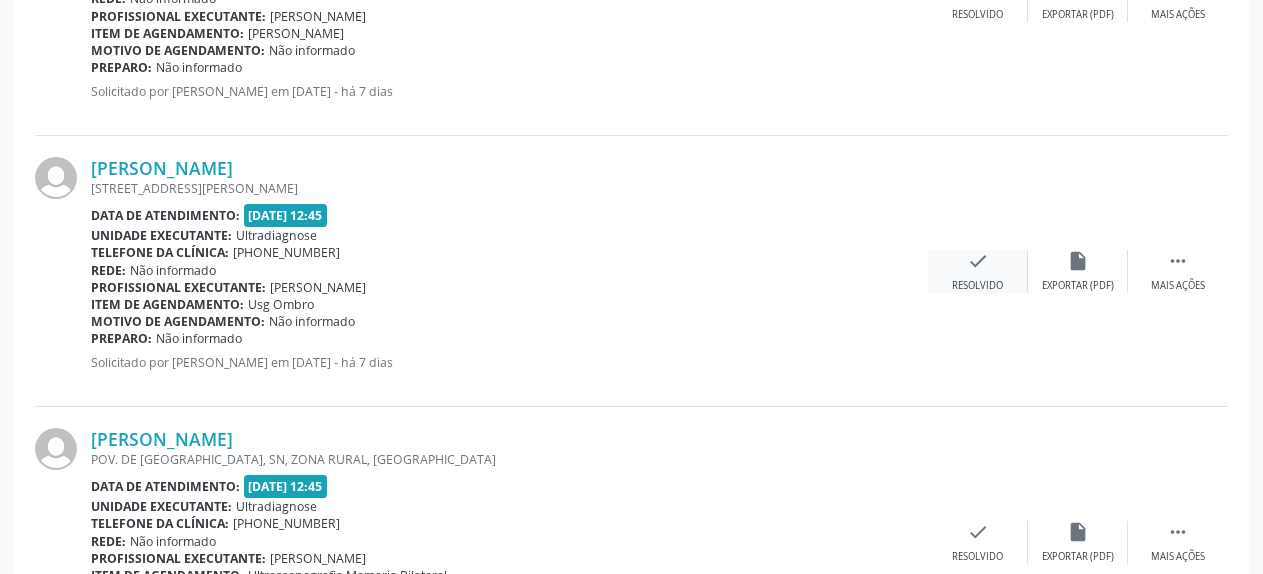
click at [980, 267] on icon "check" at bounding box center [978, 261] width 22 height 22
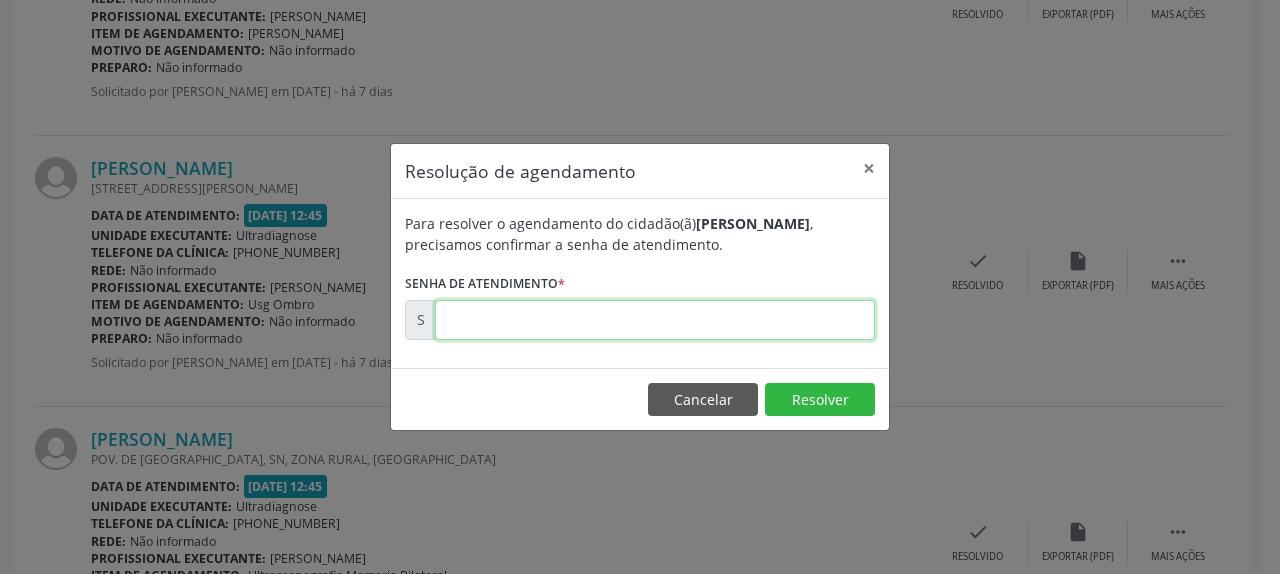
click at [577, 328] on input "text" at bounding box center [655, 320] width 440 height 40
type input "00180209"
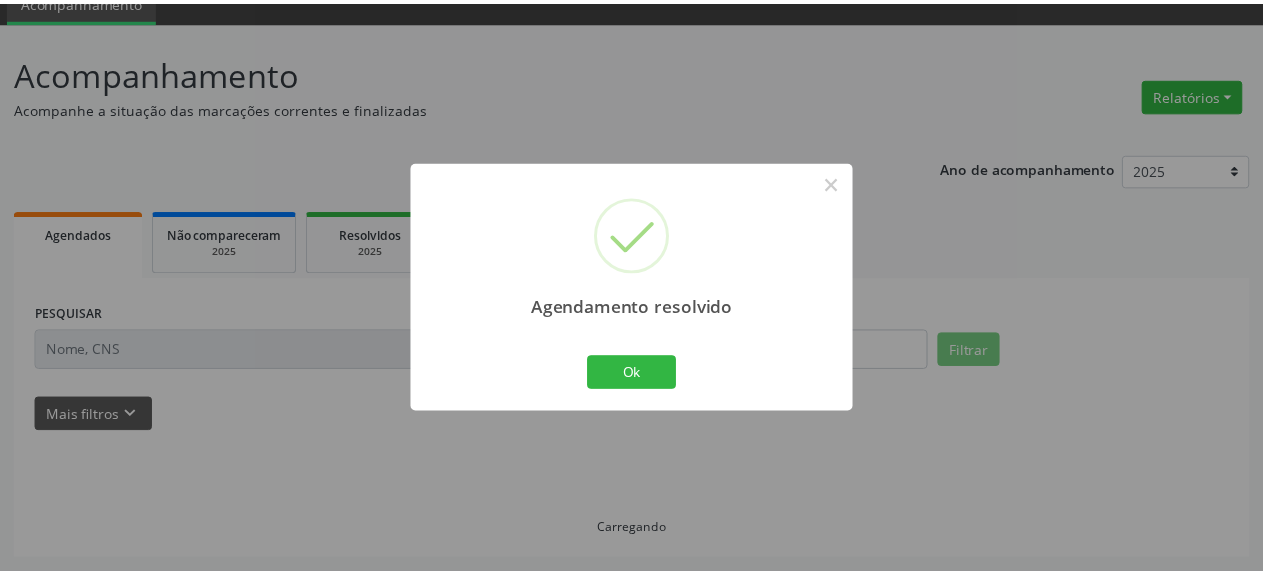
scroll to position [88, 0]
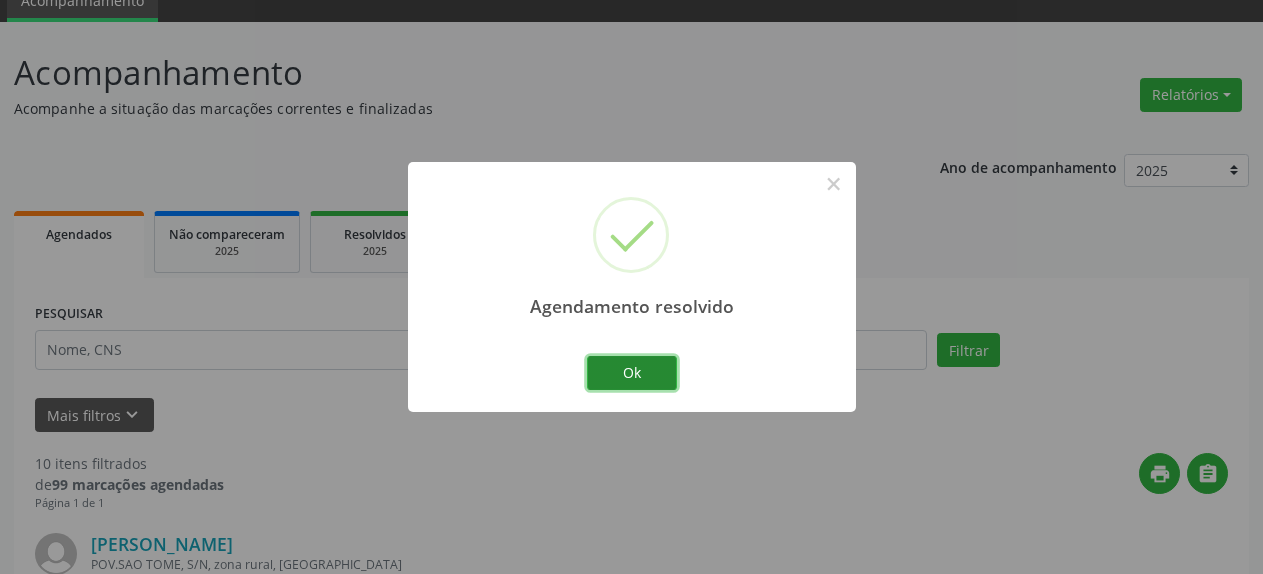
click at [638, 380] on button "Ok" at bounding box center [632, 373] width 90 height 34
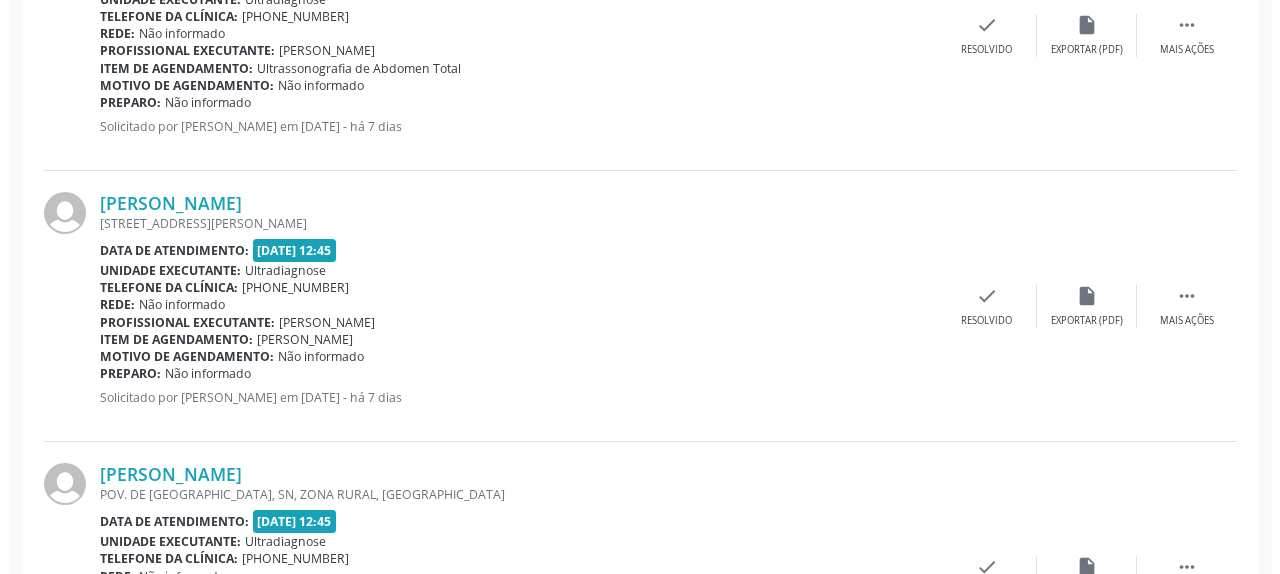
scroll to position [904, 0]
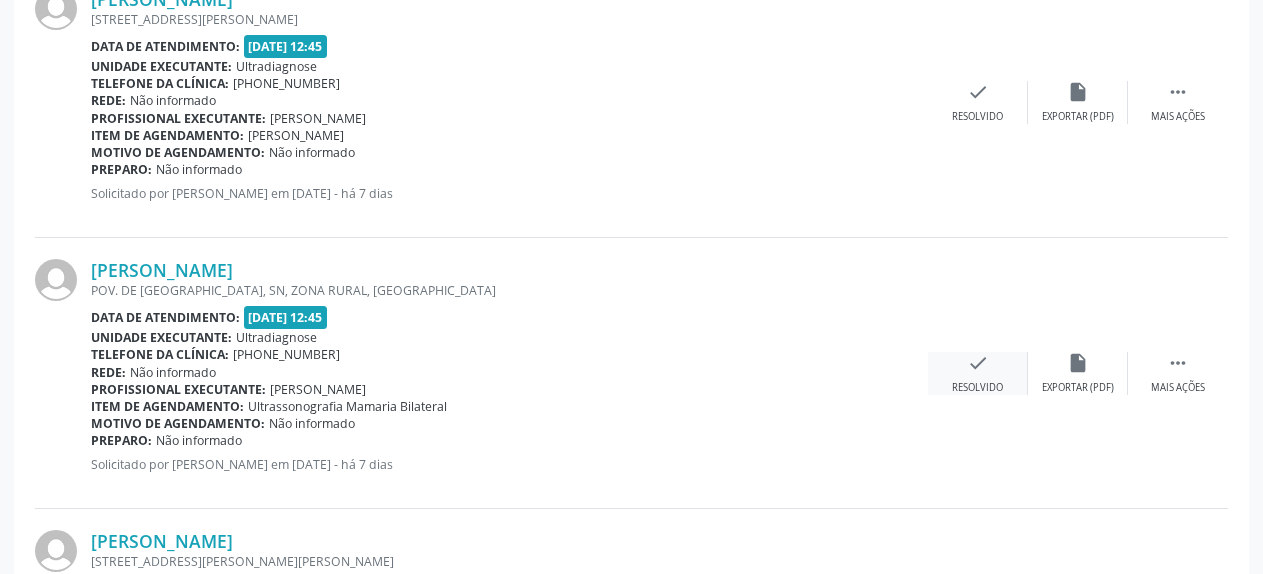
click at [977, 366] on icon "check" at bounding box center [978, 363] width 22 height 22
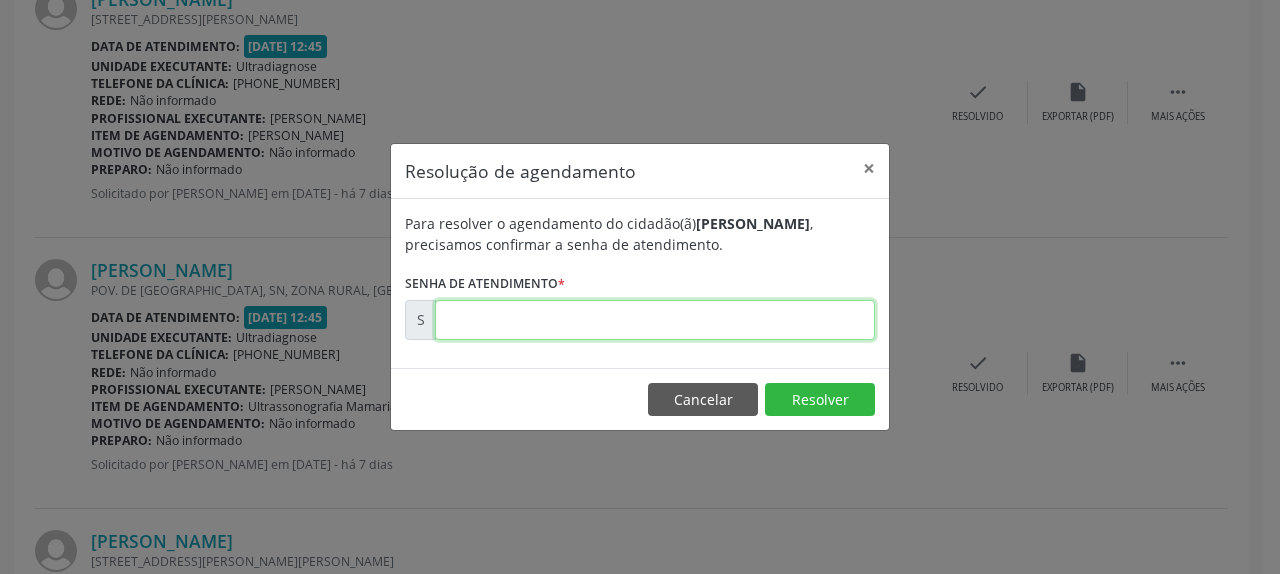
click at [641, 316] on input "text" at bounding box center [655, 320] width 440 height 40
type input "00180213"
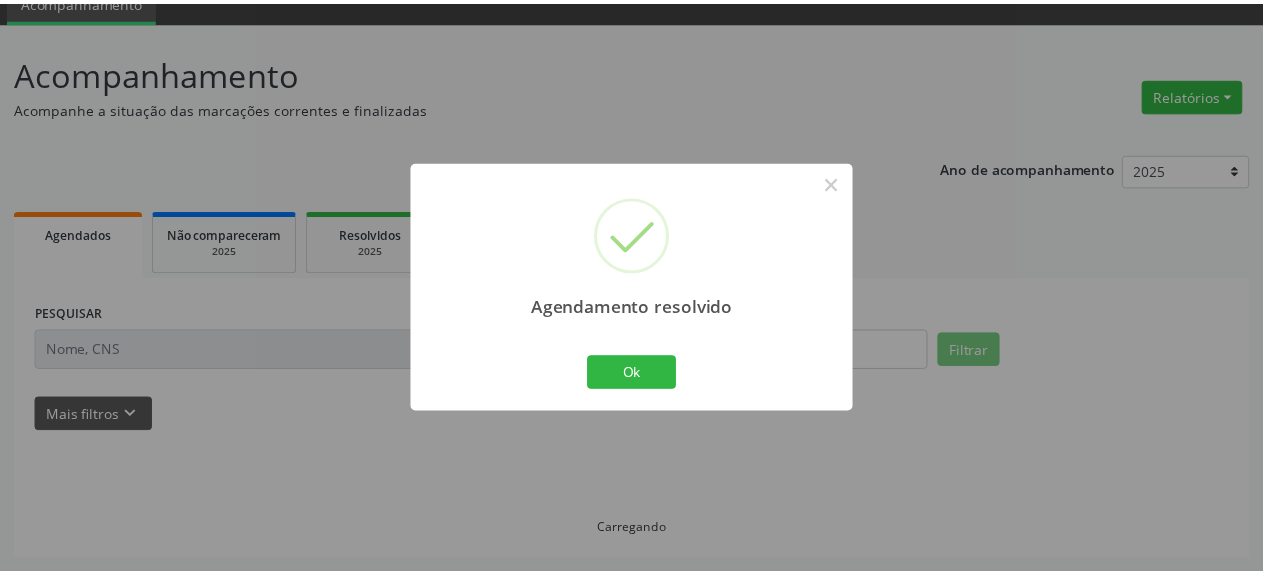
scroll to position [88, 0]
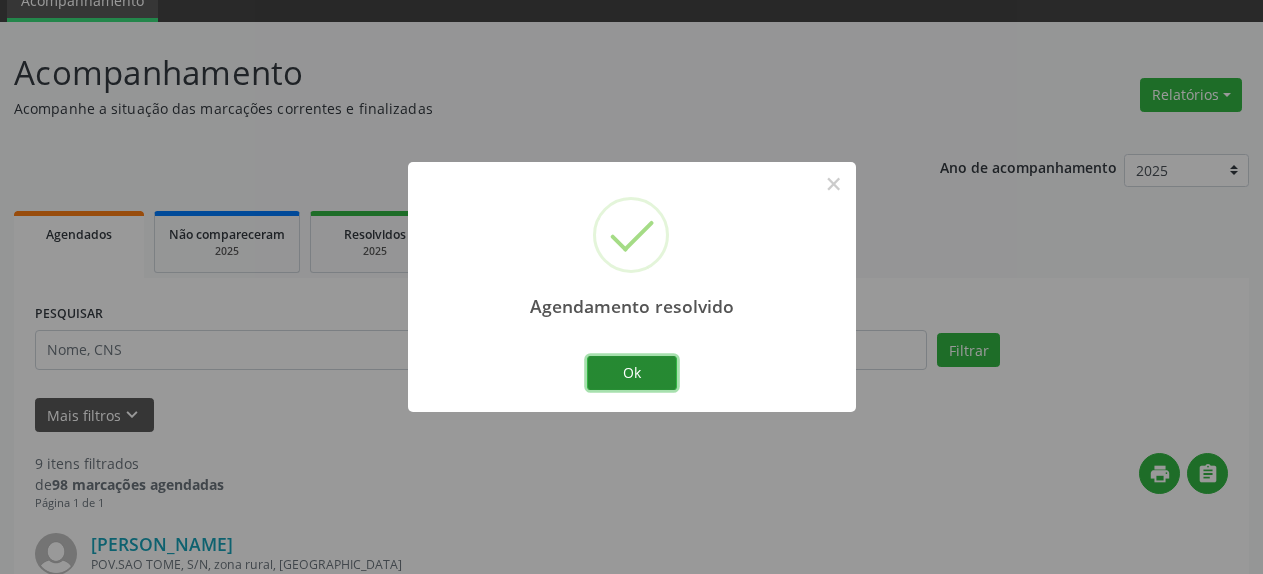
click at [634, 375] on button "Ok" at bounding box center [632, 373] width 90 height 34
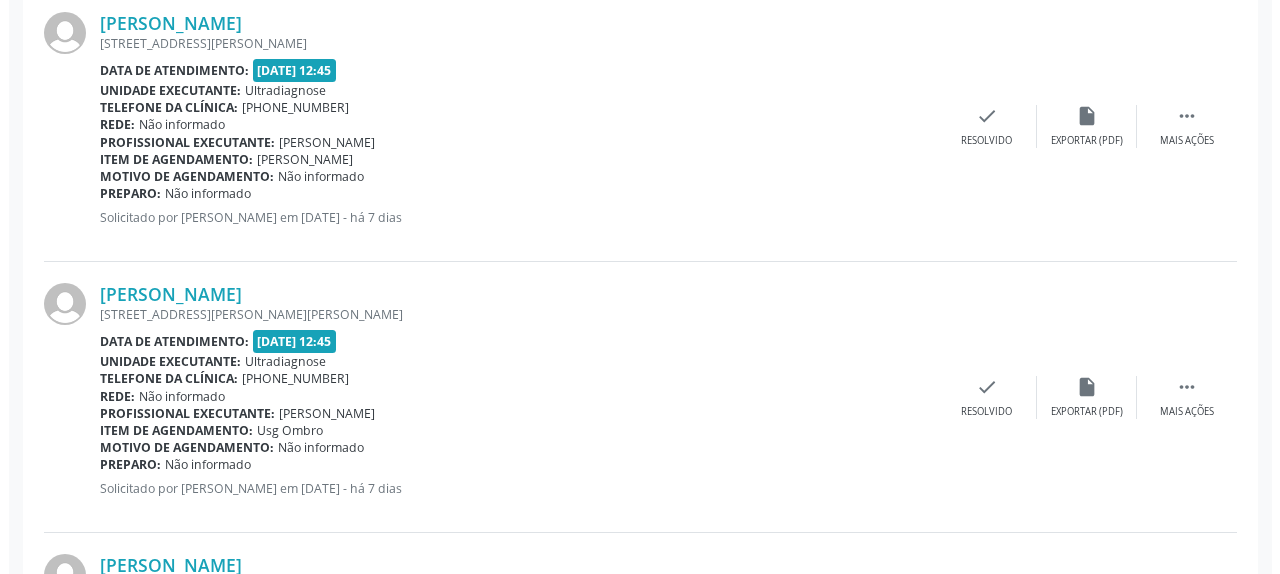
scroll to position [904, 0]
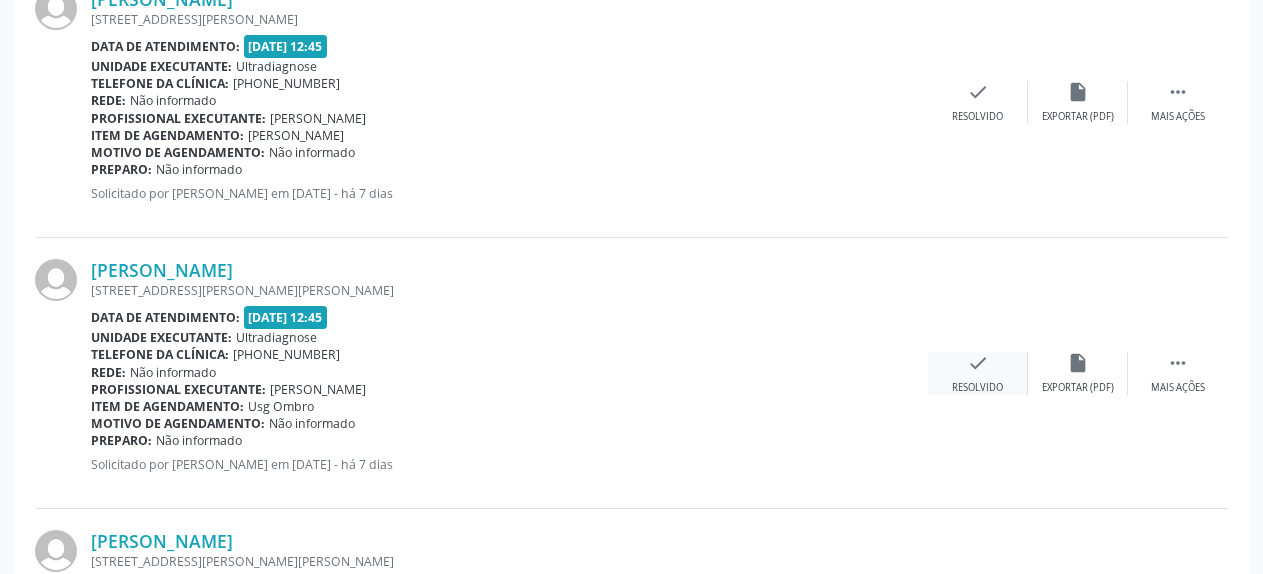
click at [981, 363] on icon "check" at bounding box center [978, 363] width 22 height 22
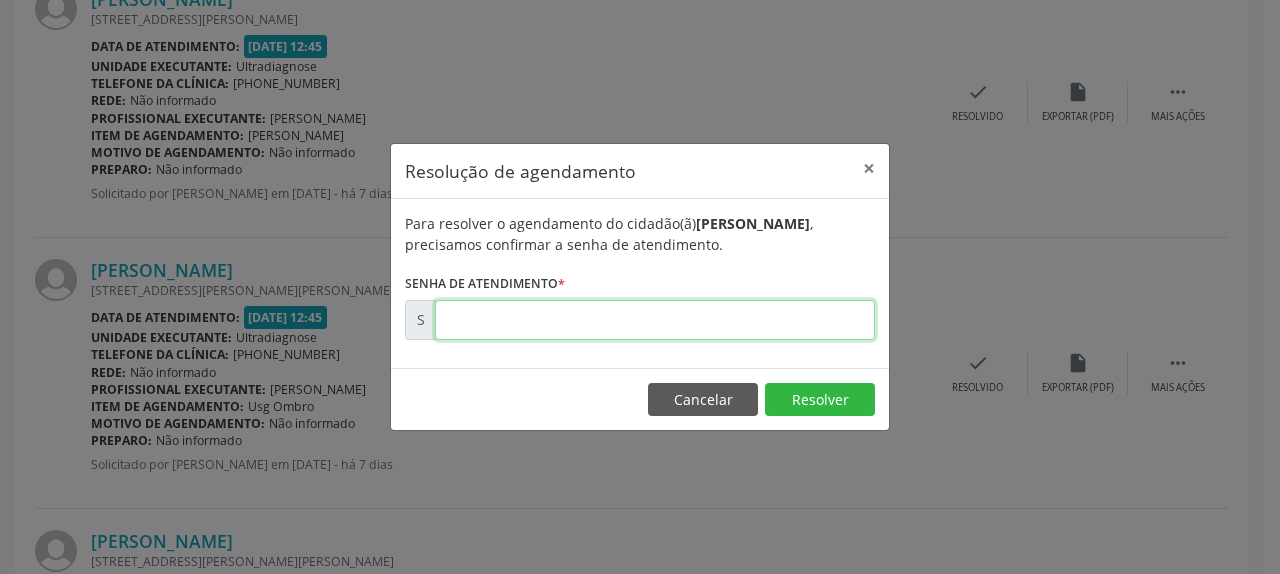
click at [829, 329] on input "text" at bounding box center [655, 320] width 440 height 40
type input "00180215"
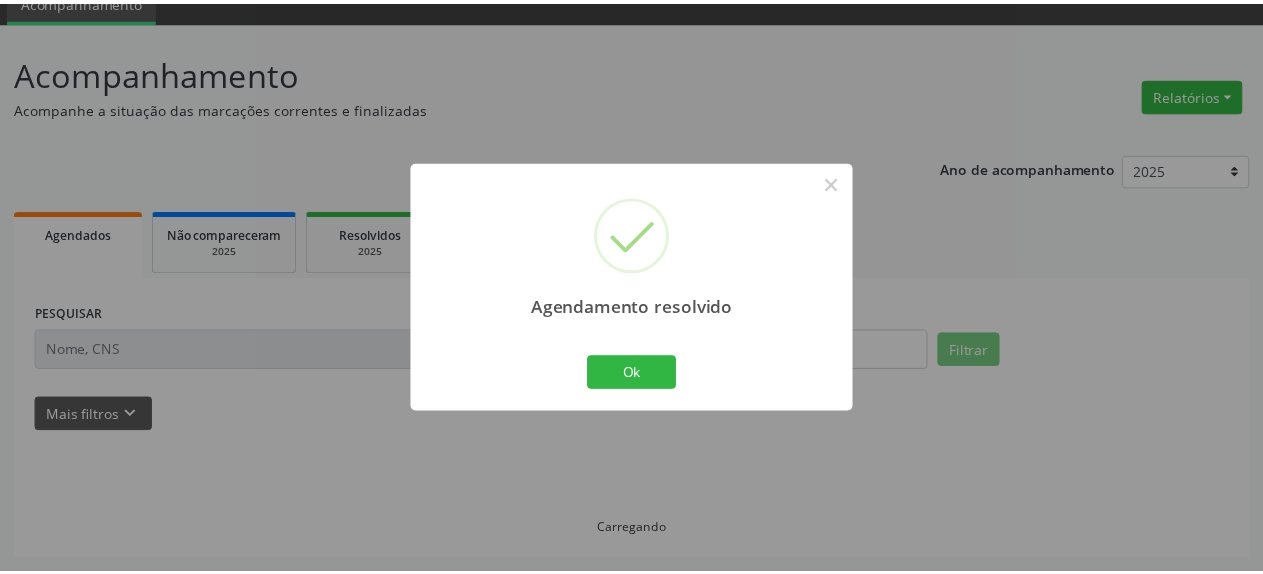
scroll to position [88, 0]
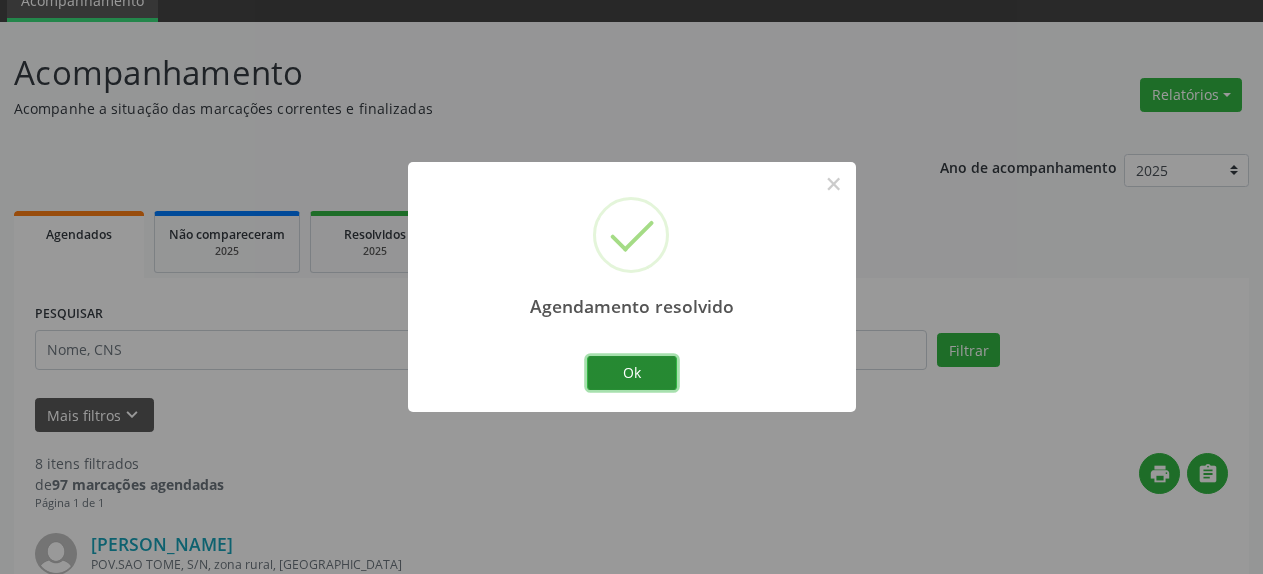
click at [671, 380] on button "Ok" at bounding box center [632, 373] width 90 height 34
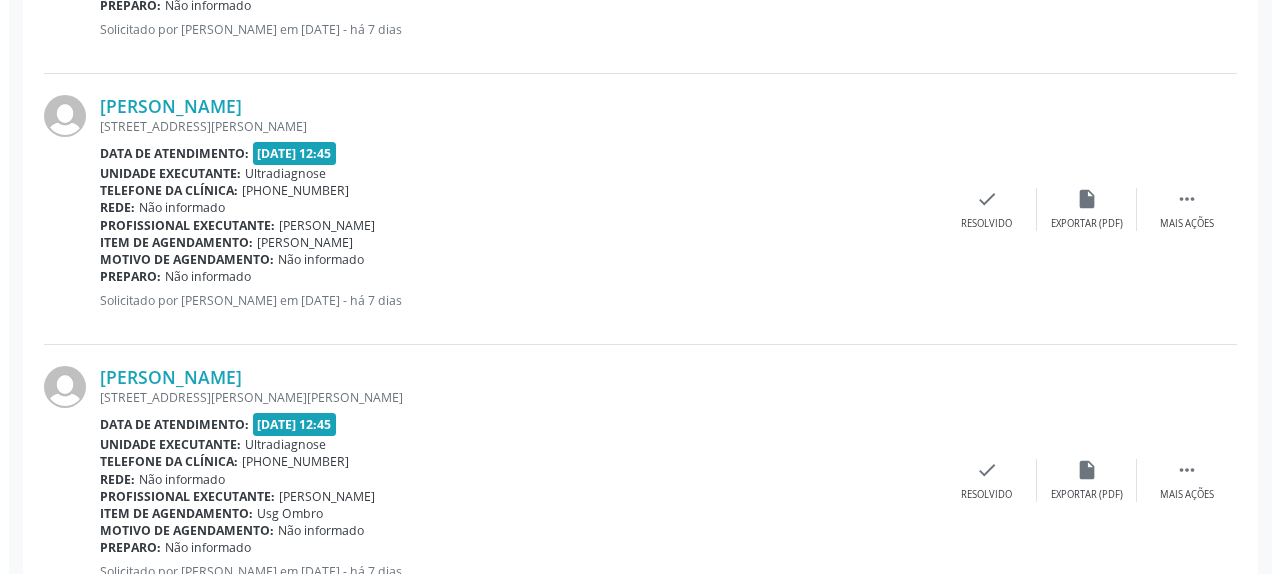
scroll to position [802, 0]
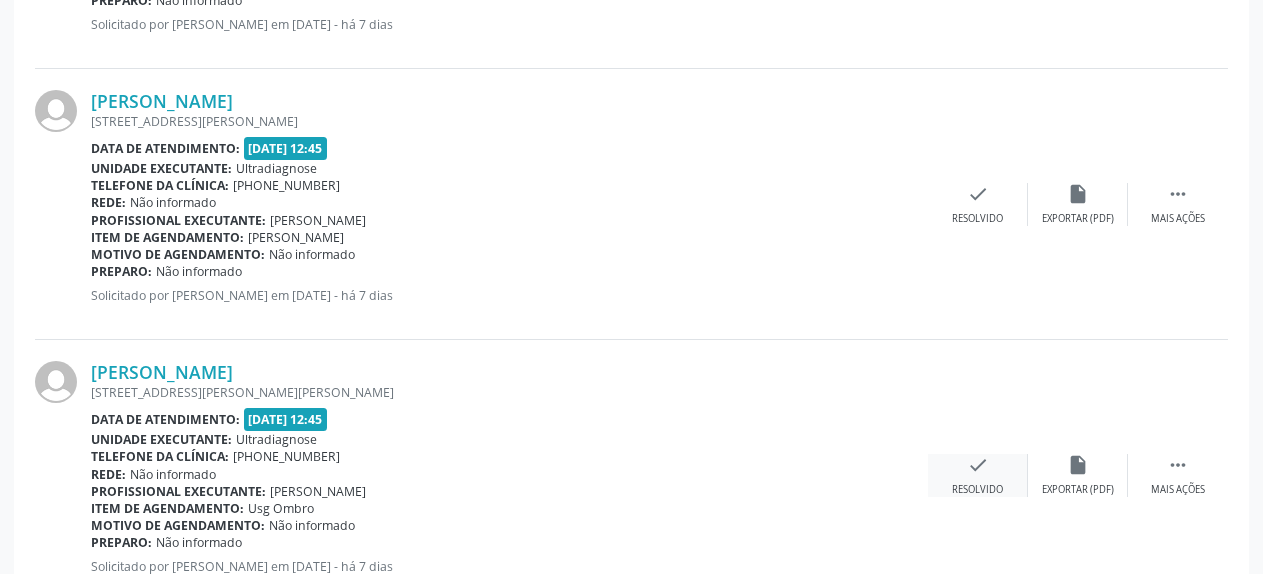
click at [971, 468] on icon "check" at bounding box center [978, 465] width 22 height 22
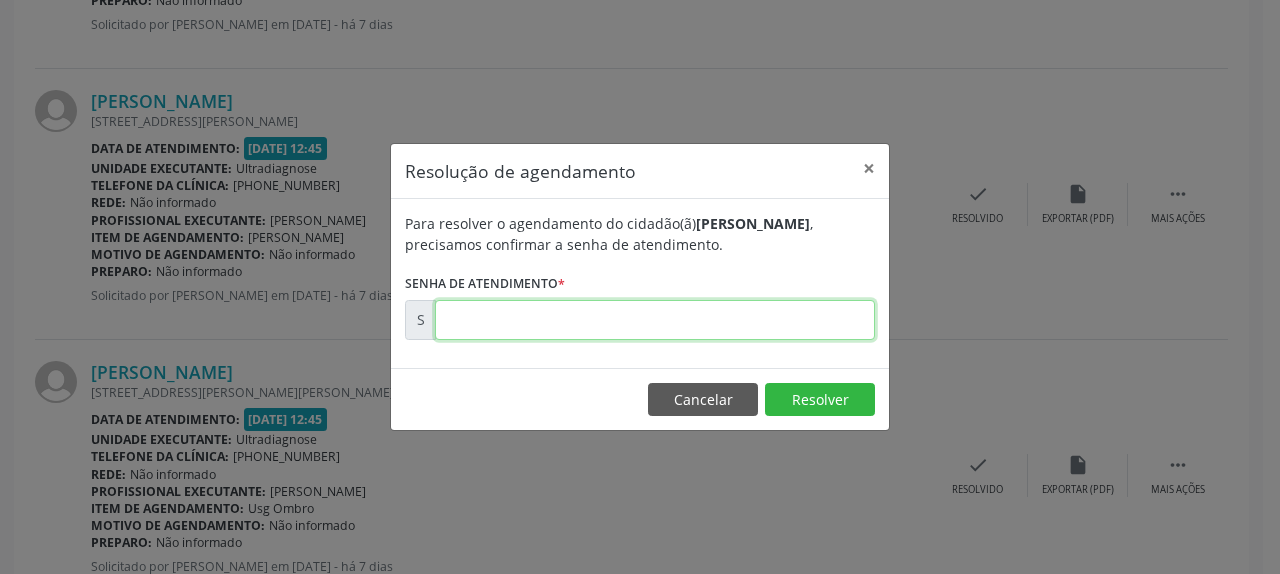
click at [743, 320] on input "text" at bounding box center [655, 320] width 440 height 40
type input "00180217"
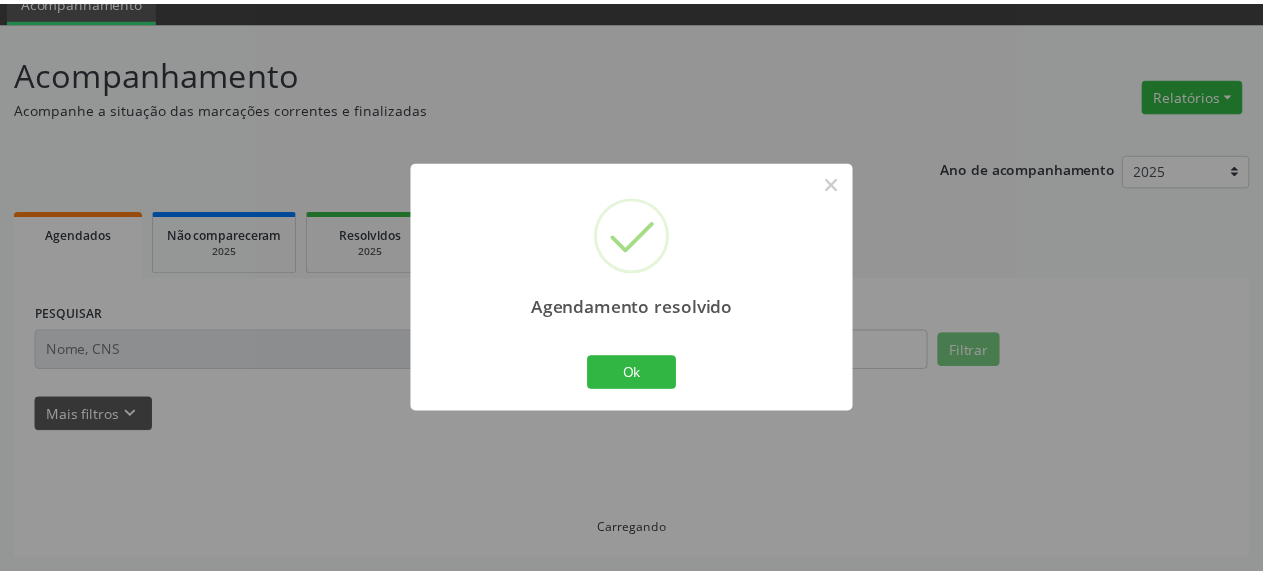
scroll to position [88, 0]
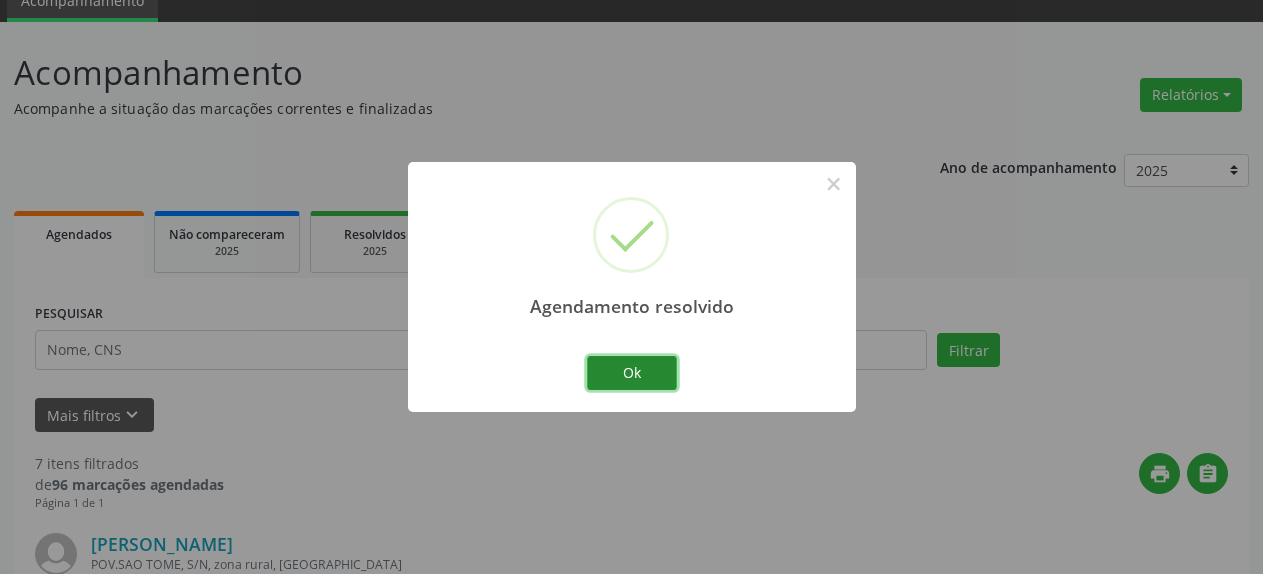
click at [630, 372] on button "Ok" at bounding box center [632, 373] width 90 height 34
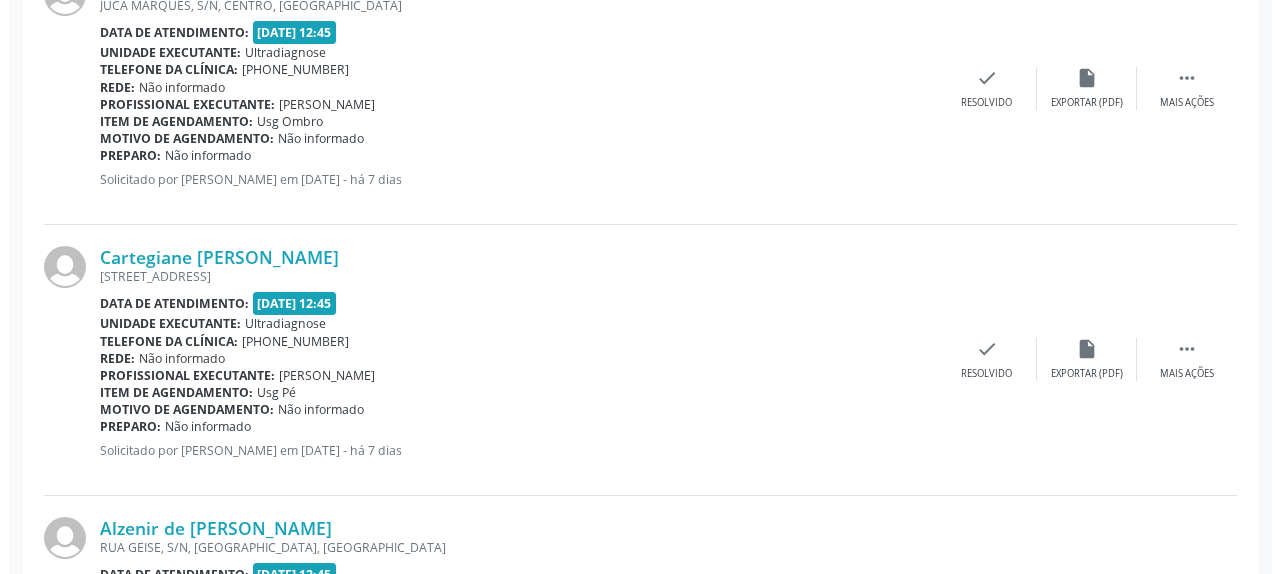
scroll to position [1516, 0]
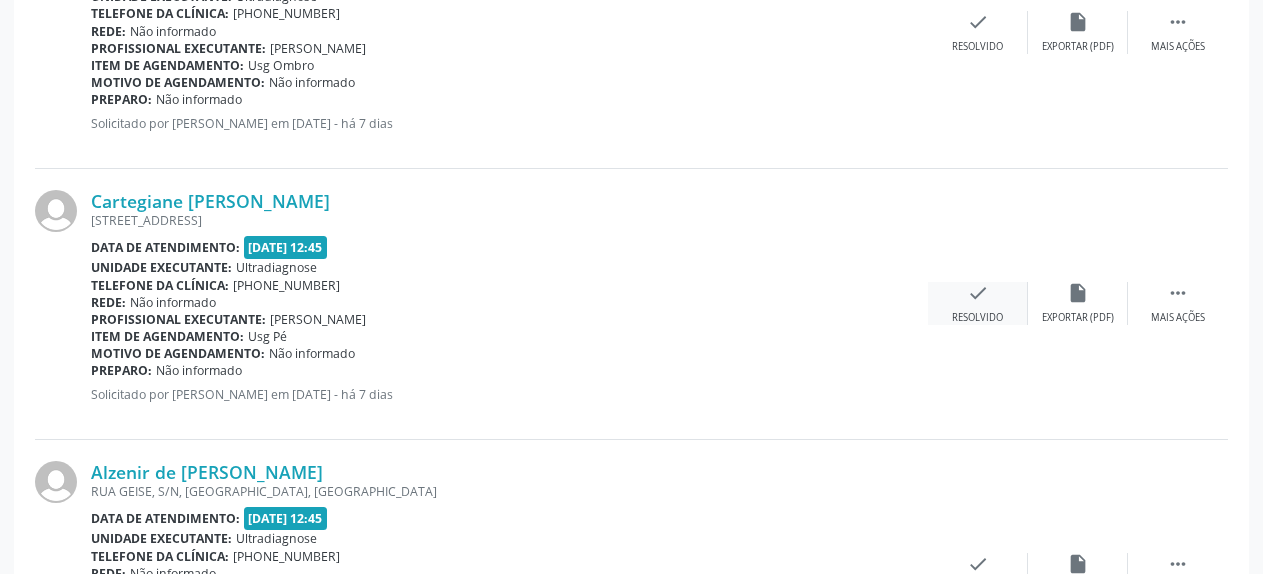
click at [977, 304] on icon "check" at bounding box center [978, 293] width 22 height 22
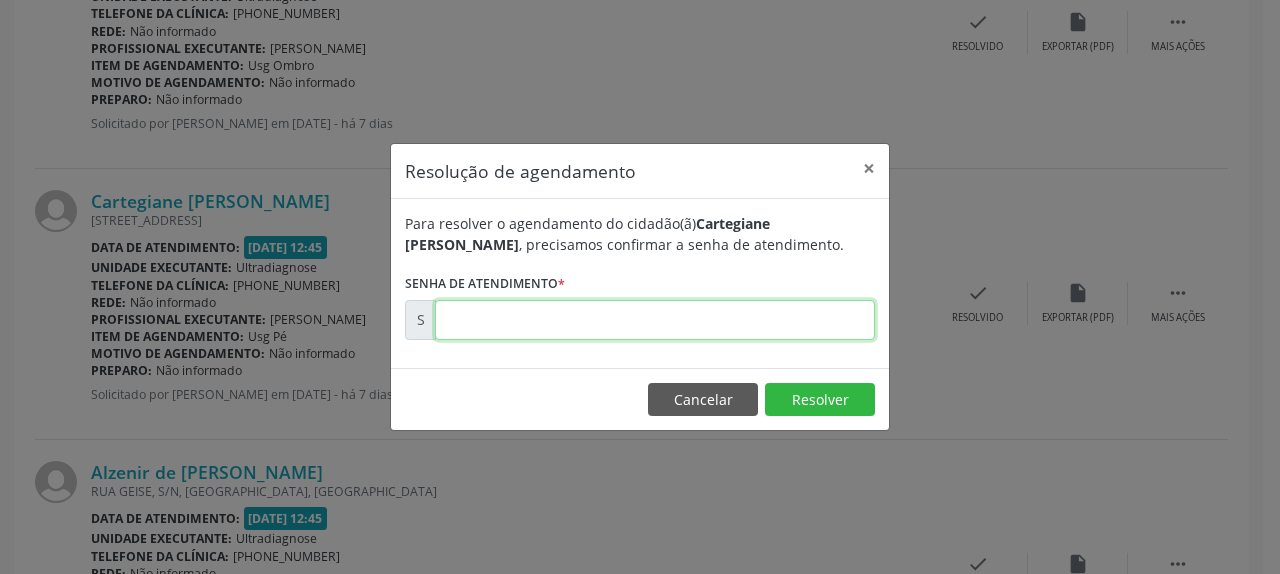
click at [739, 308] on input "text" at bounding box center [655, 320] width 440 height 40
type input "00180222"
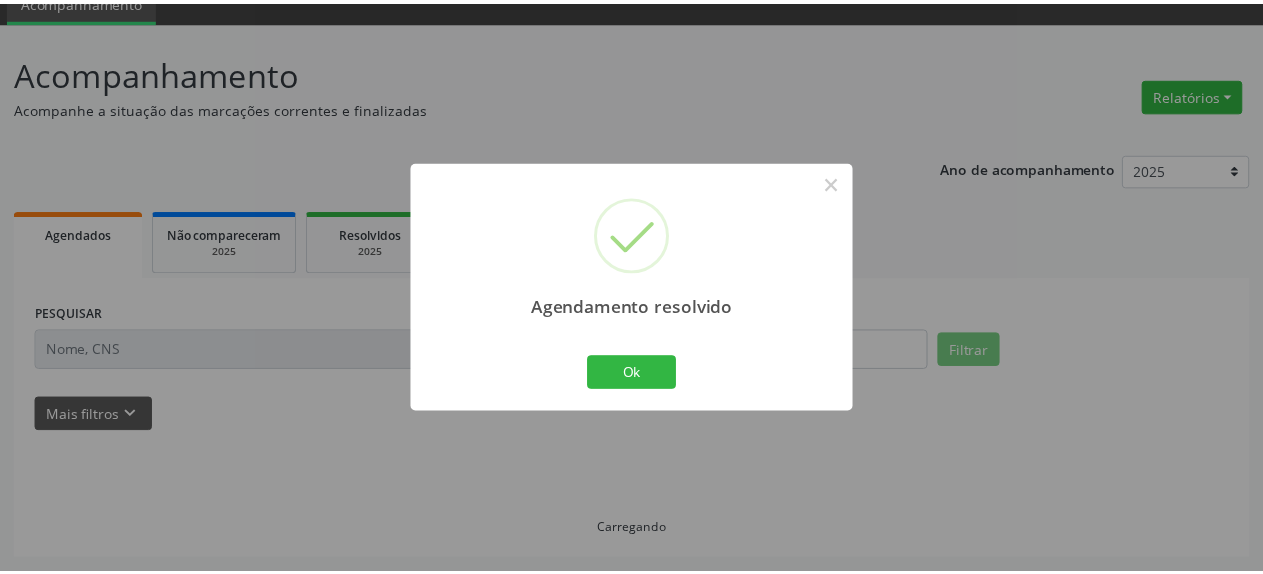
scroll to position [88, 0]
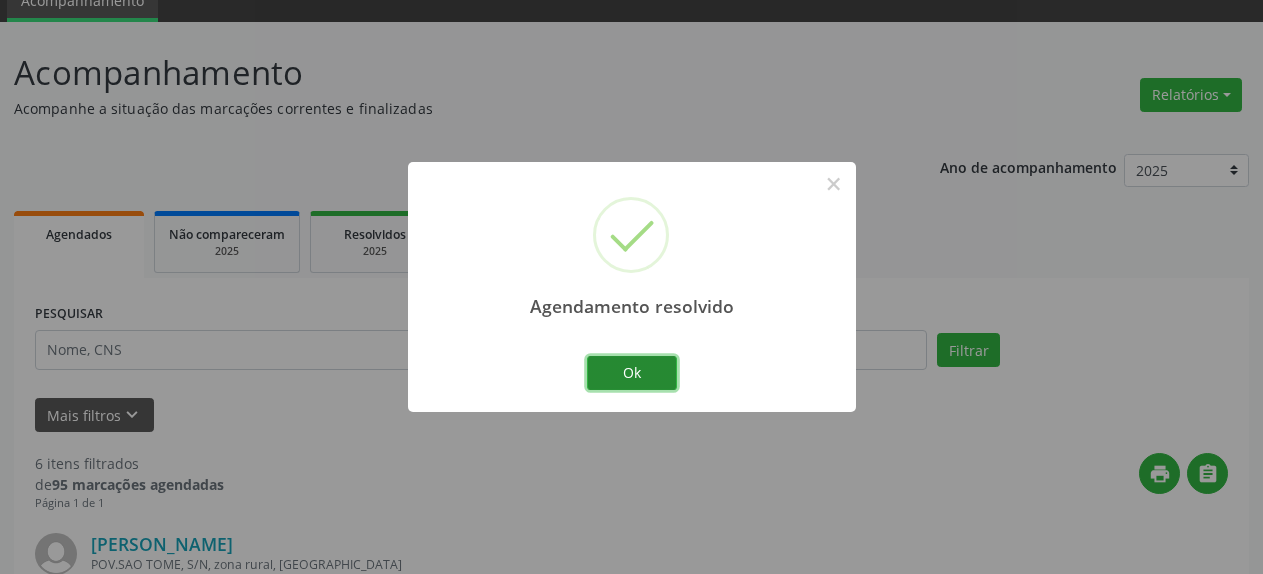
click at [628, 372] on button "Ok" at bounding box center [632, 373] width 90 height 34
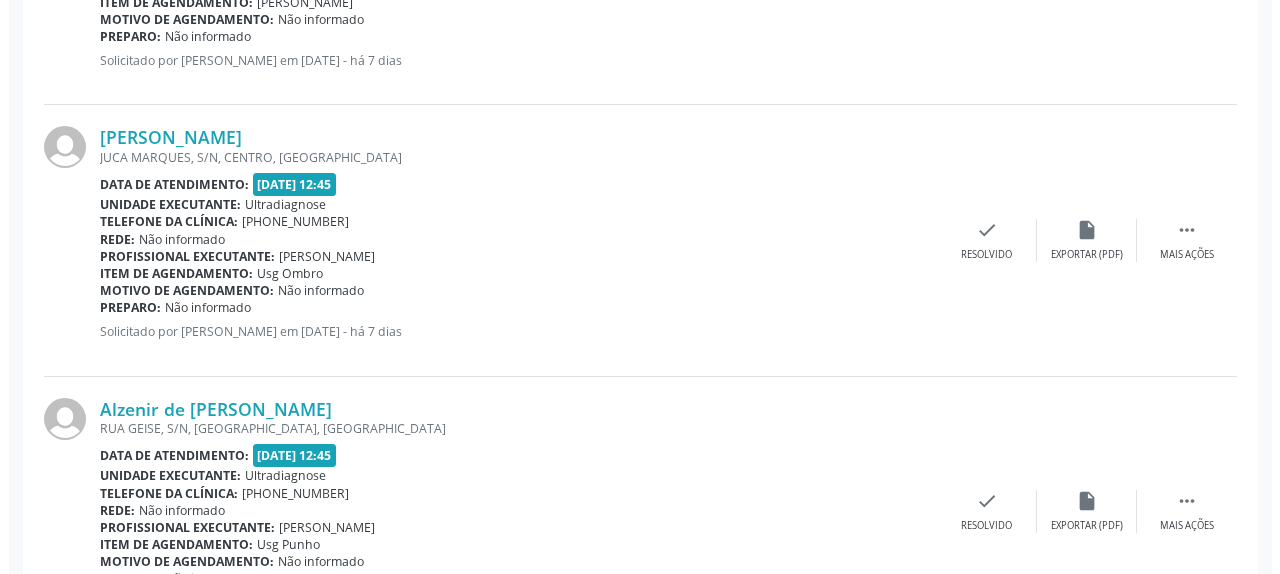
scroll to position [1516, 0]
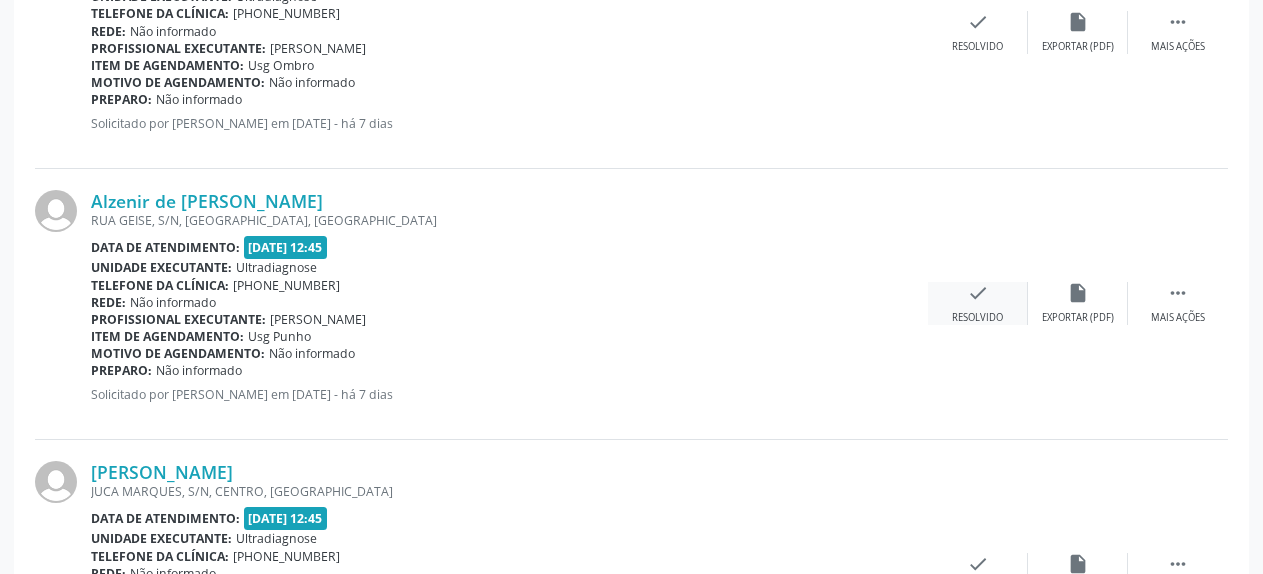
click at [1010, 293] on div "check Resolvido" at bounding box center [978, 303] width 100 height 43
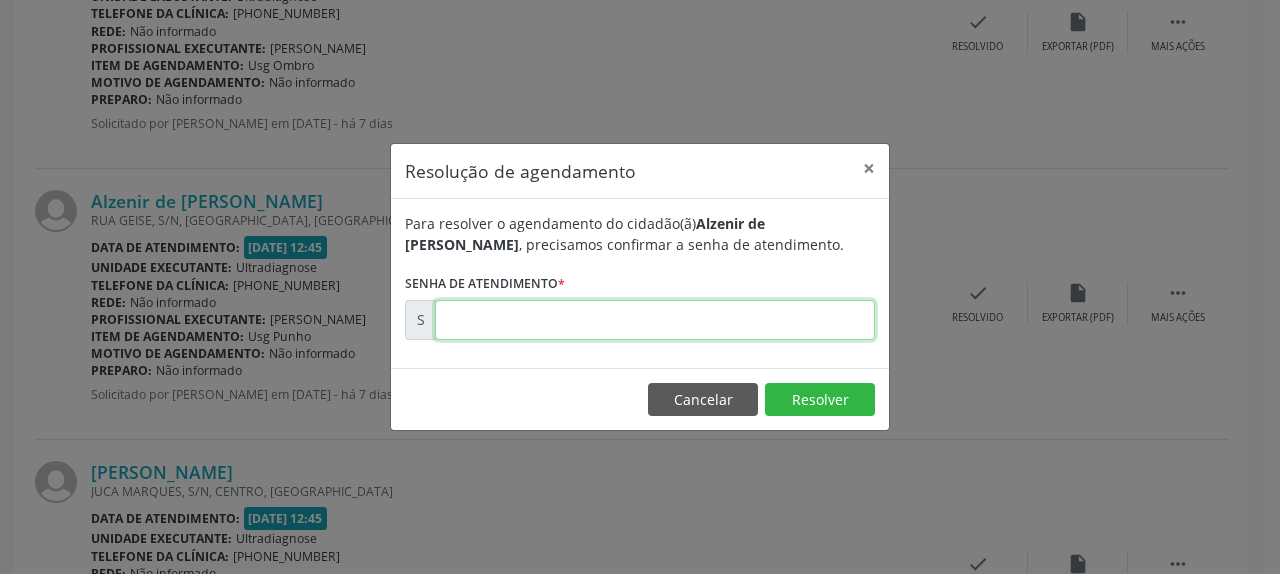
click at [744, 319] on input "text" at bounding box center [655, 320] width 440 height 40
type input "00180223"
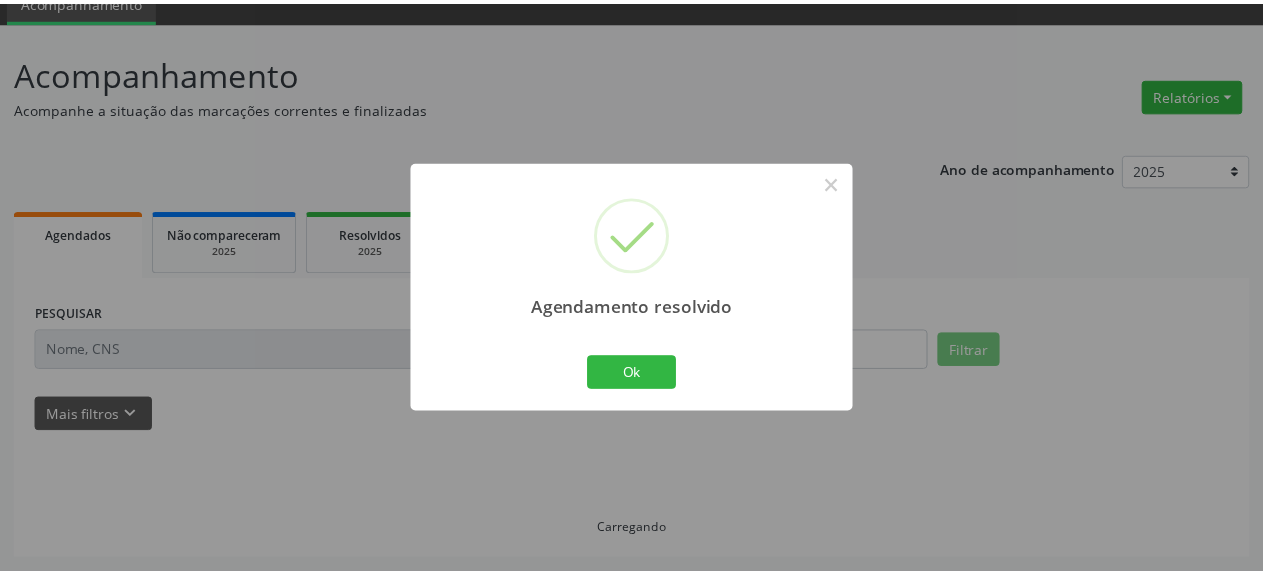
scroll to position [88, 0]
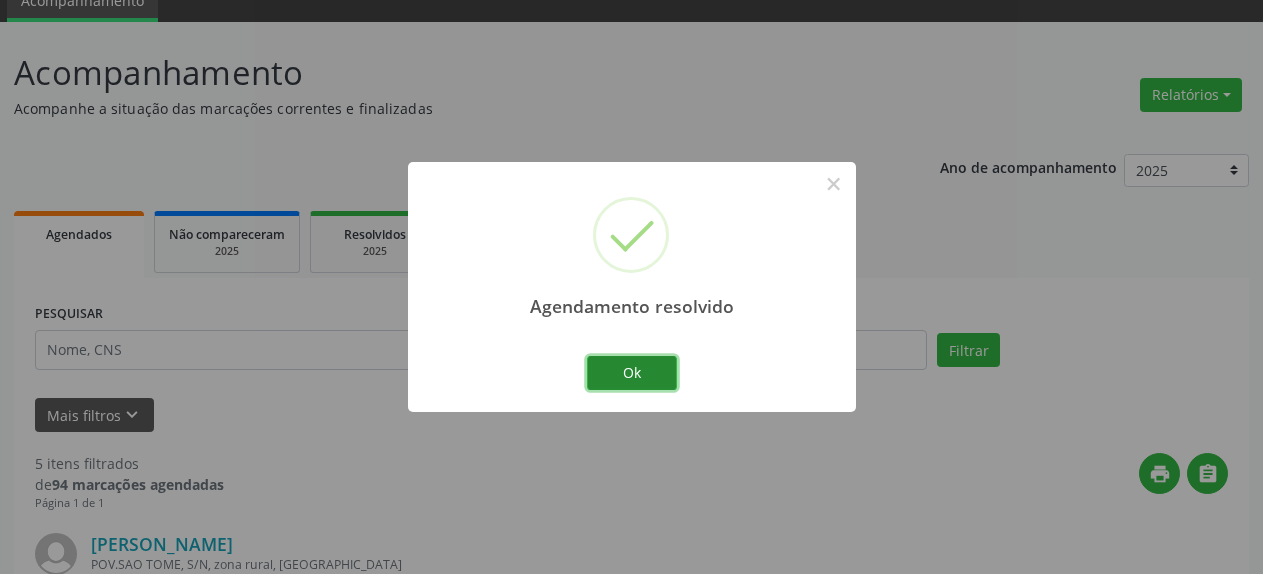
click at [647, 370] on button "Ok" at bounding box center [632, 373] width 90 height 34
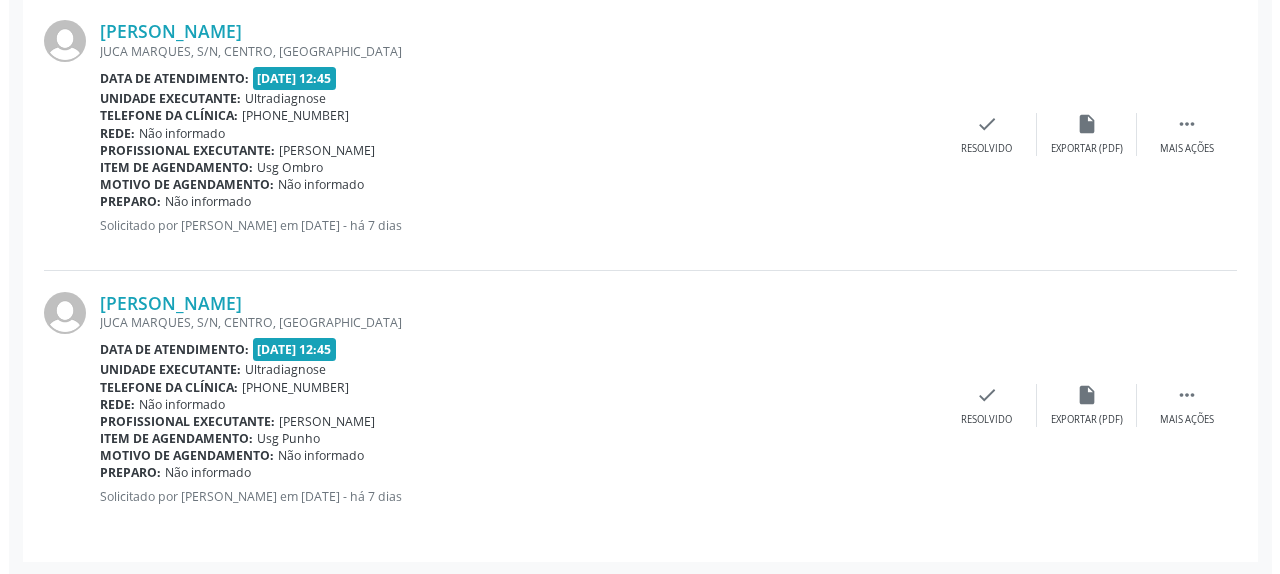
scroll to position [1415, 0]
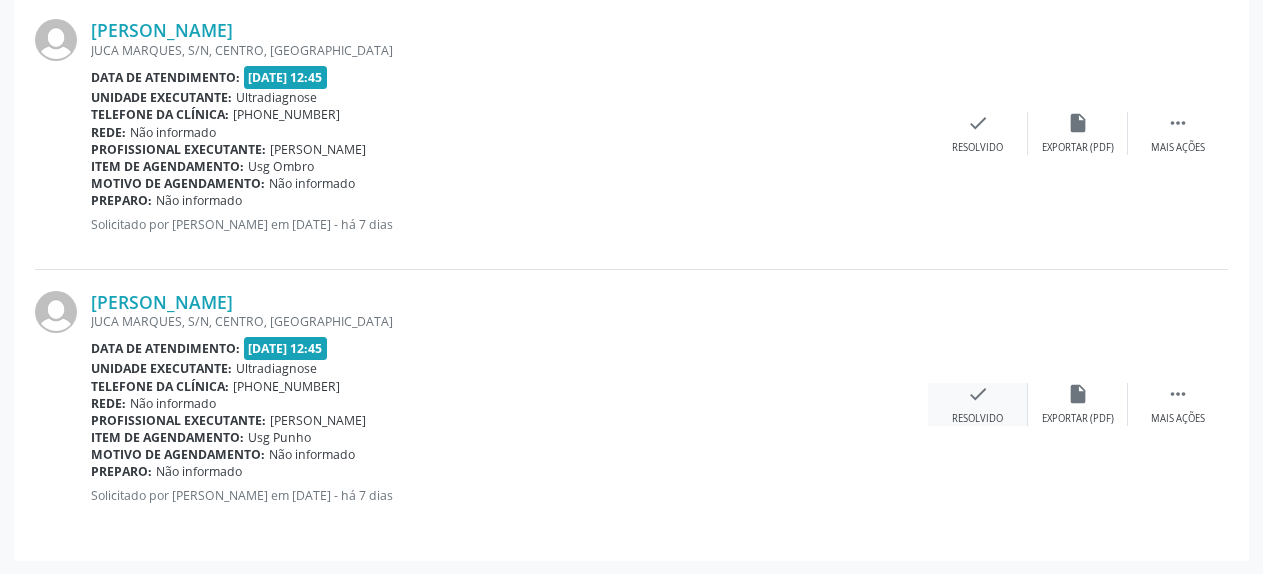
click at [981, 390] on icon "check" at bounding box center [978, 394] width 22 height 22
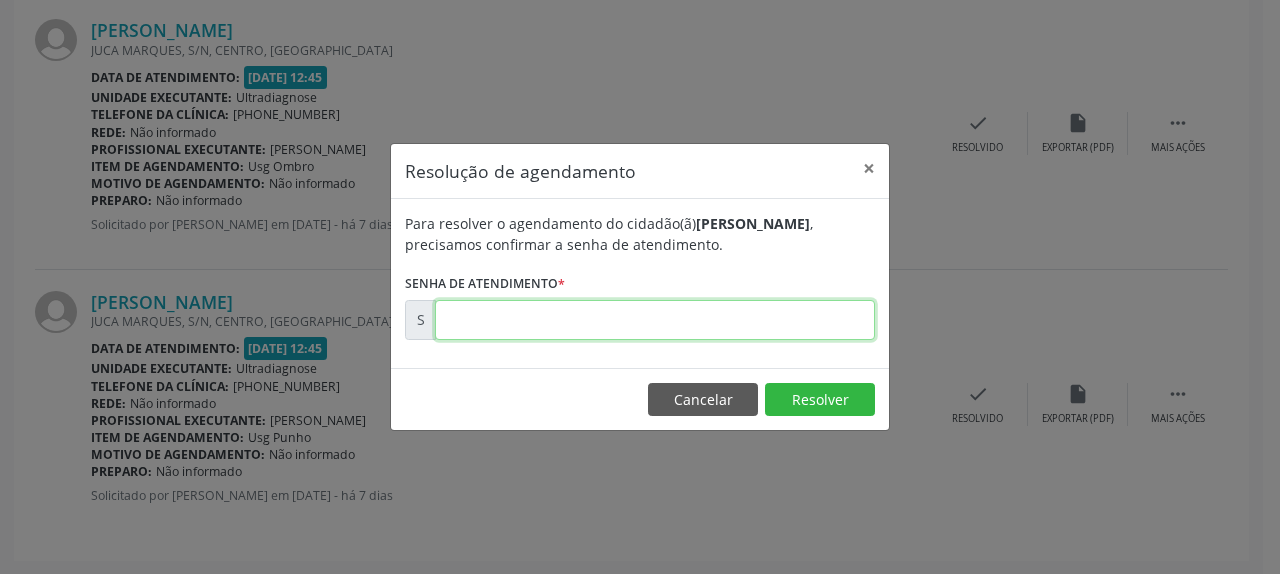
click at [744, 319] on input "text" at bounding box center [655, 320] width 440 height 40
type input "00180226"
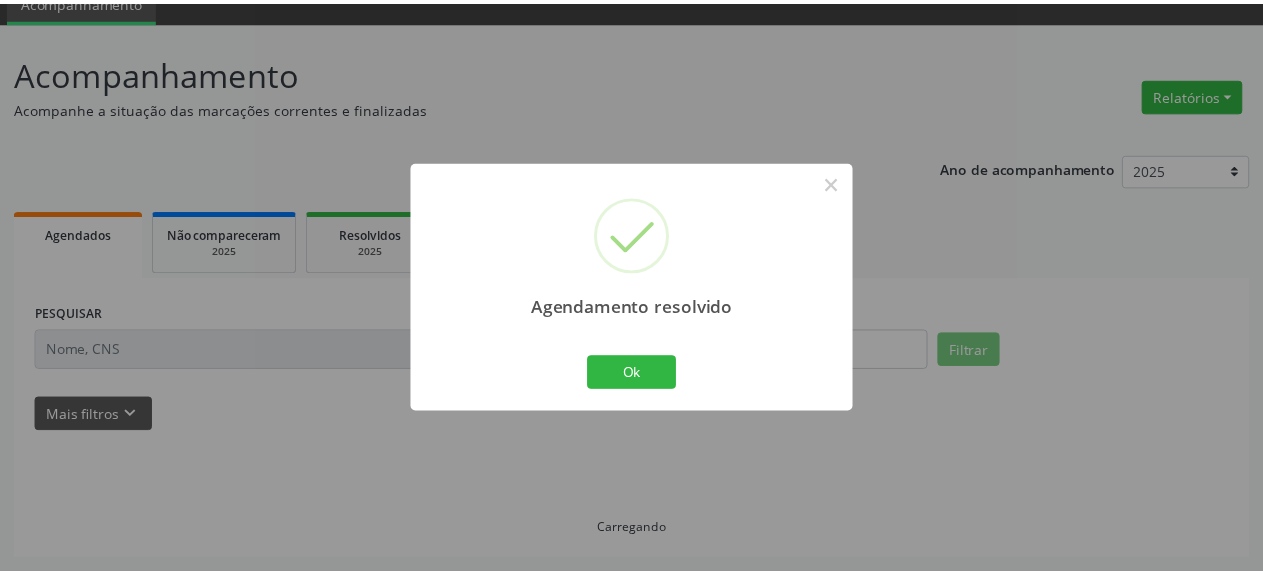
scroll to position [88, 0]
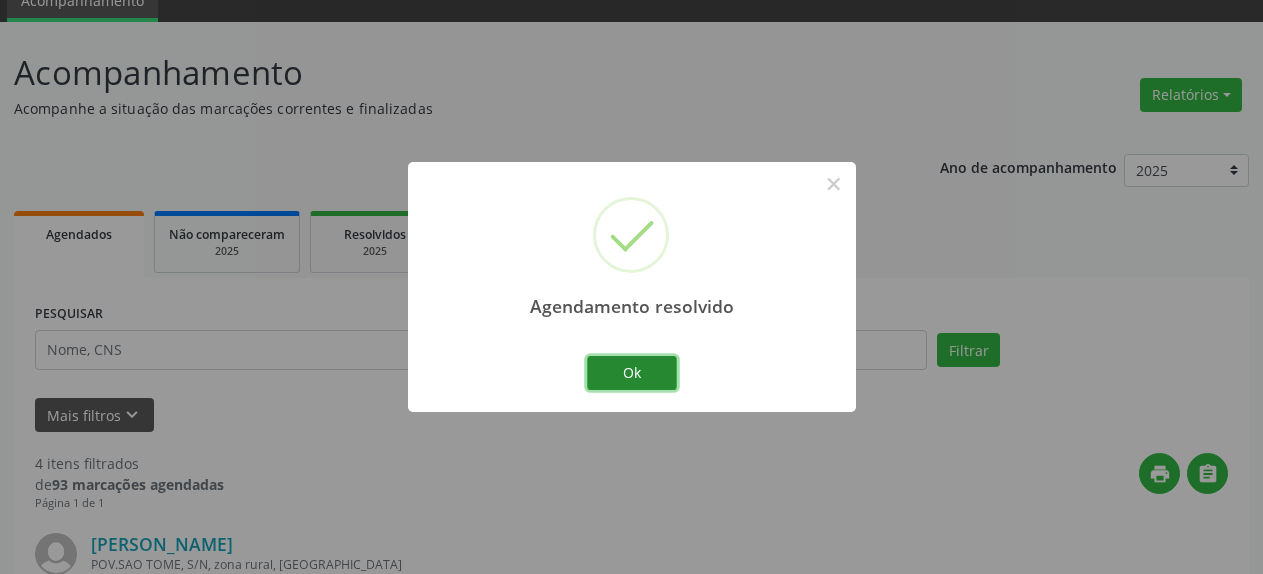
click at [639, 376] on button "Ok" at bounding box center [632, 373] width 90 height 34
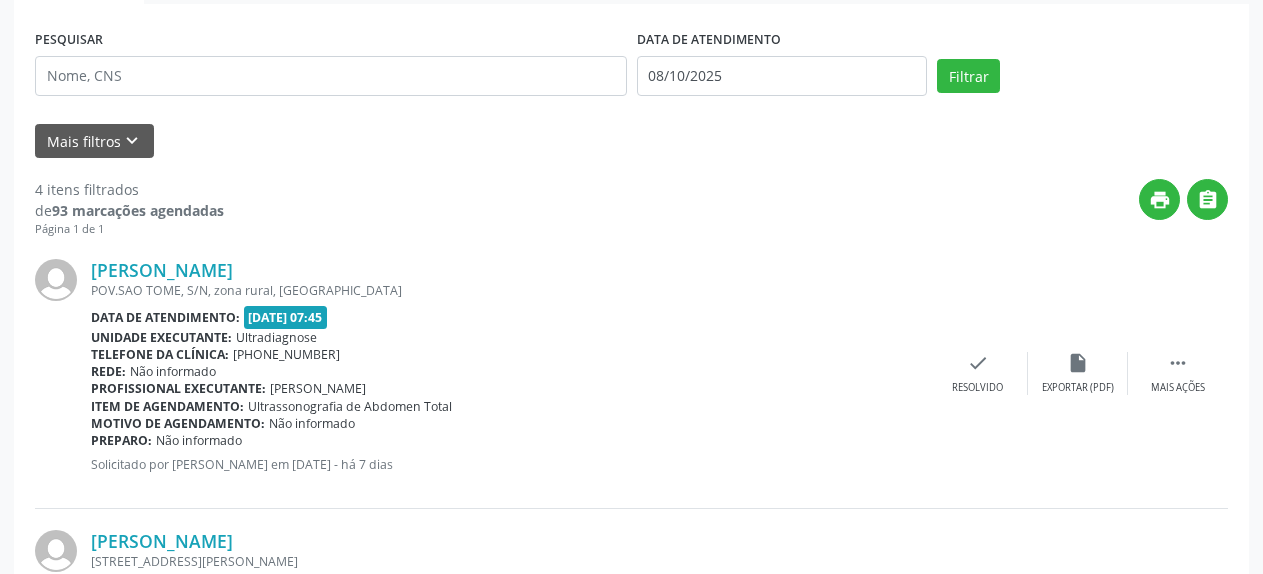
scroll to position [394, 0]
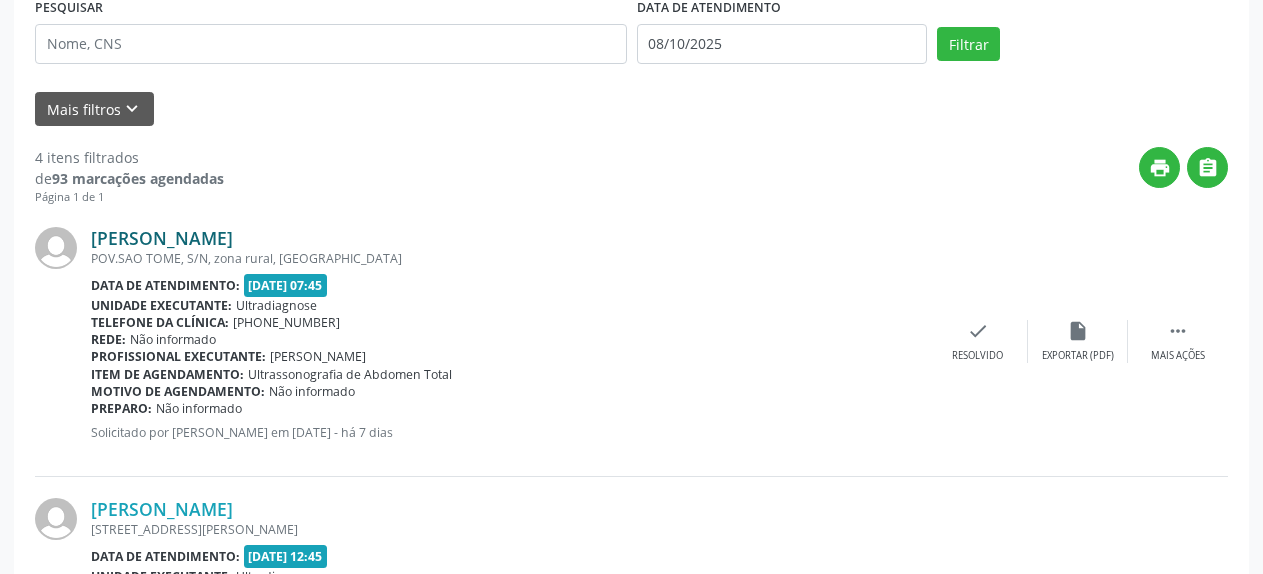
click at [170, 243] on link "[PERSON_NAME]" at bounding box center [162, 238] width 142 height 22
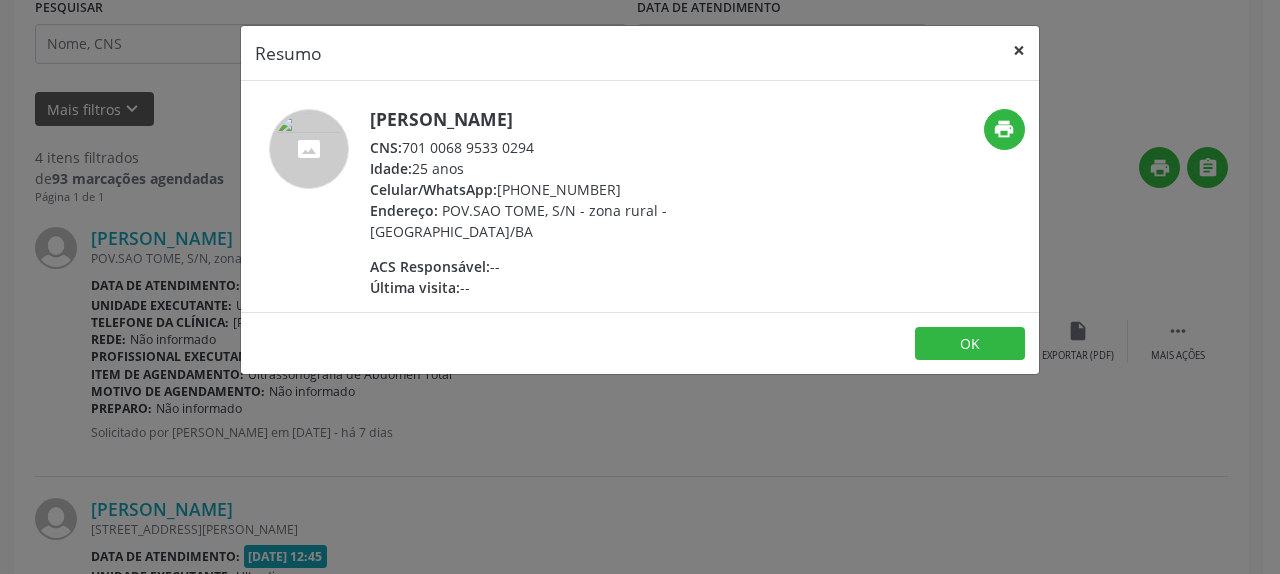
click at [1023, 55] on button "×" at bounding box center [1019, 50] width 40 height 49
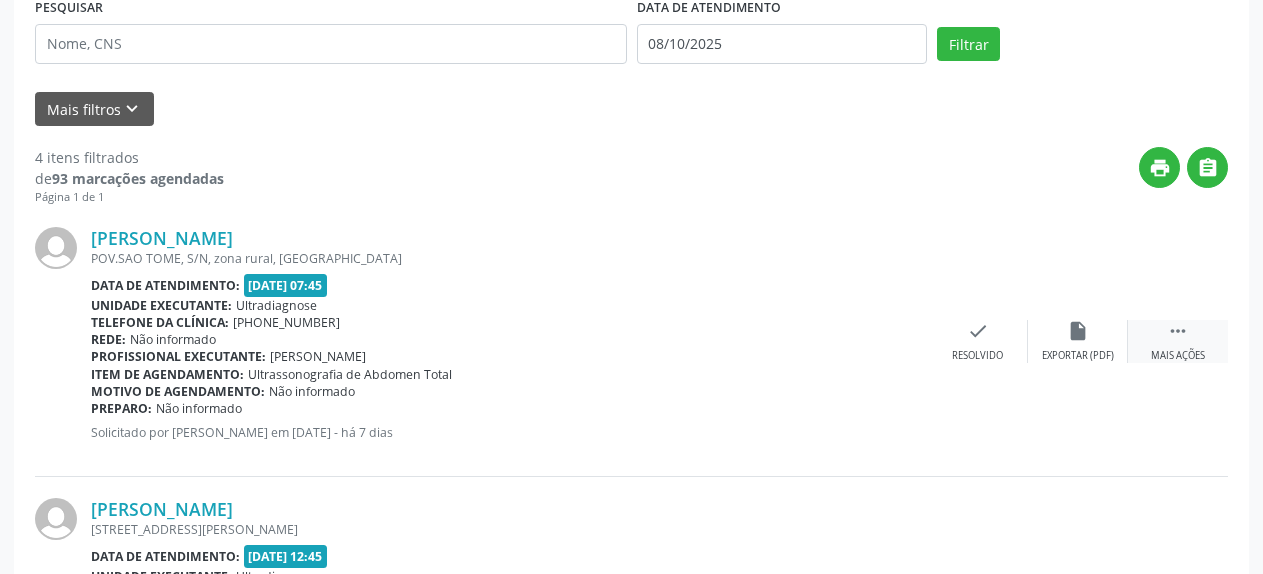
click at [1174, 334] on icon "" at bounding box center [1178, 331] width 22 height 22
click at [1082, 331] on icon "alarm_off" at bounding box center [1078, 331] width 22 height 22
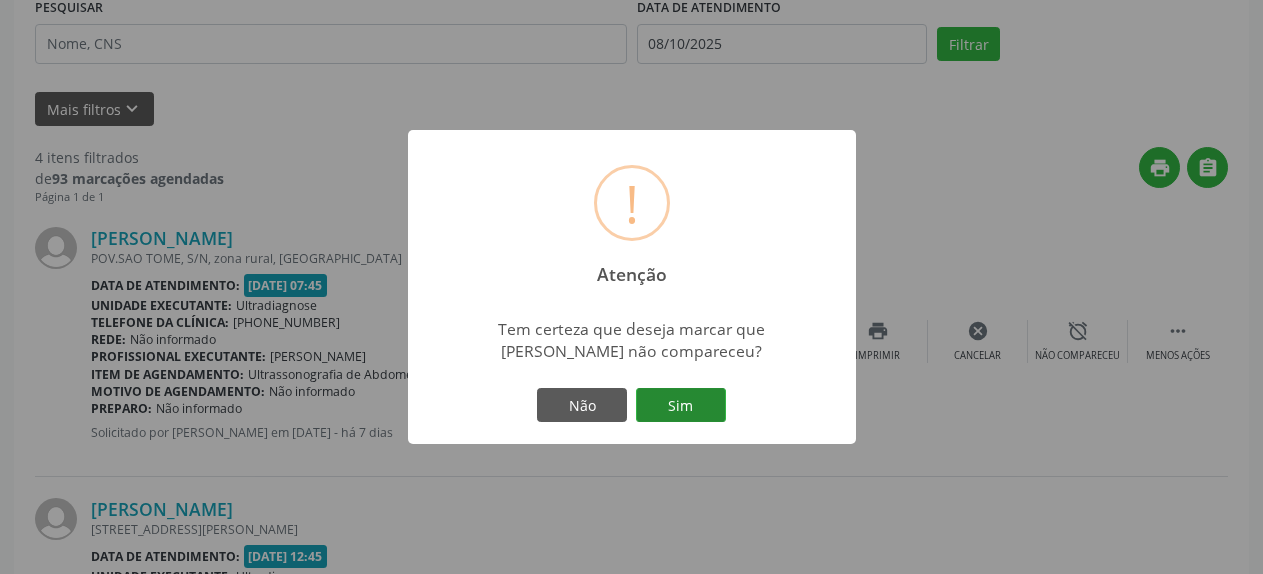
click at [704, 406] on button "Sim" at bounding box center [681, 405] width 90 height 34
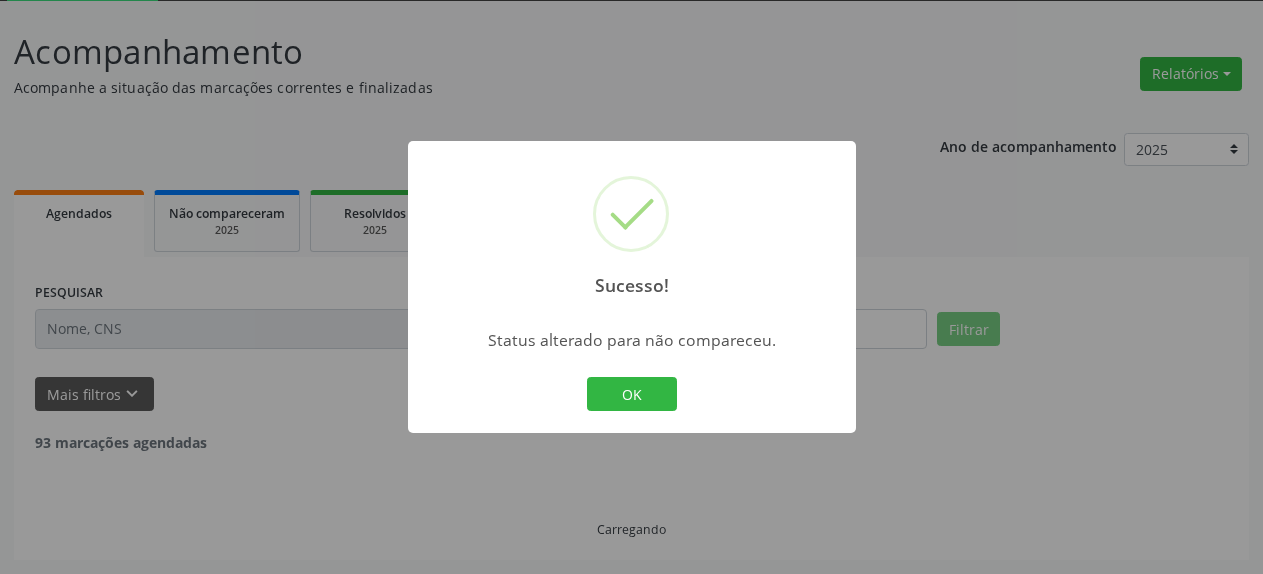
scroll to position [109, 0]
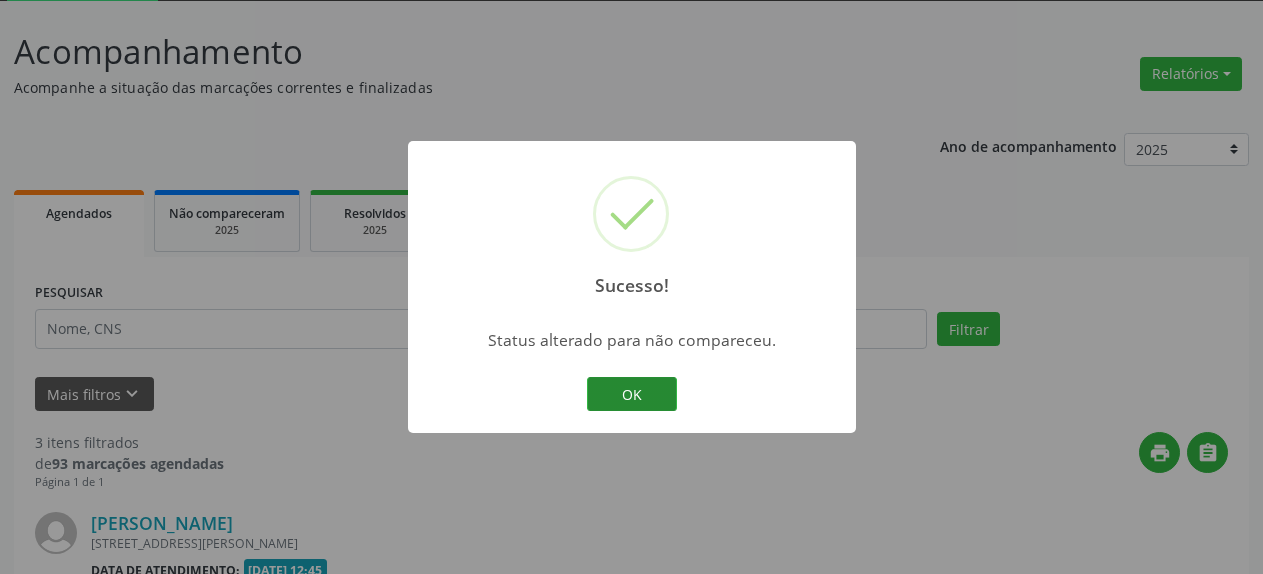
click at [637, 403] on button "OK" at bounding box center [632, 394] width 90 height 34
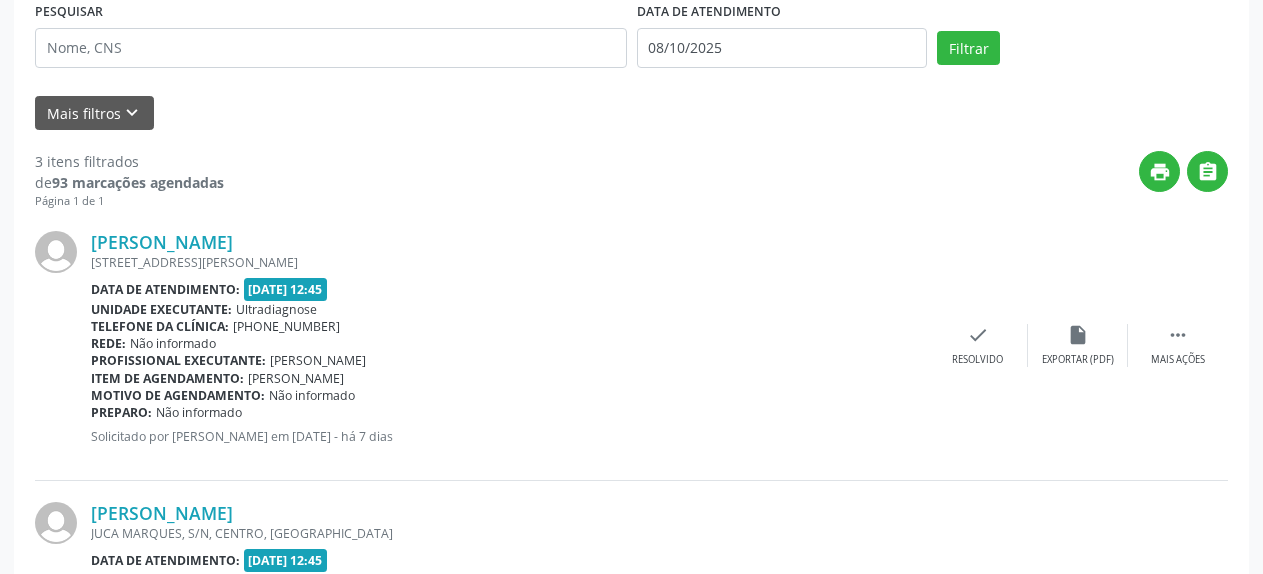
scroll to position [415, 0]
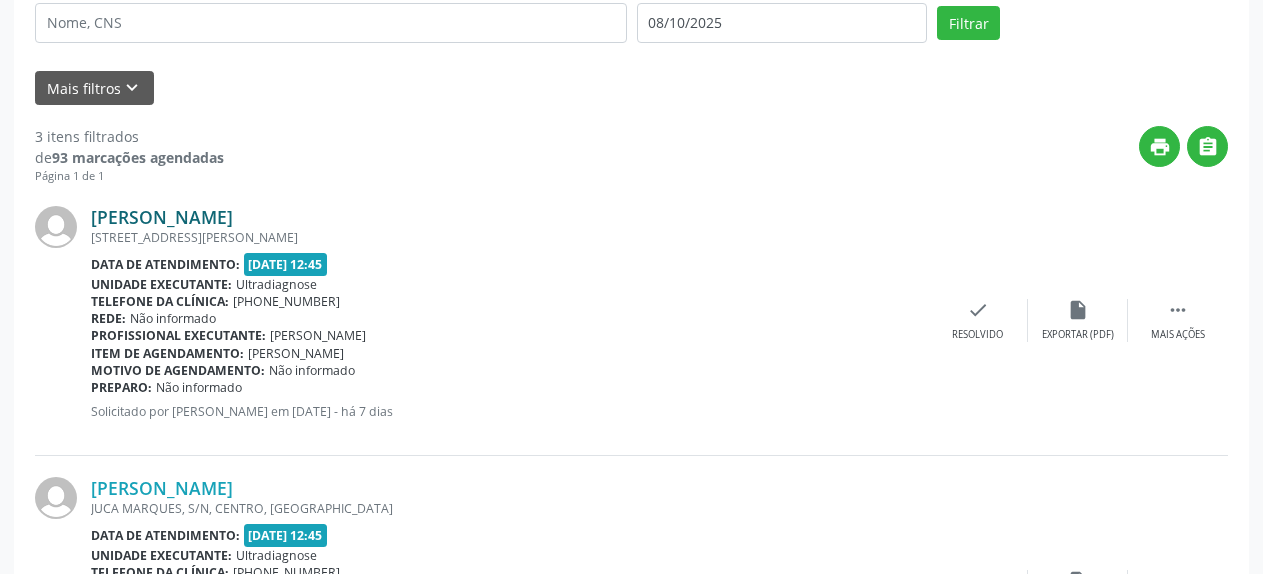
click at [226, 215] on link "[PERSON_NAME]" at bounding box center [162, 217] width 142 height 22
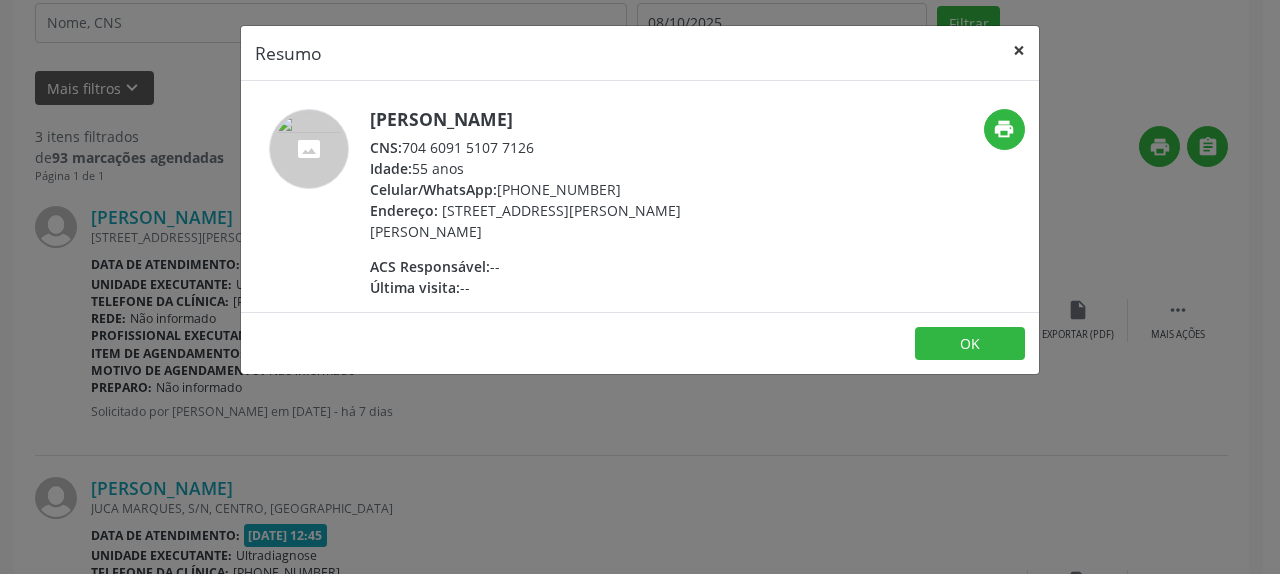
click at [1015, 57] on button "×" at bounding box center [1019, 50] width 40 height 49
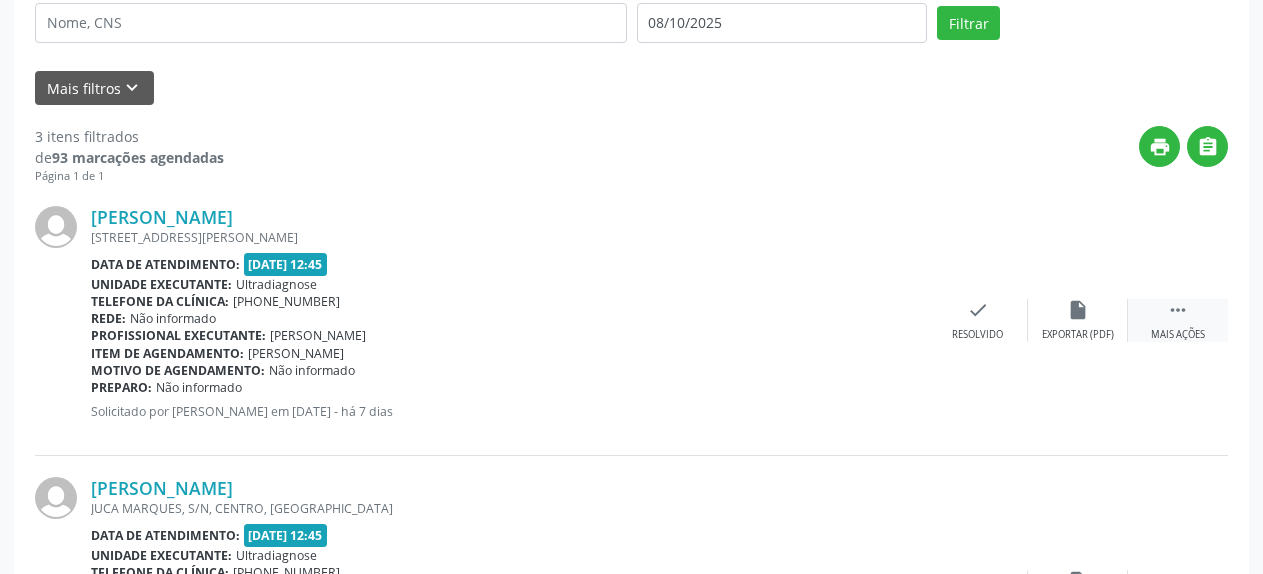
click at [1172, 319] on icon "" at bounding box center [1178, 310] width 22 height 22
click at [1083, 311] on icon "alarm_off" at bounding box center [1078, 310] width 22 height 22
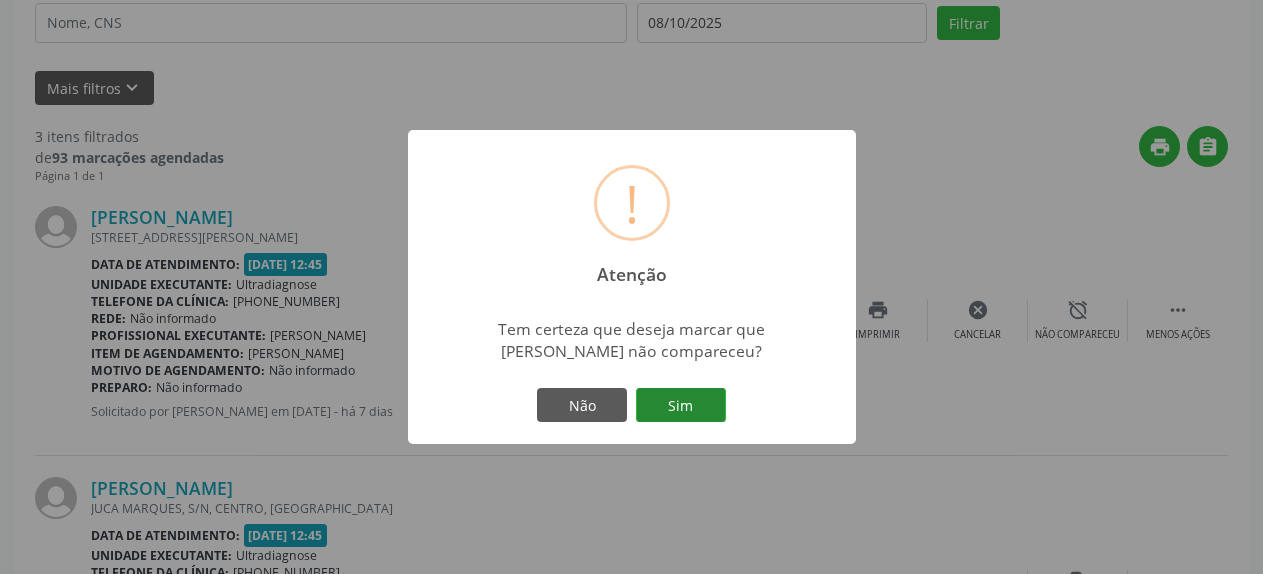
click at [688, 403] on button "Sim" at bounding box center [681, 405] width 90 height 34
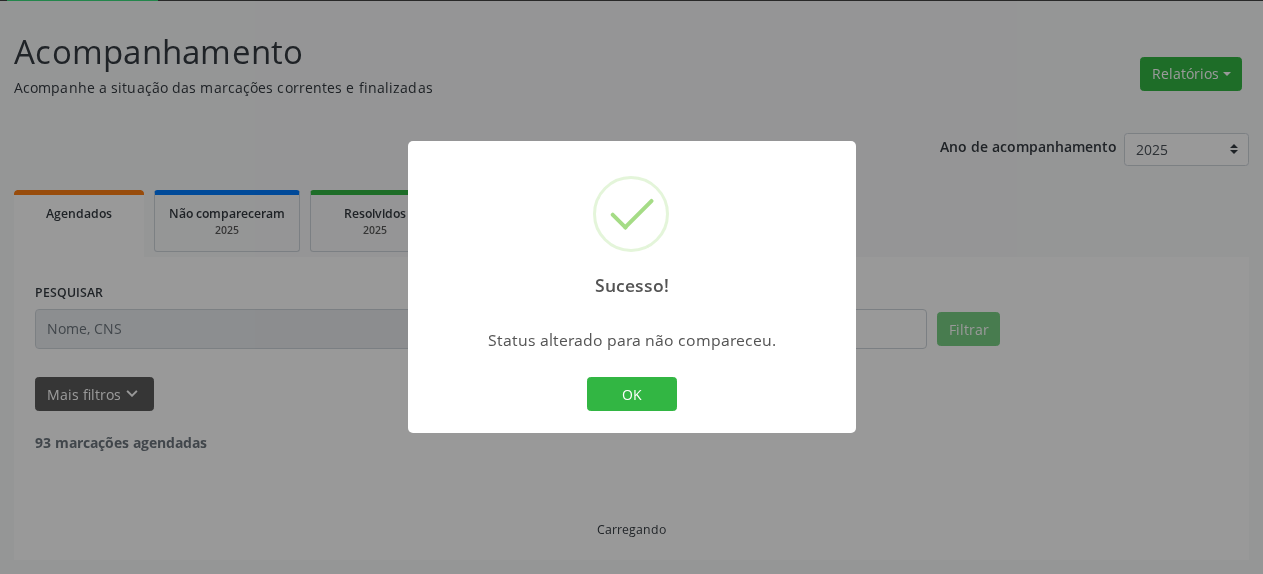
scroll to position [109, 0]
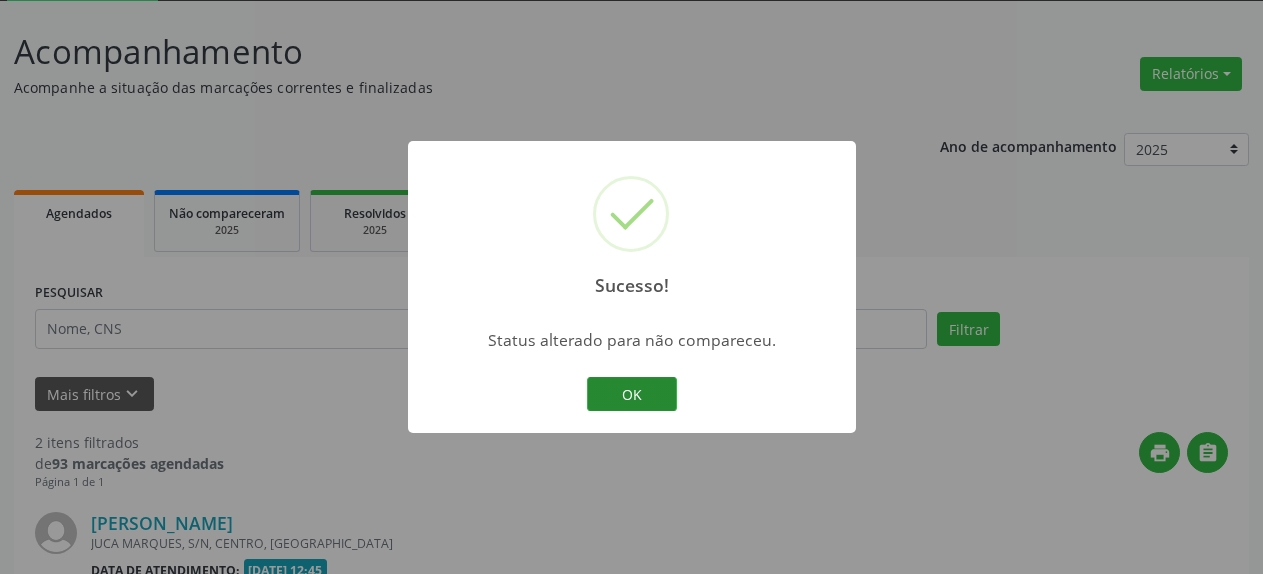
click at [631, 389] on button "OK" at bounding box center [632, 394] width 90 height 34
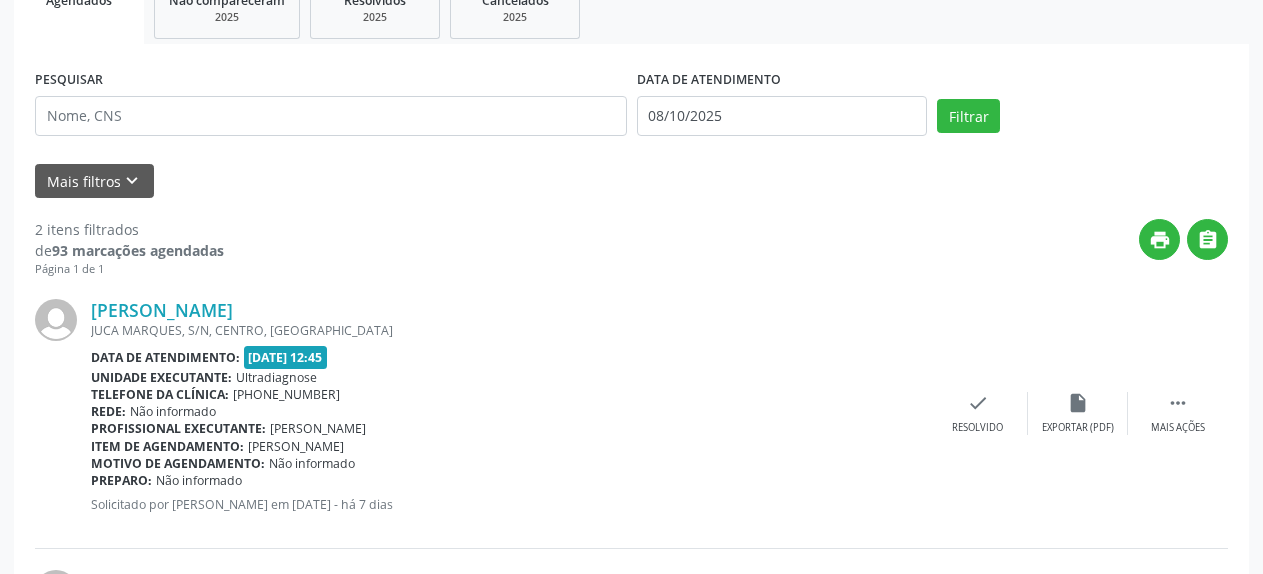
scroll to position [415, 0]
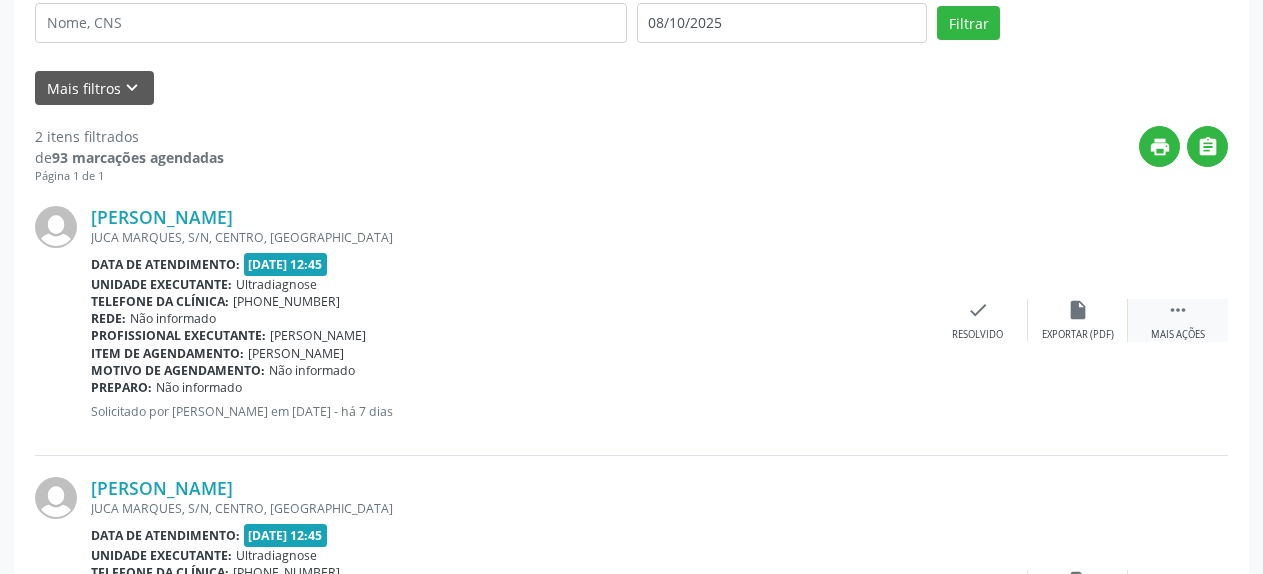
click at [1177, 314] on icon "" at bounding box center [1178, 310] width 22 height 22
click at [1083, 311] on icon "alarm_off" at bounding box center [1078, 310] width 22 height 22
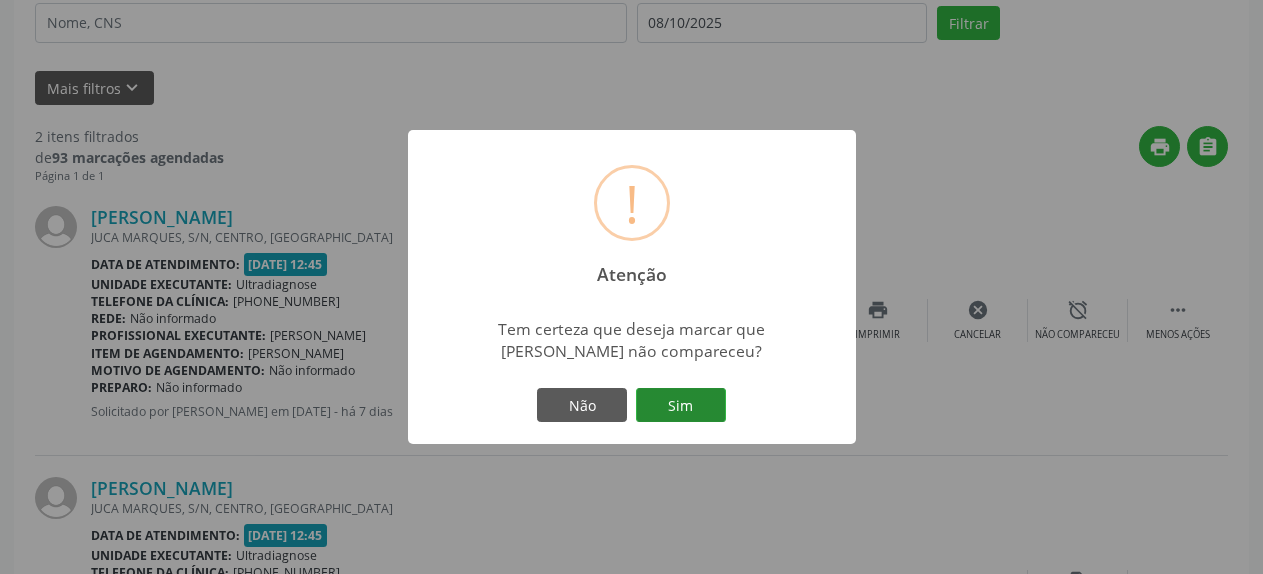
click at [696, 408] on button "Sim" at bounding box center [681, 405] width 90 height 34
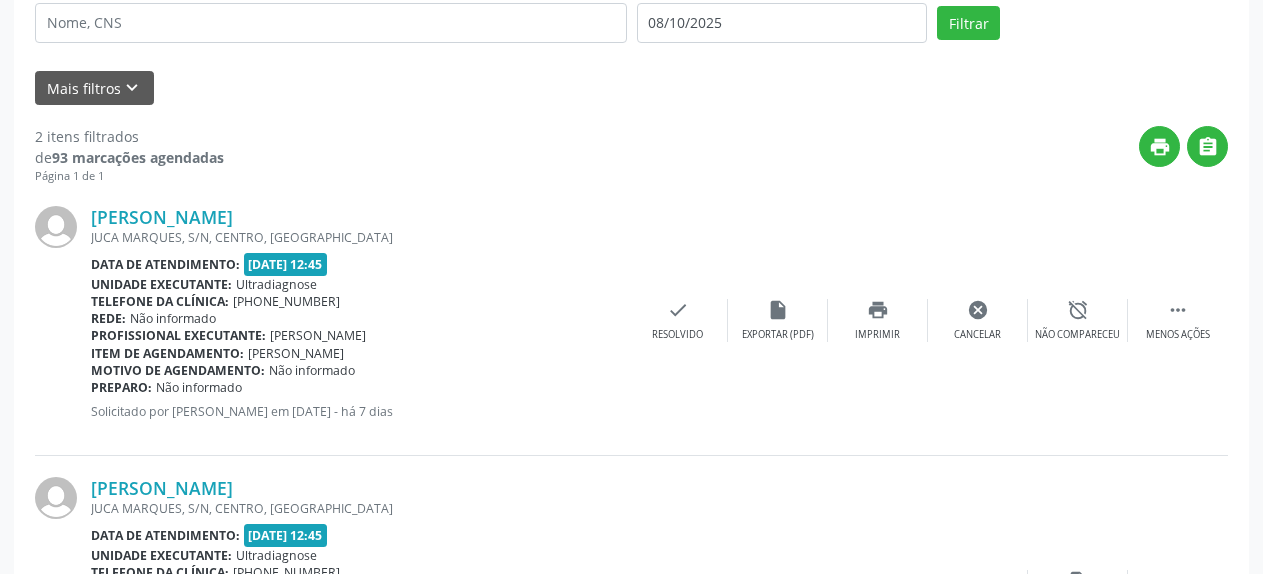
scroll to position [109, 0]
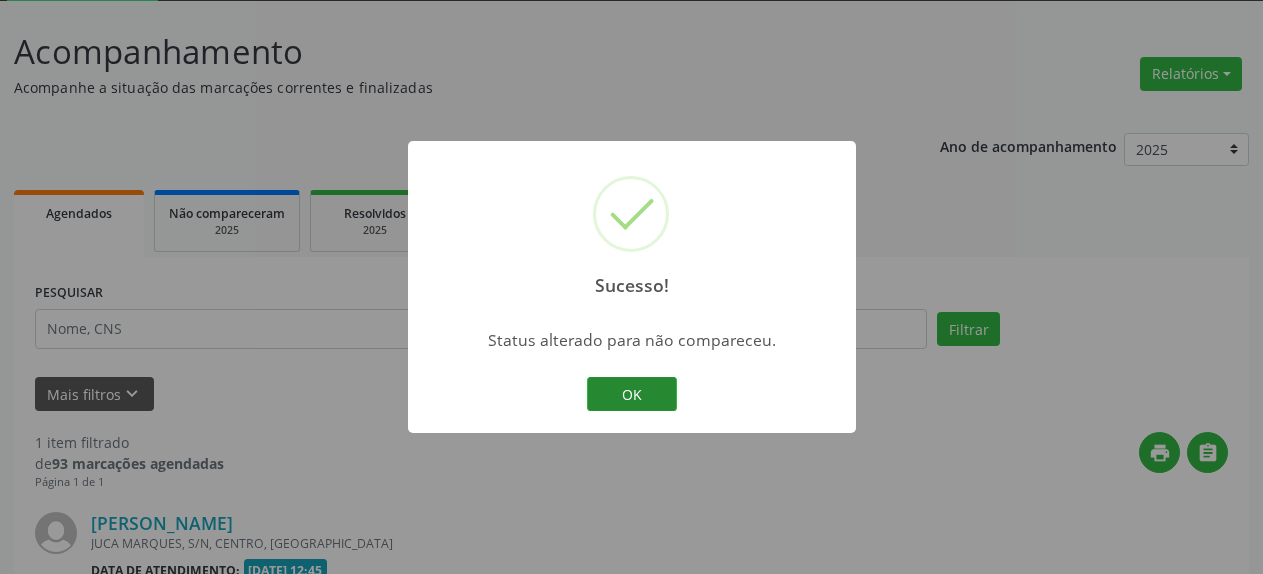
click at [650, 398] on button "OK" at bounding box center [632, 394] width 90 height 34
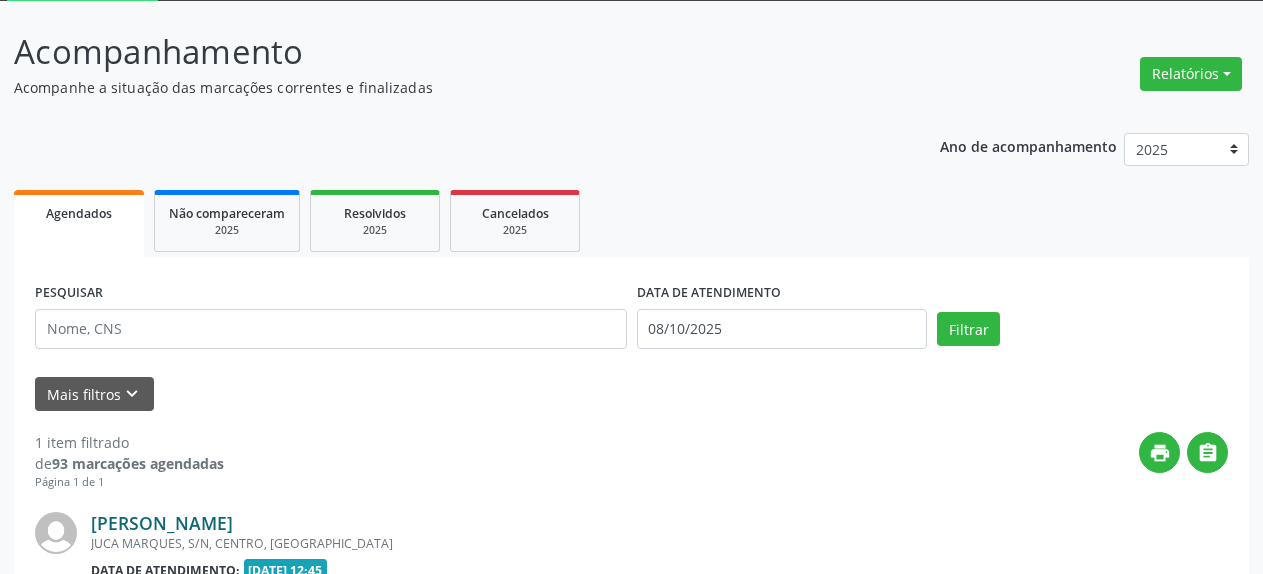
click at [200, 525] on link "[PERSON_NAME]" at bounding box center [162, 523] width 142 height 22
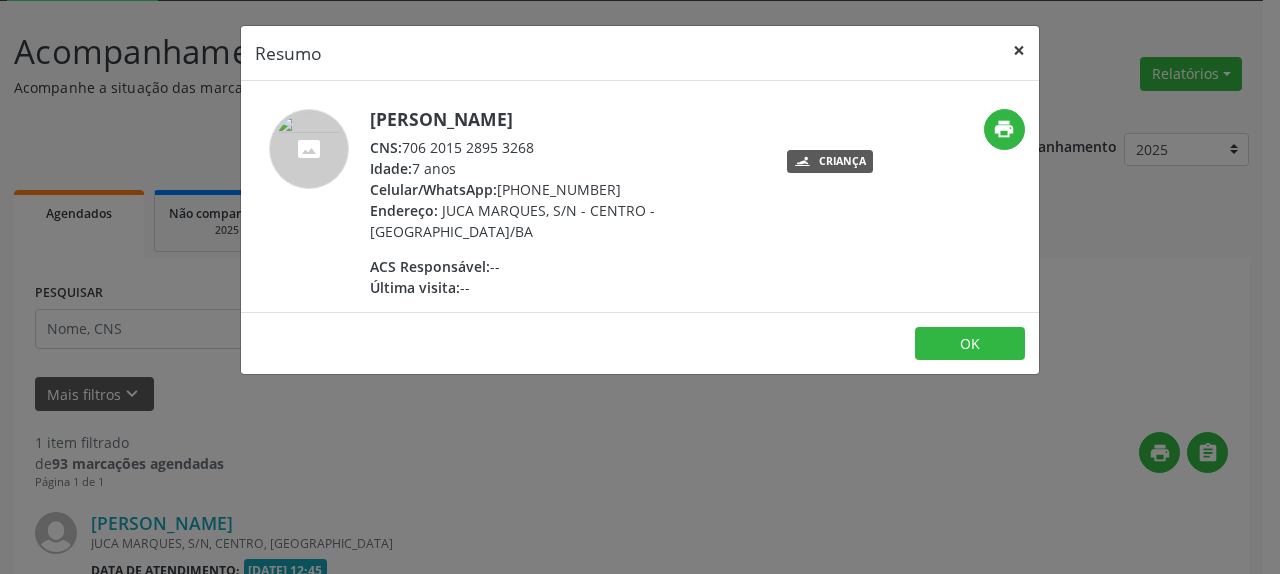
click at [1020, 47] on button "×" at bounding box center [1019, 50] width 40 height 49
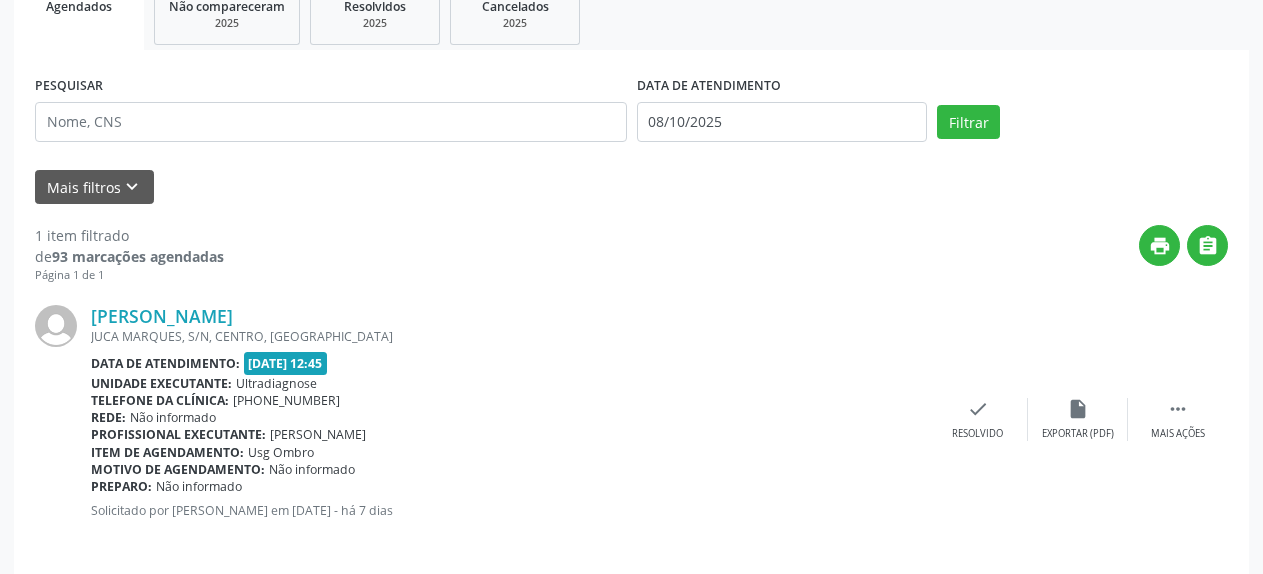
scroll to position [331, 0]
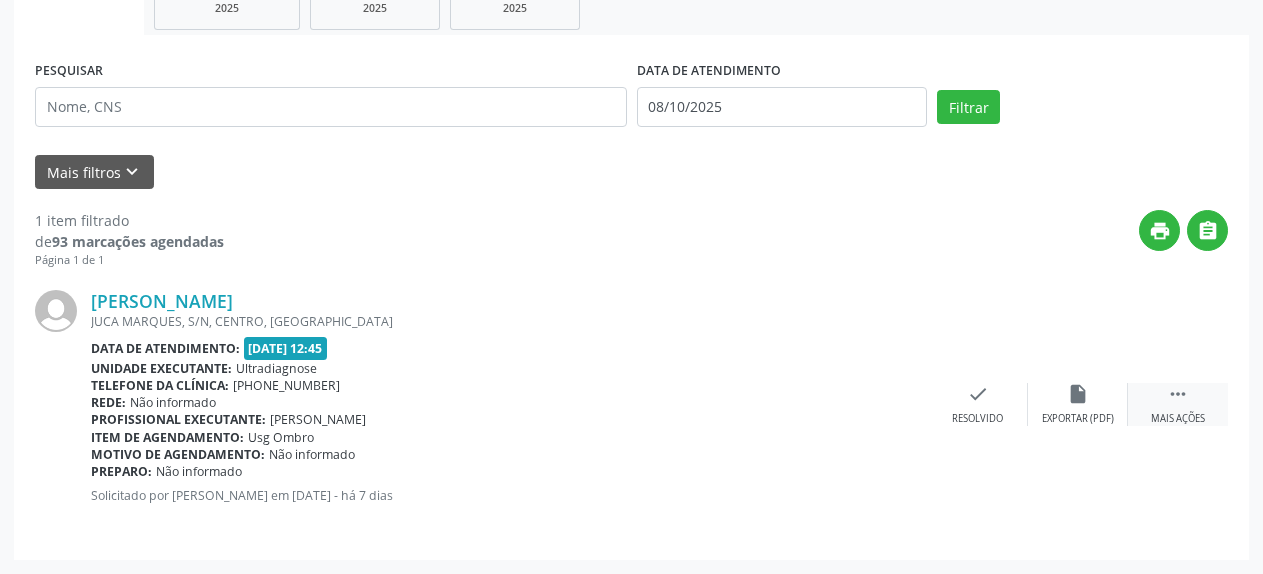
click at [1175, 396] on icon "" at bounding box center [1178, 394] width 22 height 22
click at [1069, 391] on icon "alarm_off" at bounding box center [1078, 394] width 22 height 22
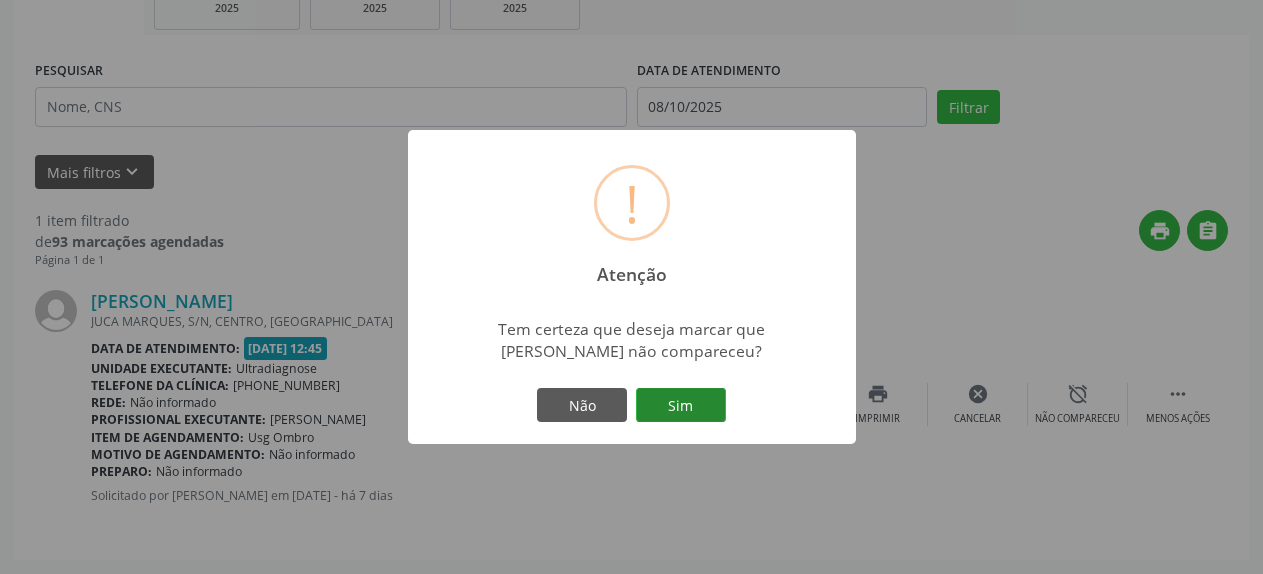
click at [691, 406] on button "Sim" at bounding box center [681, 405] width 90 height 34
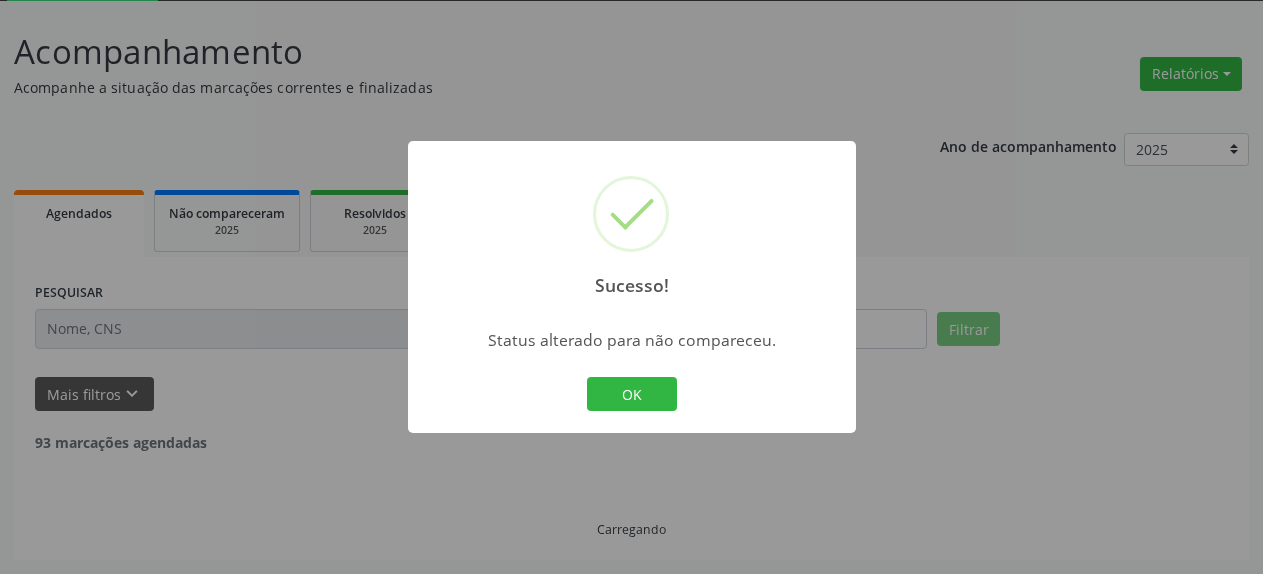
scroll to position [44, 0]
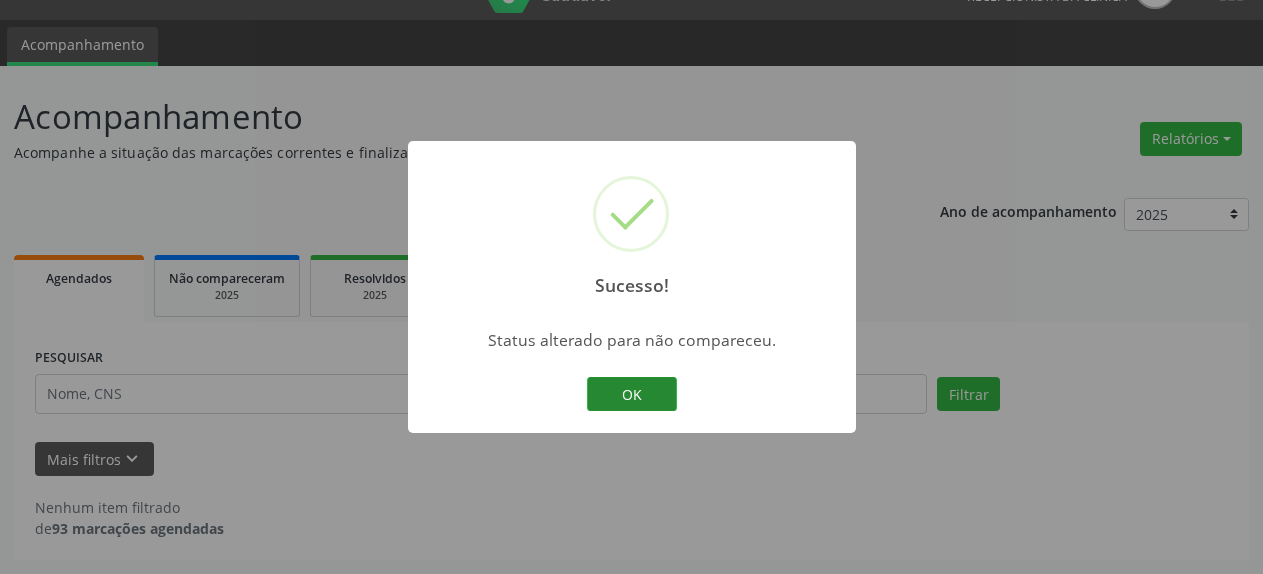
click at [638, 382] on button "OK" at bounding box center [632, 394] width 90 height 34
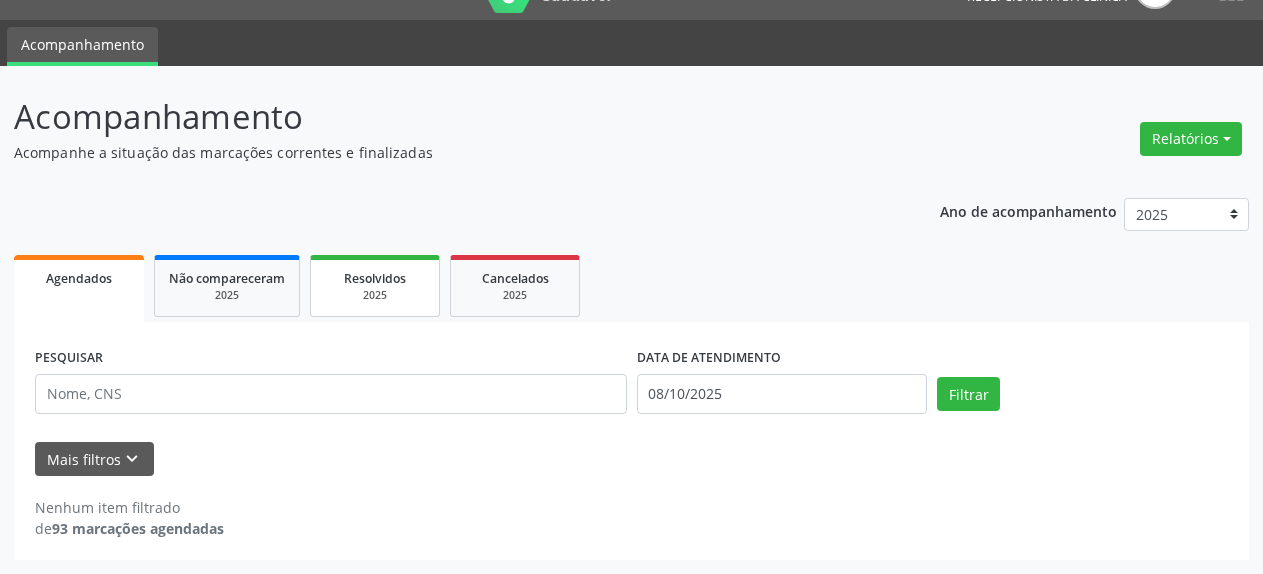
click at [376, 288] on div "2025" at bounding box center [375, 295] width 100 height 15
select select "9"
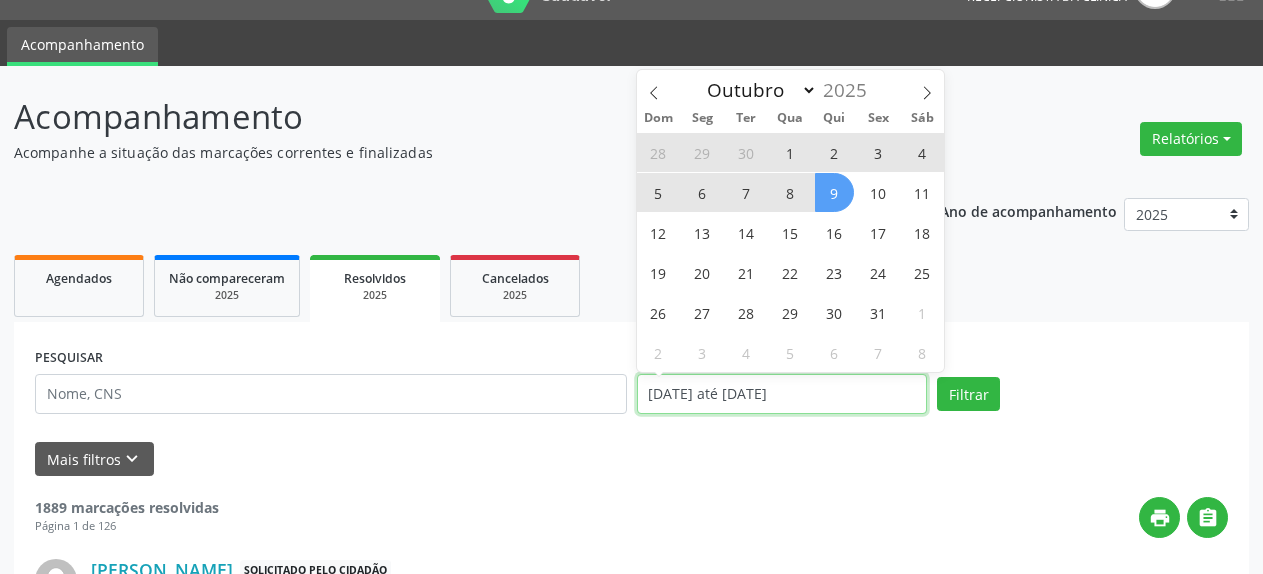
click at [747, 395] on input "[DATE] até [DATE]" at bounding box center [782, 394] width 291 height 40
click at [785, 200] on span "8" at bounding box center [790, 192] width 39 height 39
type input "08/10/2025"
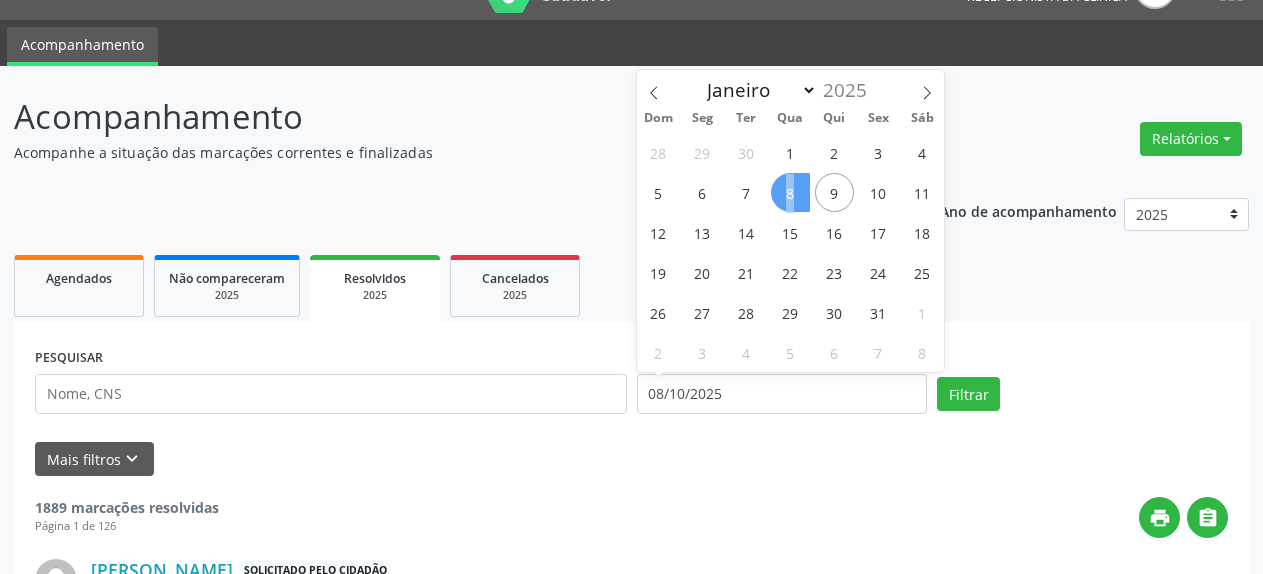
click at [785, 200] on span "8" at bounding box center [790, 192] width 39 height 39
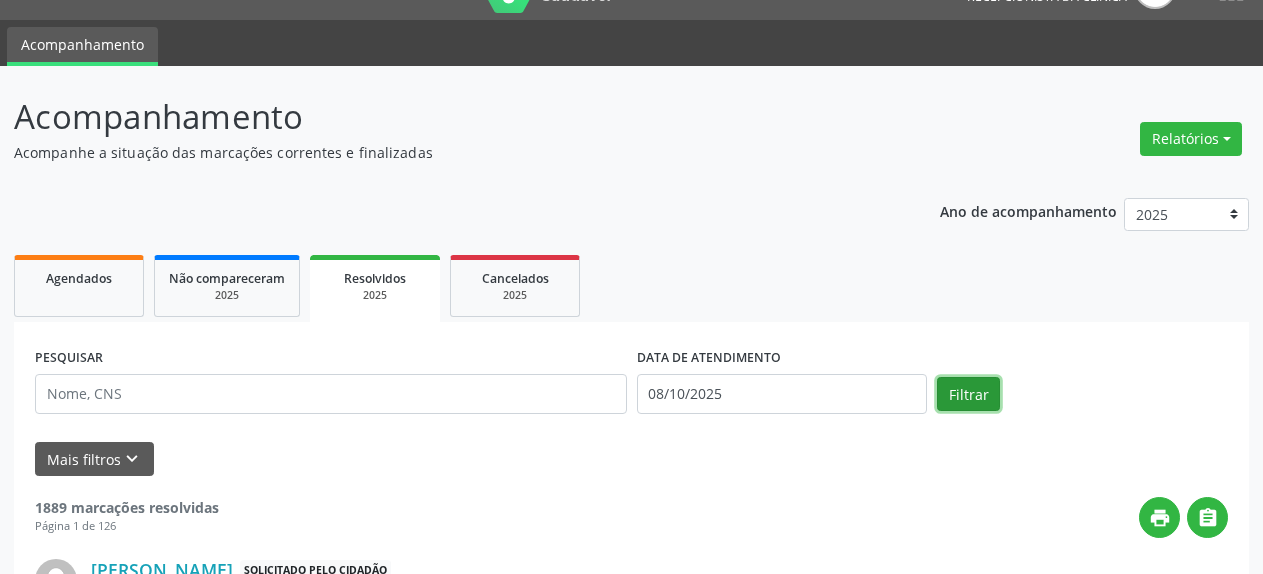
click at [966, 385] on button "Filtrar" at bounding box center [968, 394] width 63 height 34
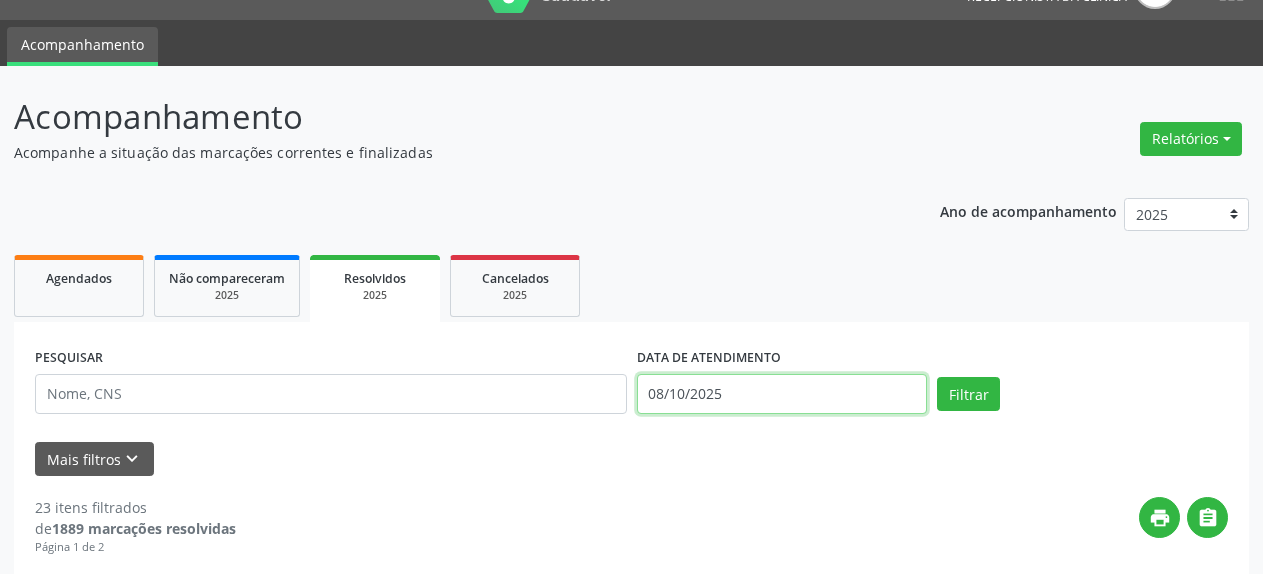
click at [701, 404] on input "08/10/2025" at bounding box center [782, 394] width 291 height 40
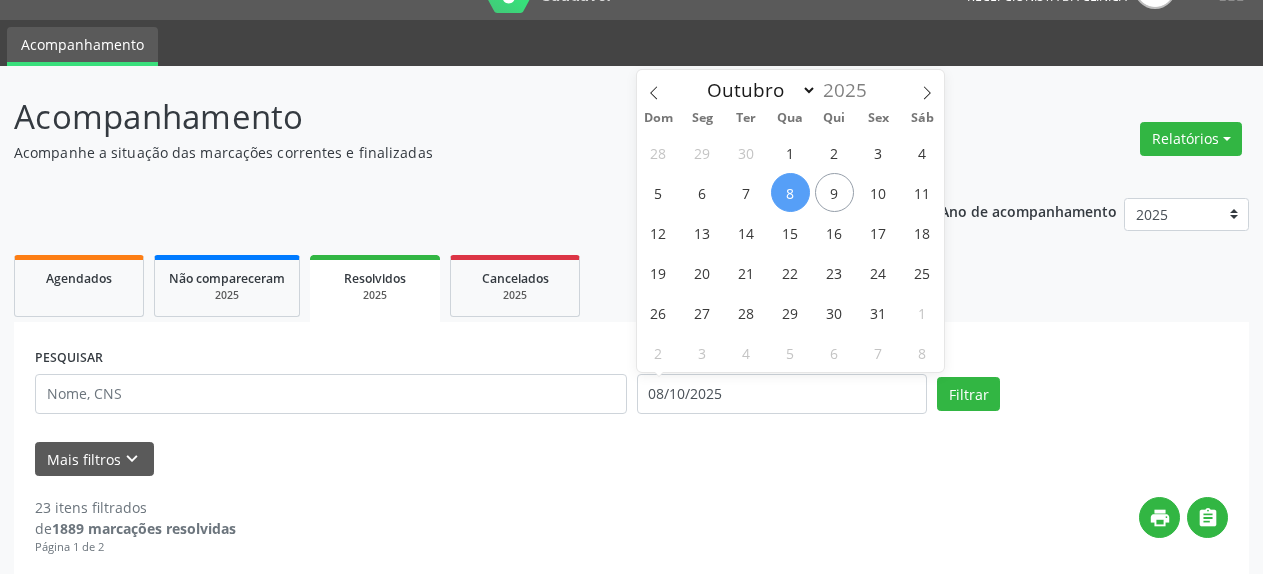
click at [96, 274] on span "Agendados" at bounding box center [79, 278] width 66 height 17
select select "9"
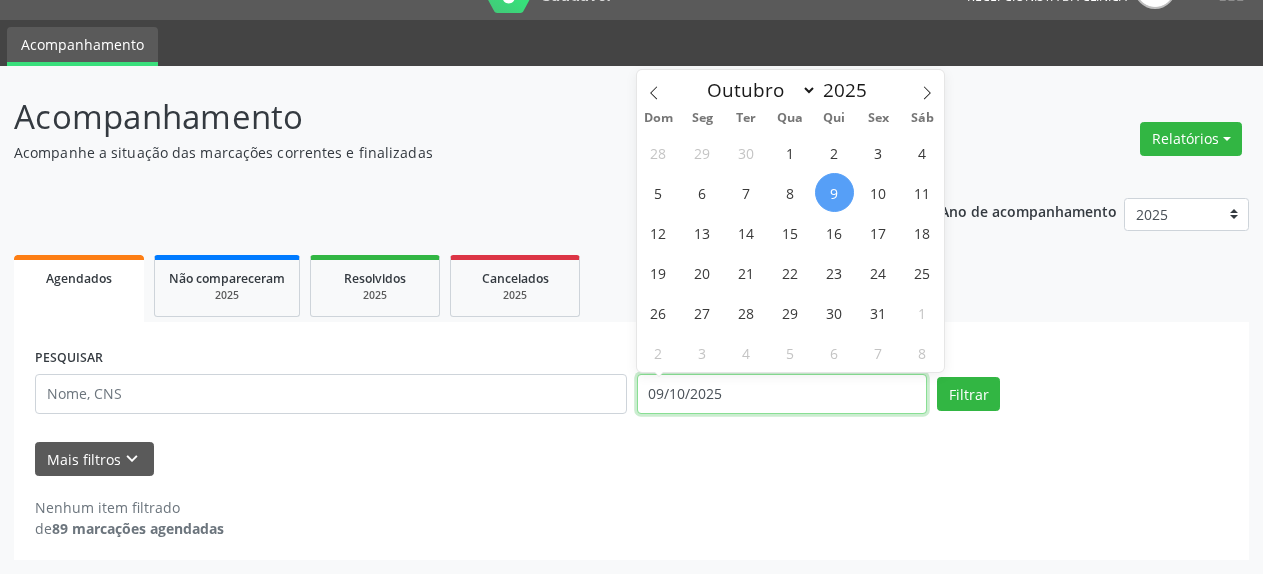
click at [763, 399] on input "09/10/2025" at bounding box center [782, 394] width 291 height 40
click at [881, 194] on span "10" at bounding box center [878, 192] width 39 height 39
type input "[DATE]"
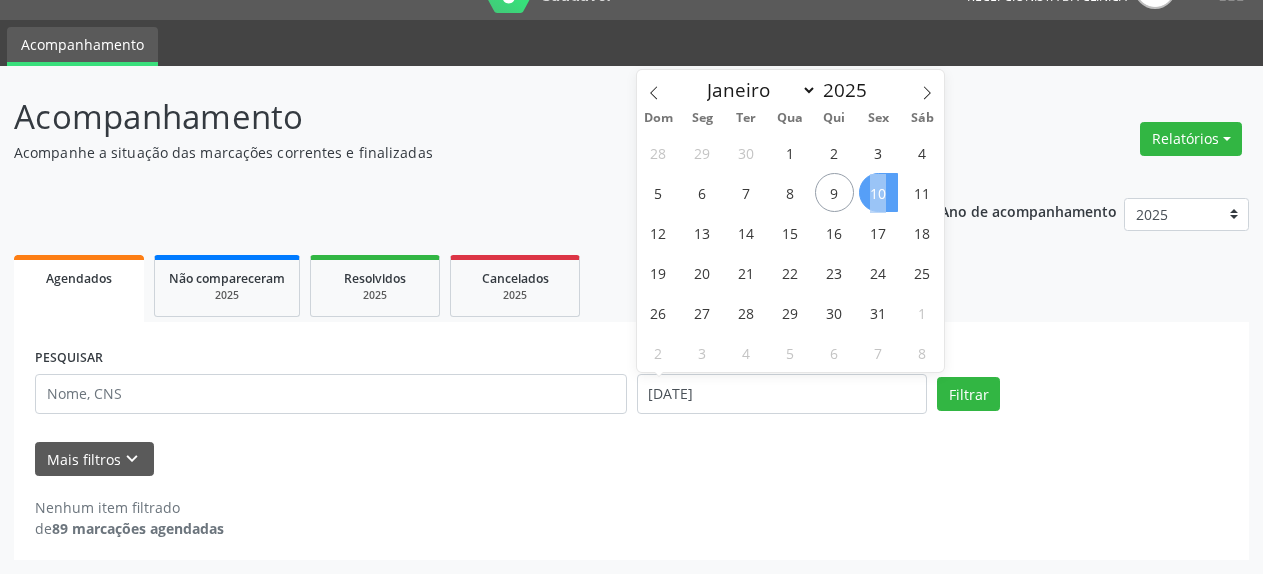
click at [881, 194] on span "10" at bounding box center [878, 192] width 39 height 39
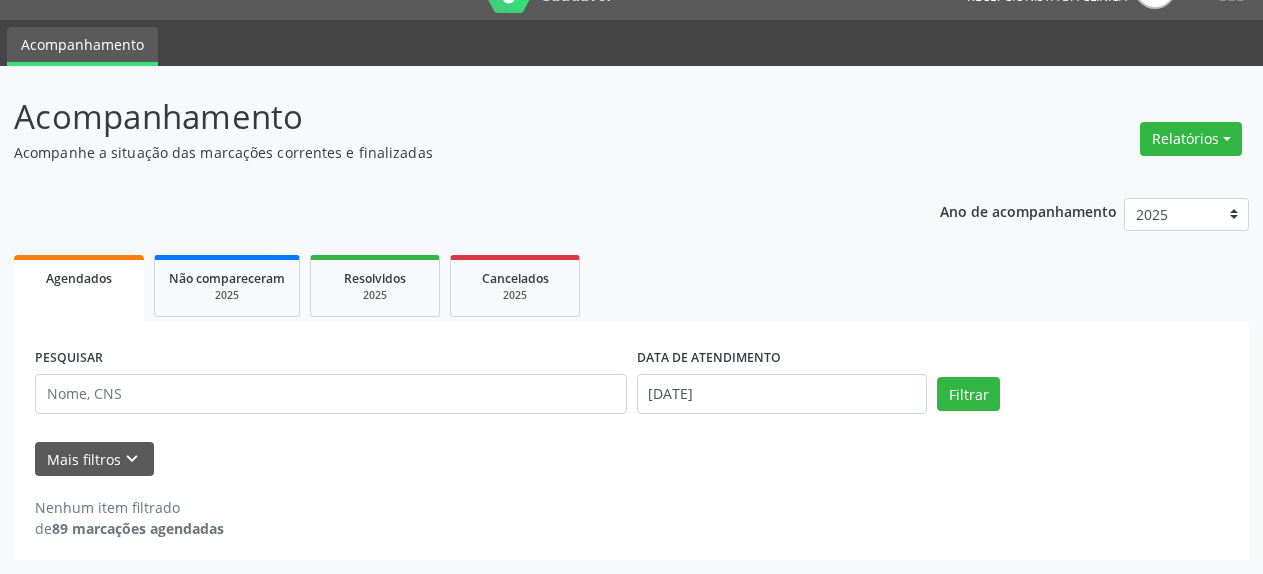
click at [881, 194] on div "Ano de acompanhamento 2025 2024 2023 Agendados Não compareceram 2025 Resolvidos…" at bounding box center [631, 372] width 1235 height 377
click at [977, 393] on button "Filtrar" at bounding box center [968, 394] width 63 height 34
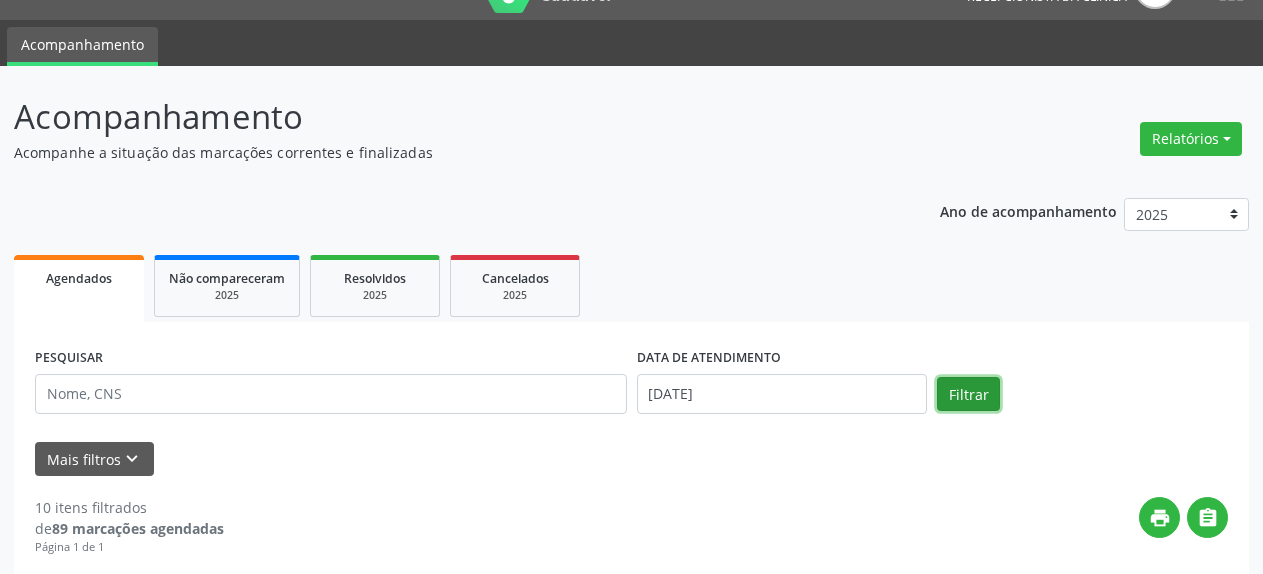
click at [510, 450] on div "Mais filtros keyboard_arrow_down" at bounding box center [631, 459] width 1203 height 35
